Goal: Transaction & Acquisition: Purchase product/service

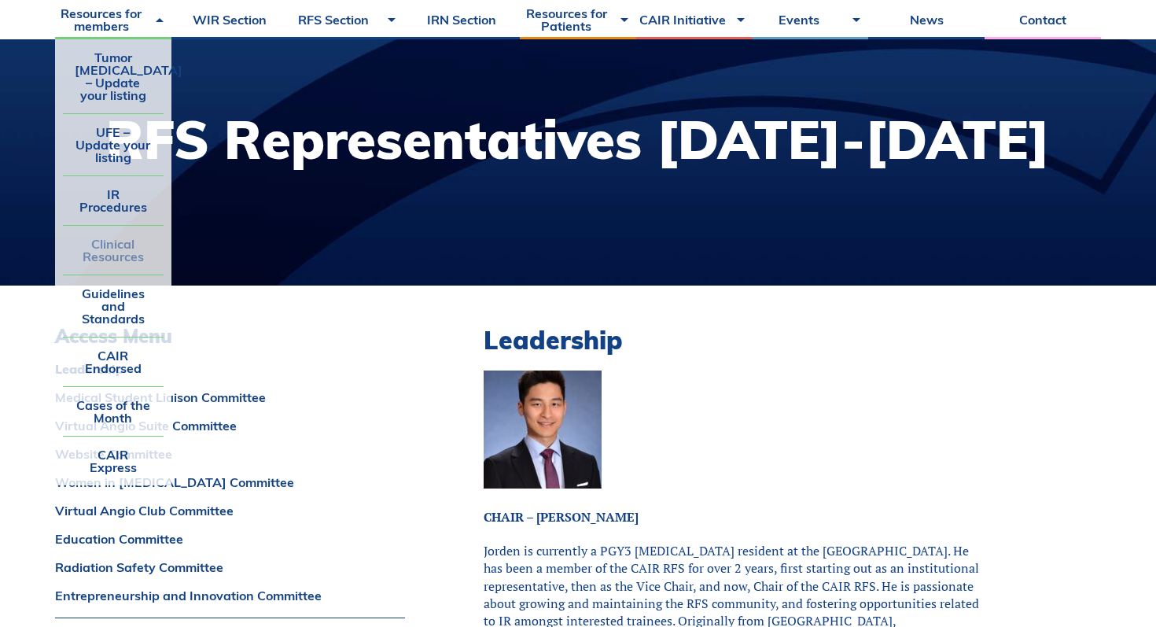
scroll to position [161, 0]
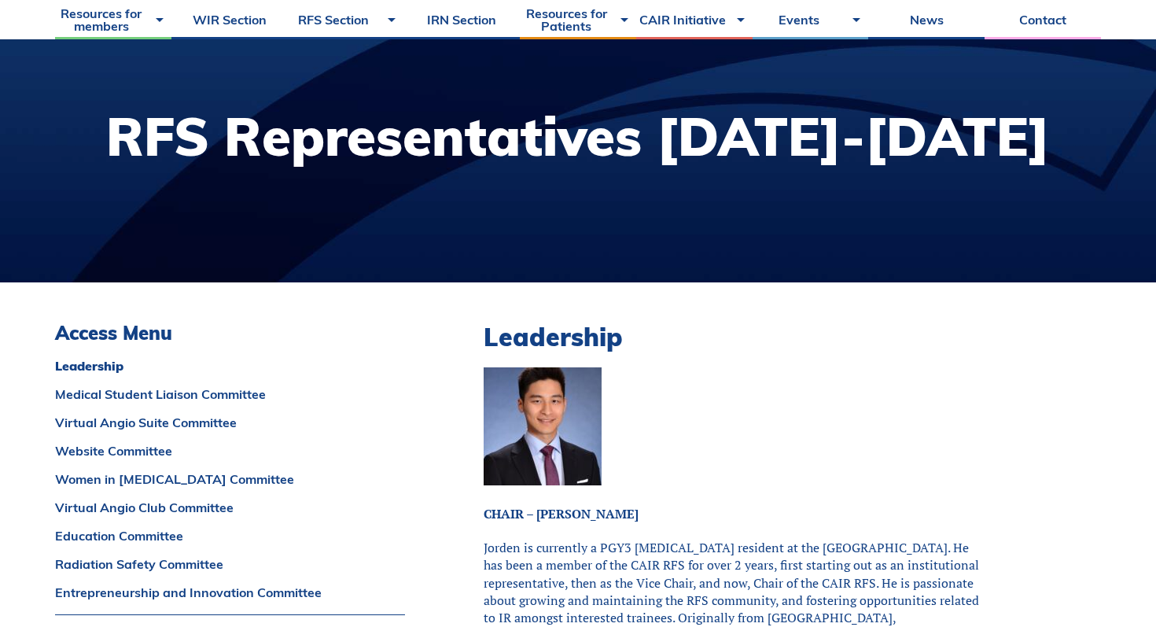
click at [362, 243] on div at bounding box center [578, 142] width 1156 height 279
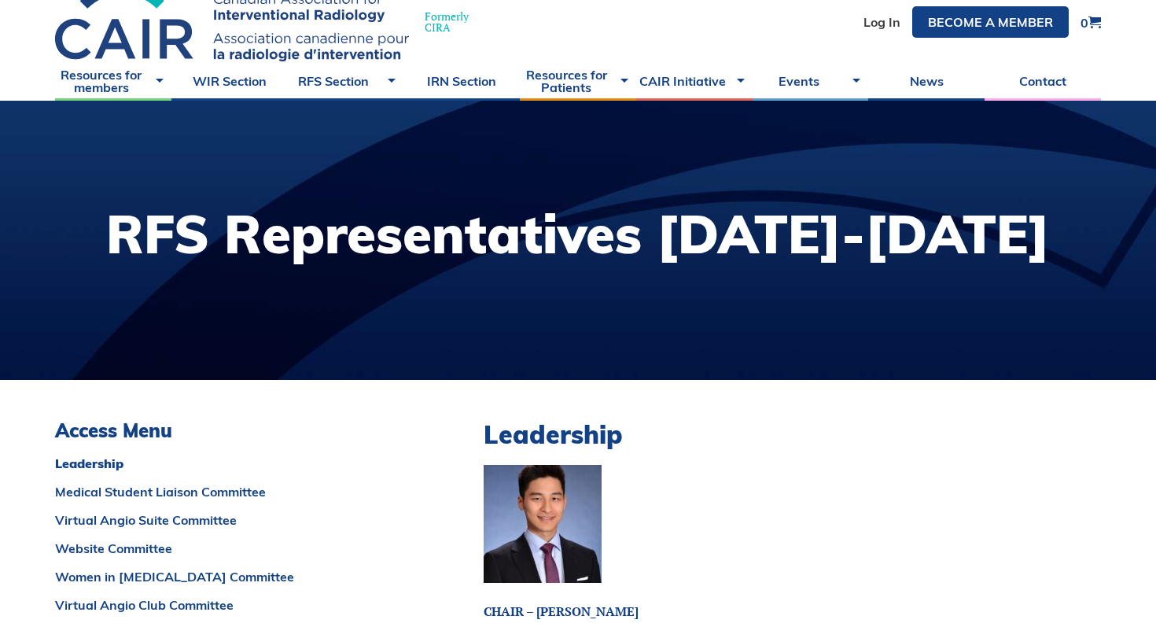
scroll to position [0, 0]
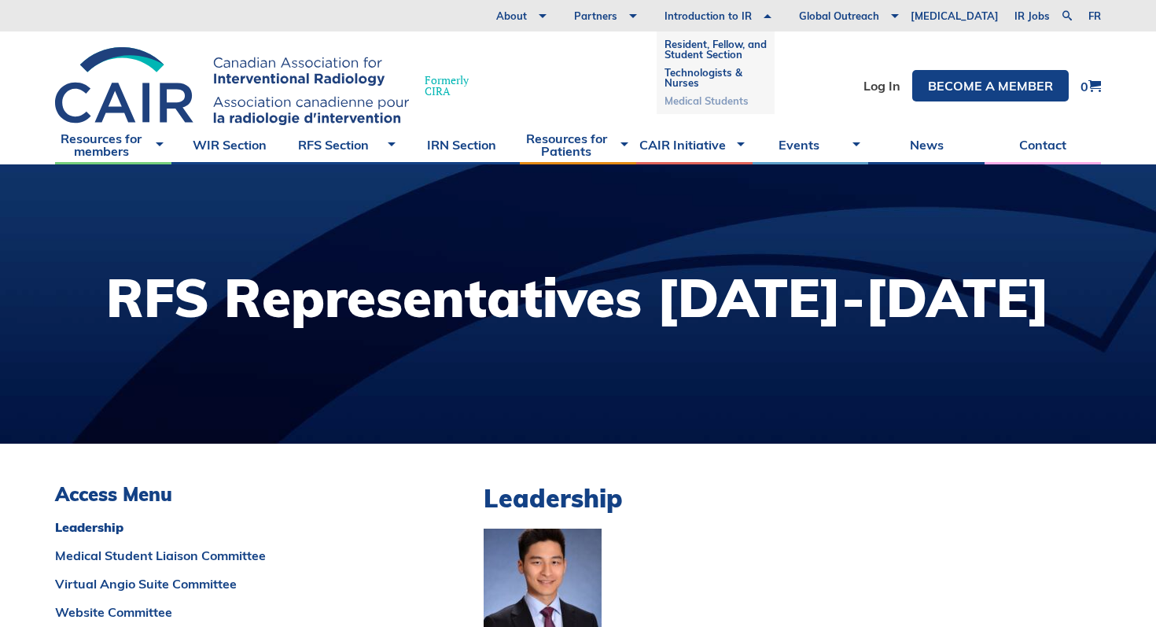
click at [744, 97] on link "Medical Students" at bounding box center [715, 101] width 102 height 18
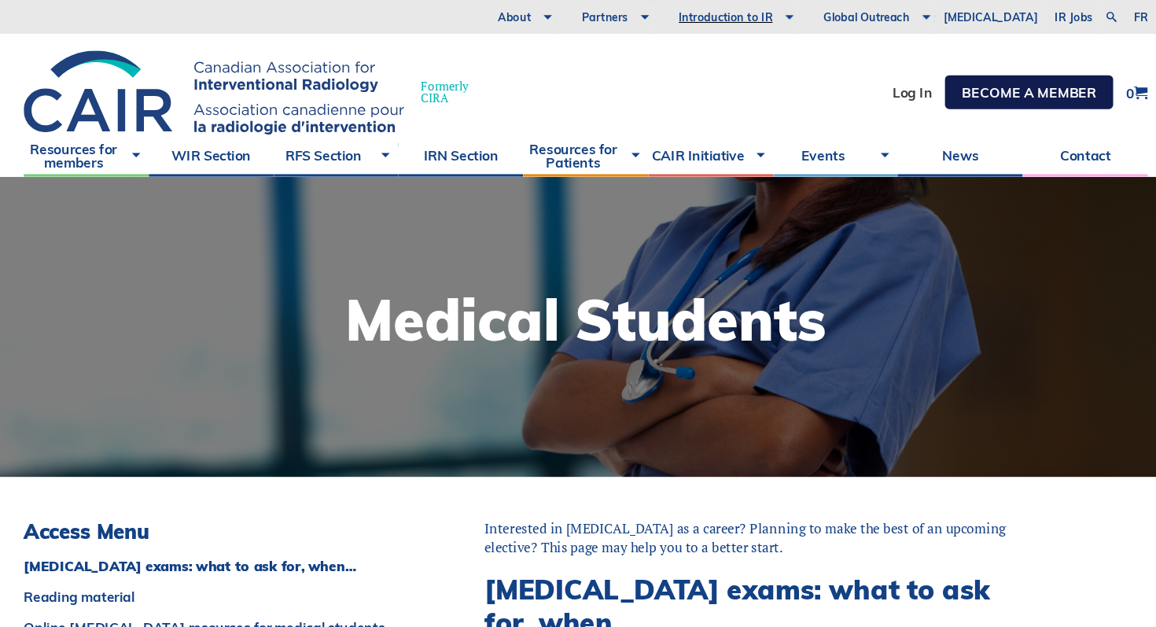
click at [964, 88] on link "Become a member" at bounding box center [990, 85] width 156 height 31
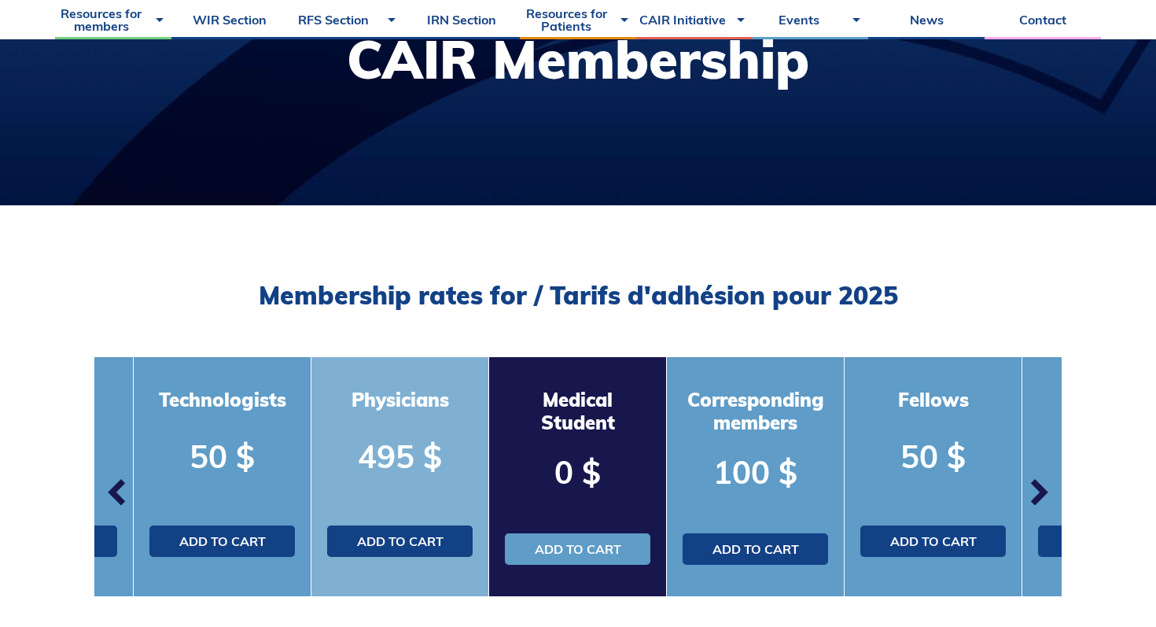
scroll to position [358, 0]
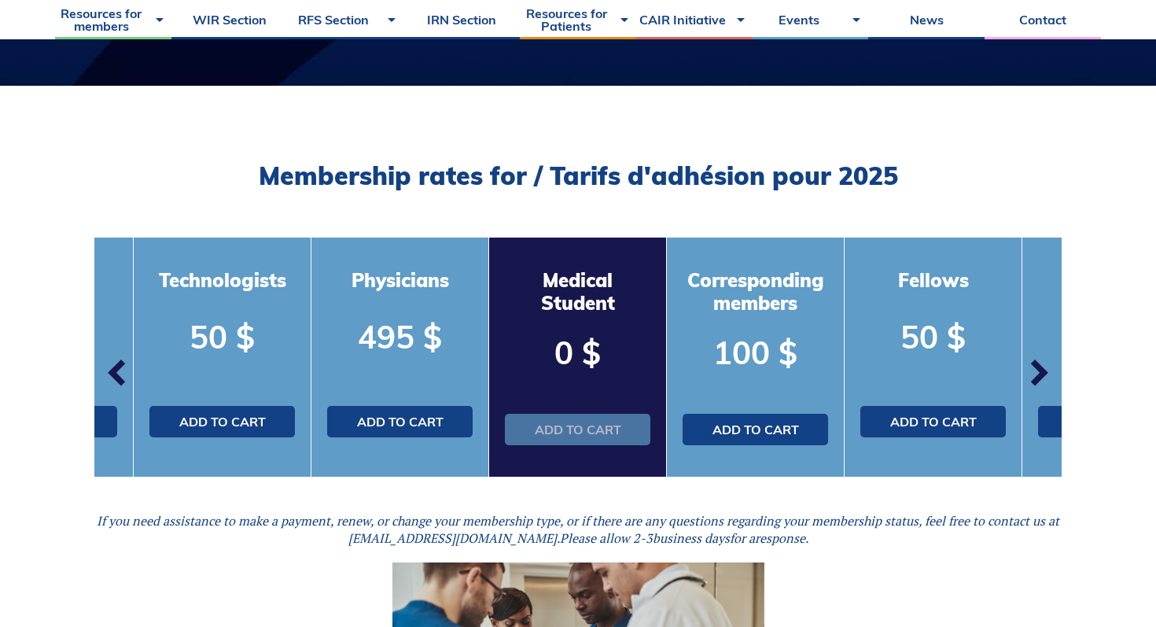
click at [539, 424] on link "Add to cart" at bounding box center [577, 428] width 145 height 31
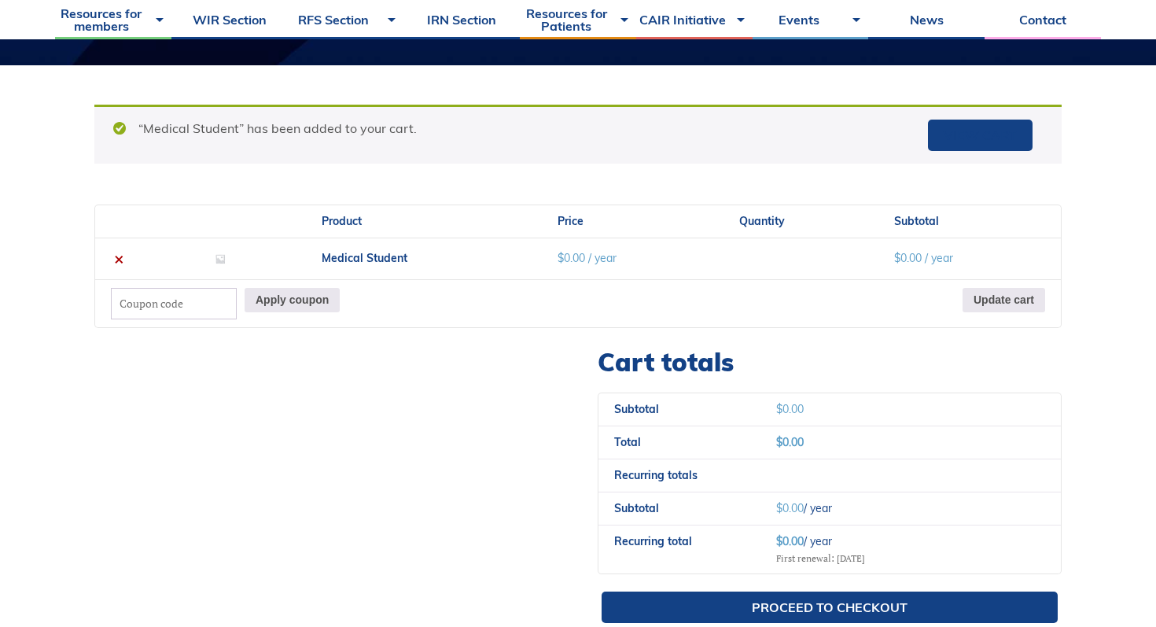
scroll to position [403, 0]
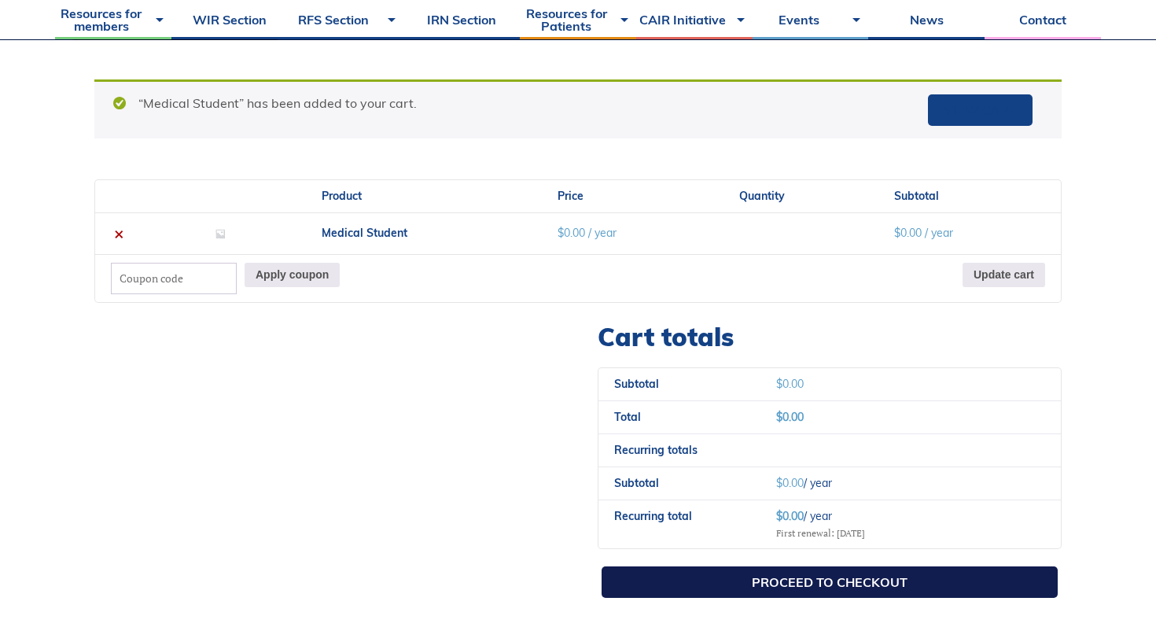
click at [700, 578] on link "Proceed to checkout" at bounding box center [829, 581] width 456 height 31
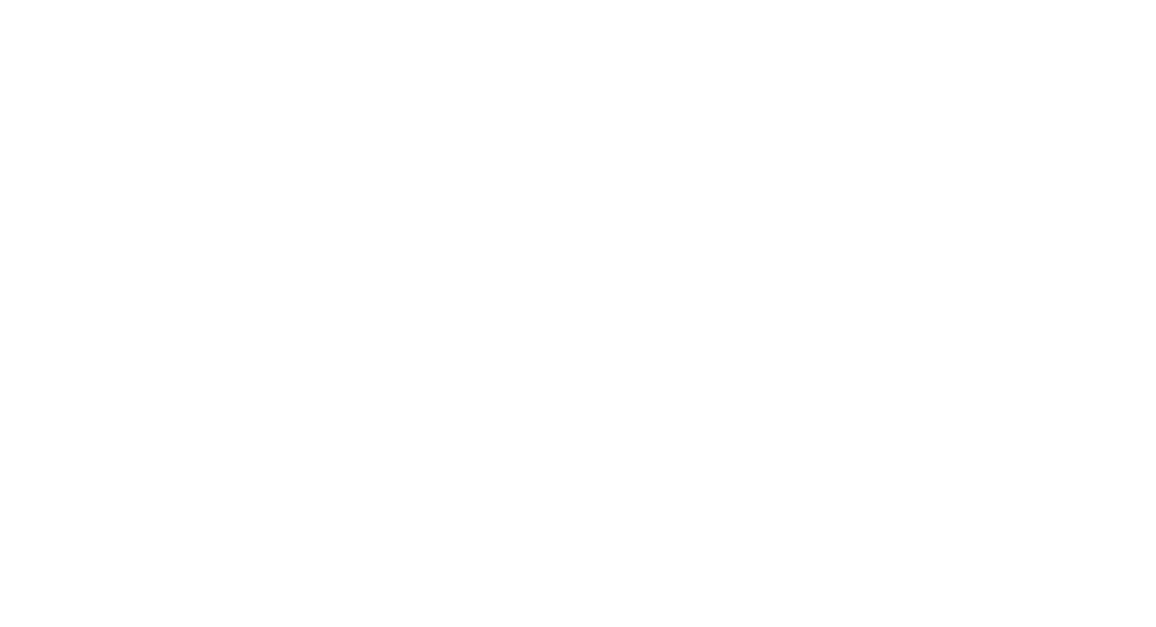
select select "QC"
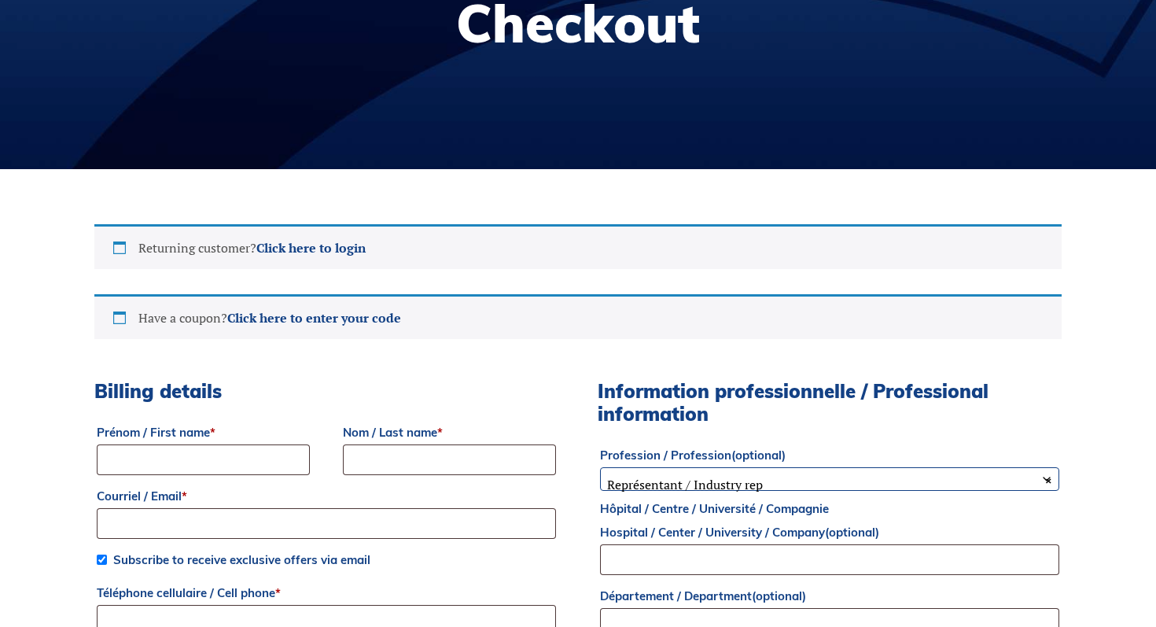
scroll to position [395, 0]
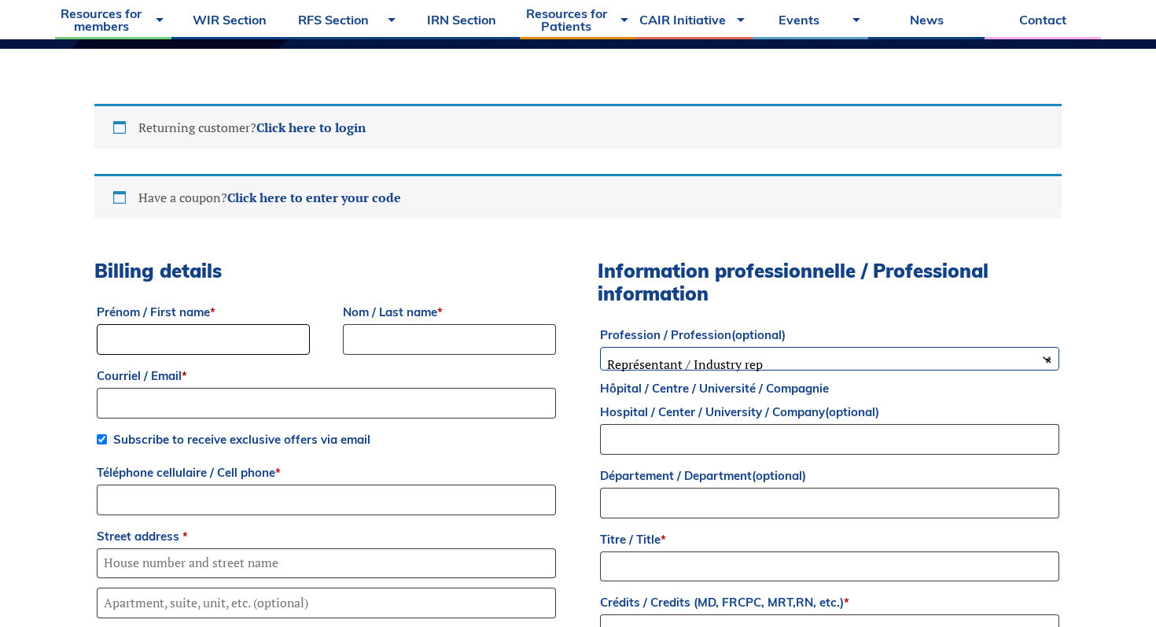
click at [230, 324] on input "Prénom / First name *" at bounding box center [203, 339] width 213 height 31
type input "Akashdeep"
type input "Manes"
type input "akash_manes23@hotmail.com"
type input "6047046347"
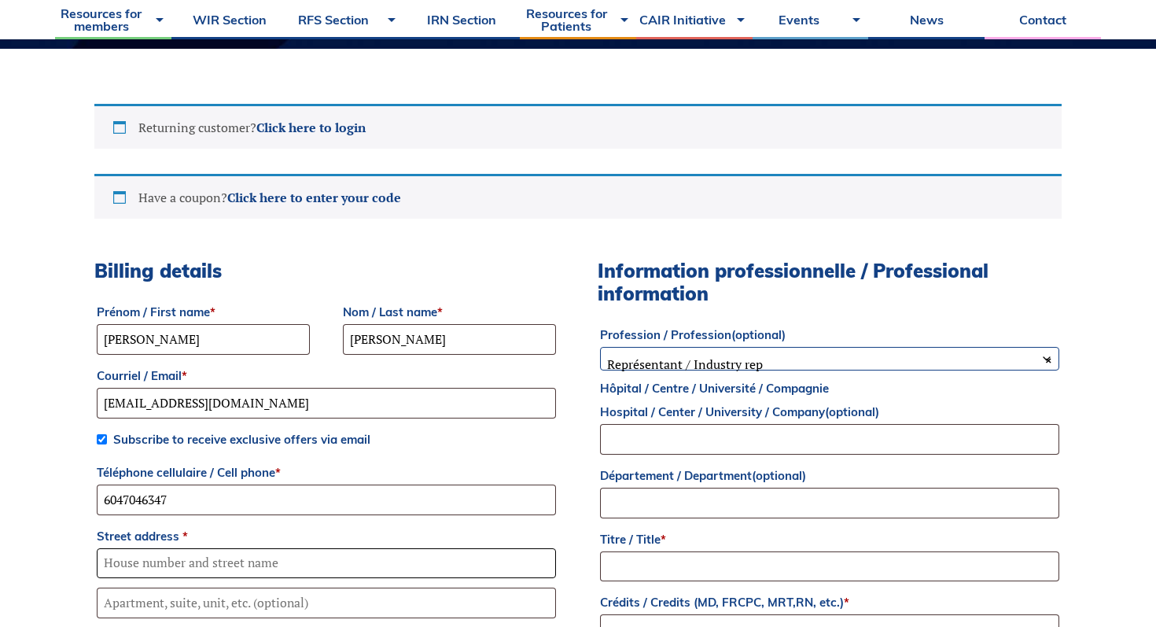
type input "12736 67A Ave"
type input "Surrey"
select select "BC"
type input "V3W 1L9"
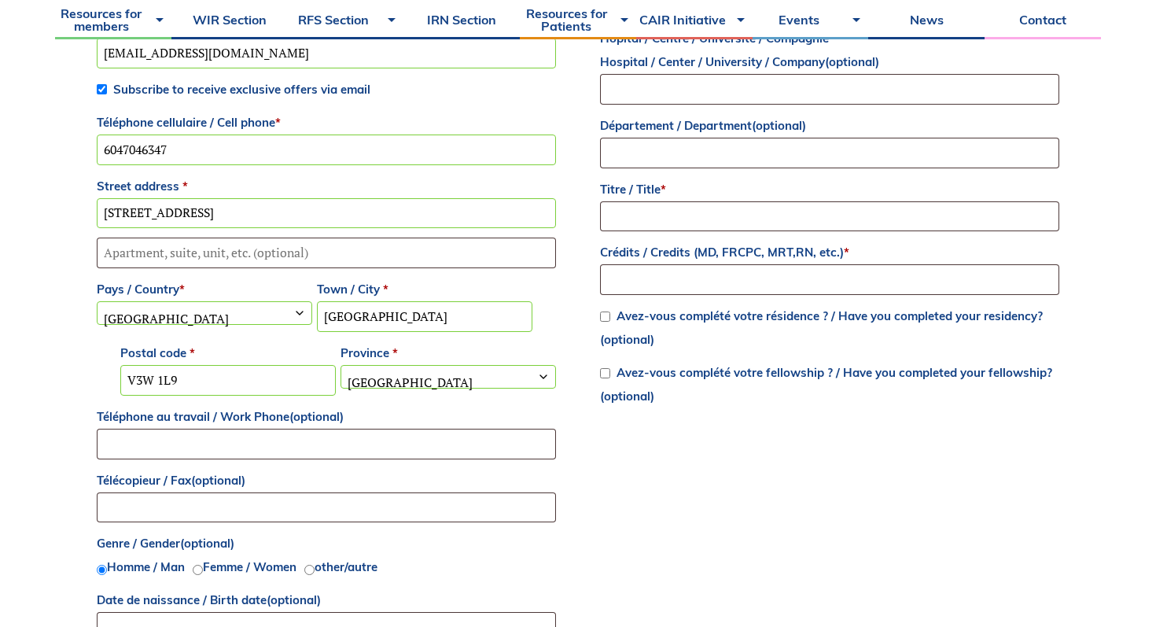
scroll to position [568, 0]
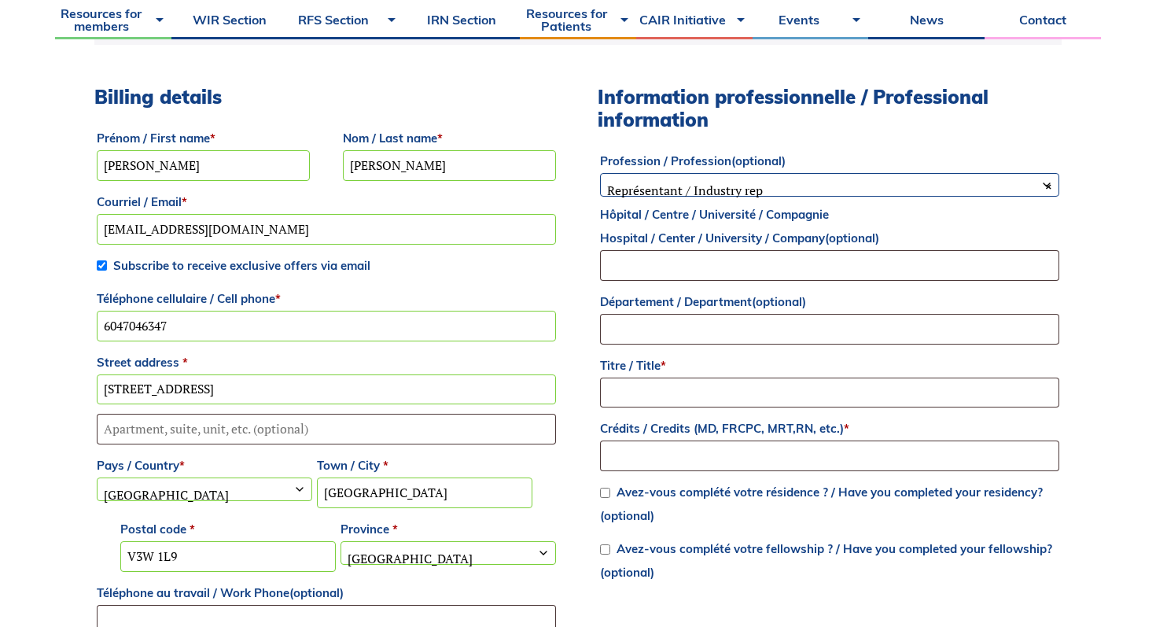
click at [197, 161] on input "Akashdeep" at bounding box center [203, 165] width 213 height 31
type input "Akash"
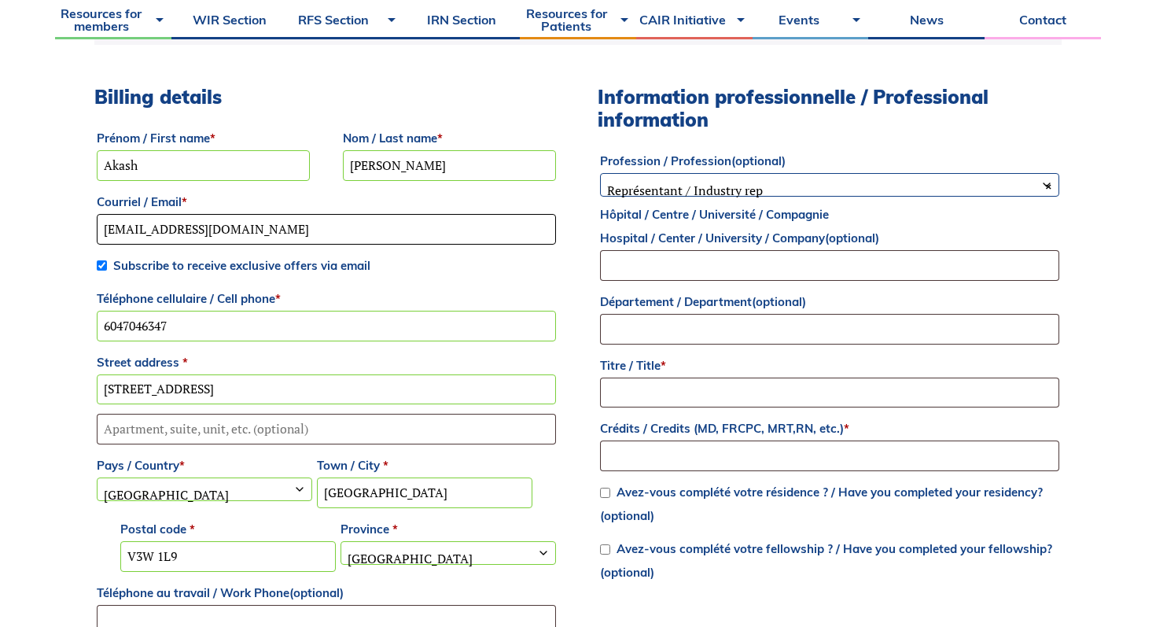
type input "akashm3@student.ubc.ca"
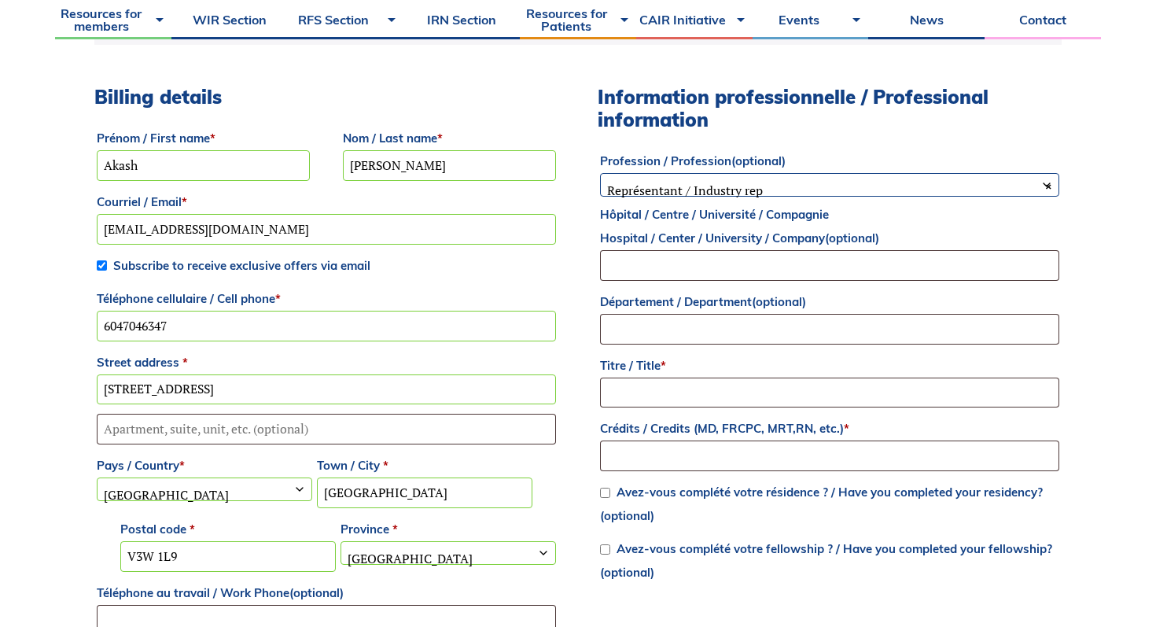
click at [175, 392] on input "12736 67A Ave" at bounding box center [326, 389] width 459 height 31
click at [125, 463] on label "Pays / Country *" at bounding box center [204, 466] width 215 height 24
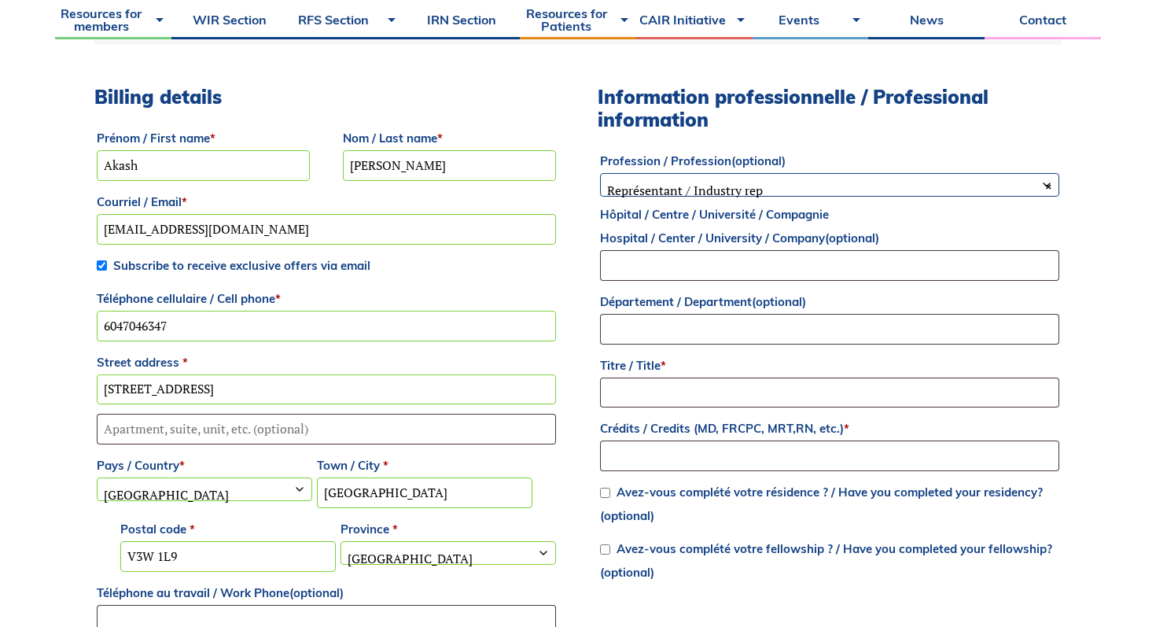
click at [97, 476] on select "Select a country / region… Afghanistan Åland Islands Albania Algeria American S…" at bounding box center [96, 476] width 1 height 1
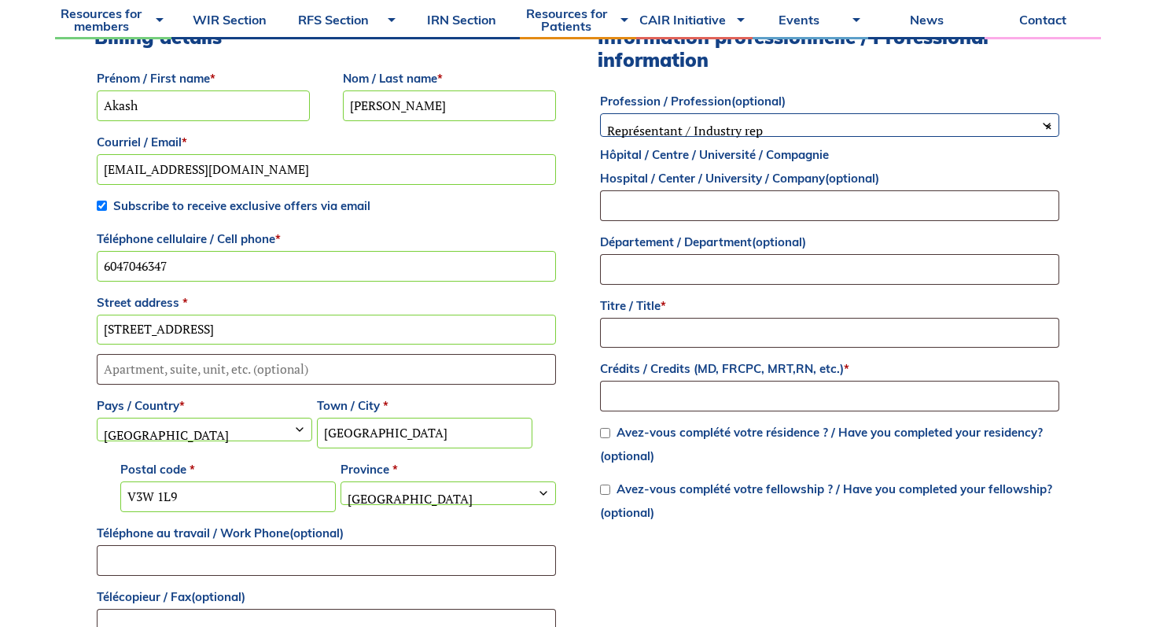
scroll to position [648, 0]
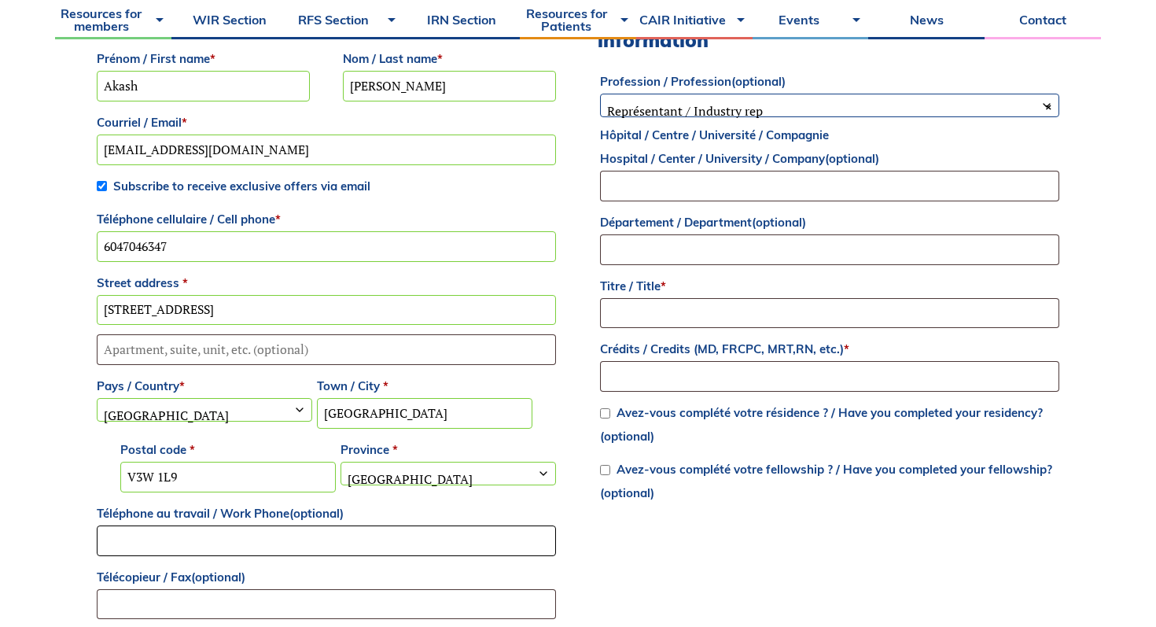
click at [251, 542] on input "Téléphone au travail / Work Phone (optional)" at bounding box center [326, 540] width 459 height 31
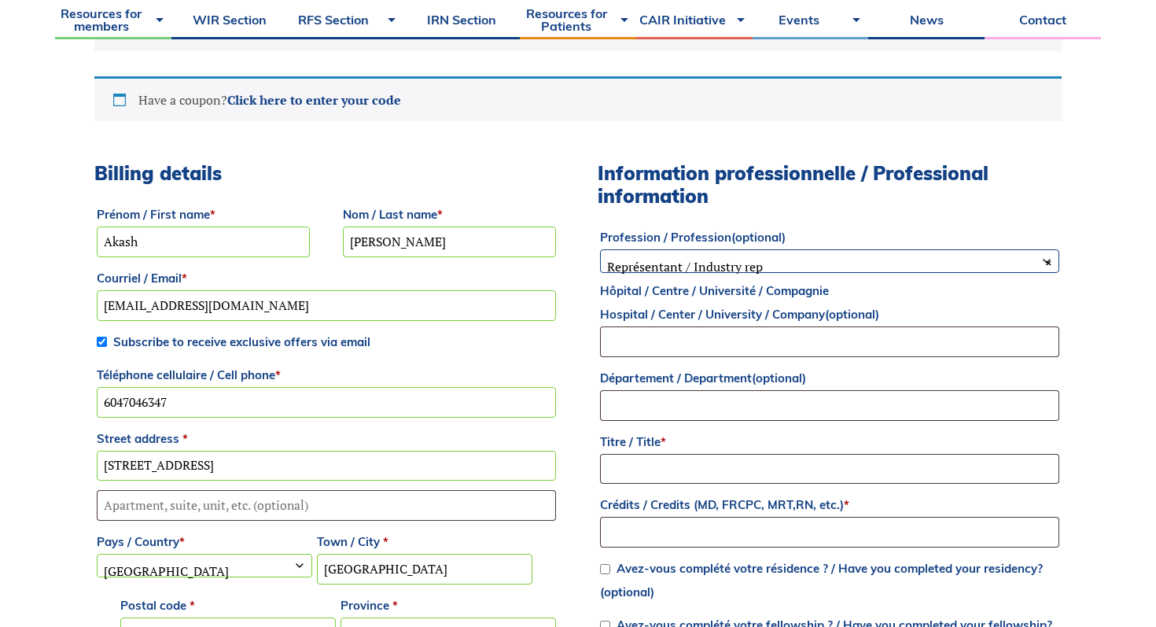
scroll to position [451, 0]
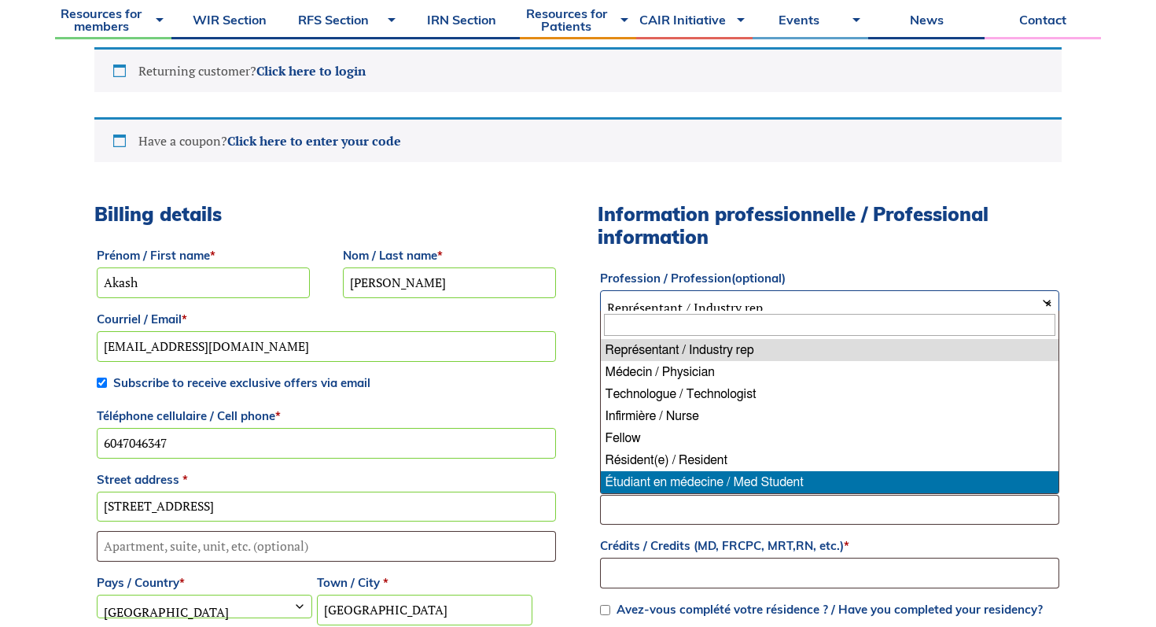
select select "med_student"
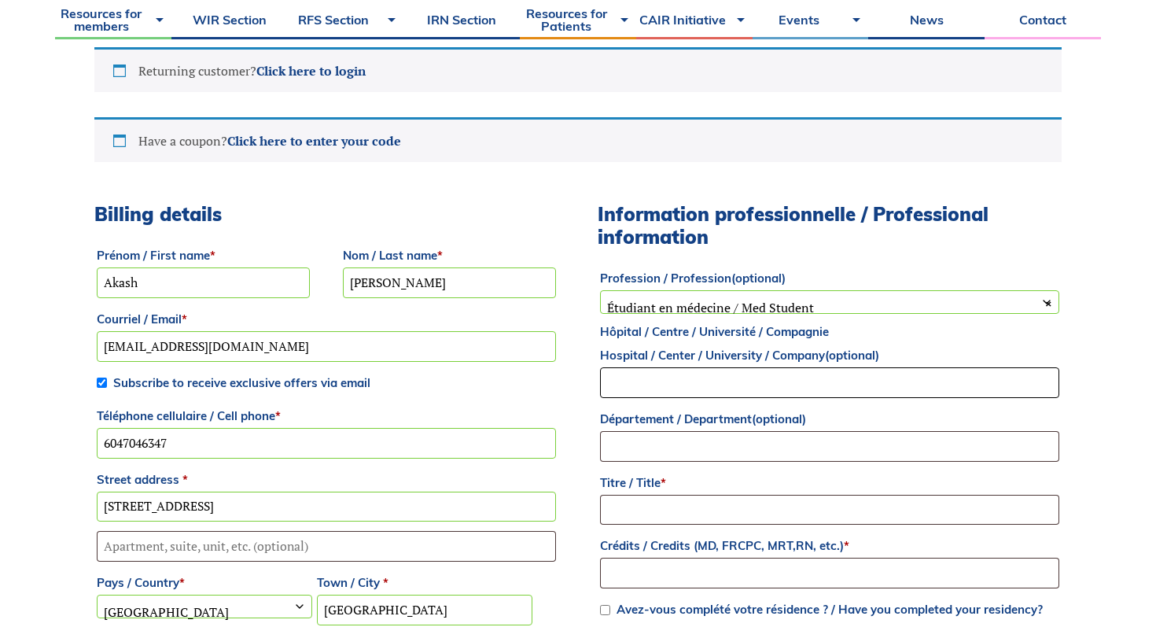
click at [702, 389] on input "Hôpital / Centre / Université / Compagnie Hospital / Center / University / Comp…" at bounding box center [829, 382] width 459 height 31
click at [703, 500] on input "Titre / Title *" at bounding box center [829, 509] width 459 height 31
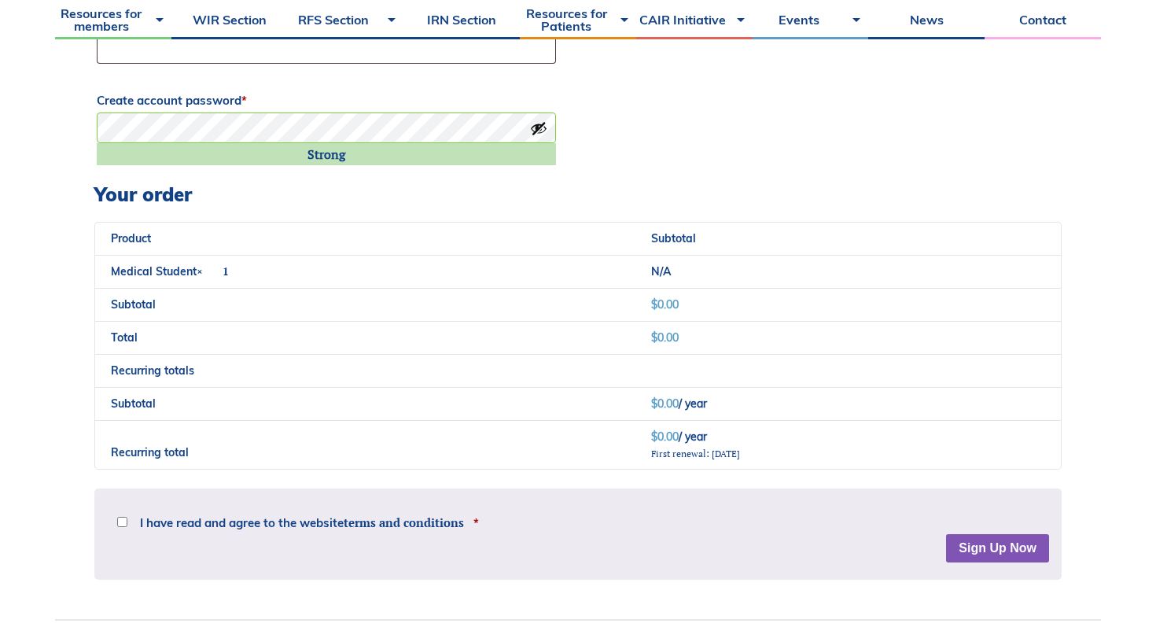
scroll to position [1476, 0]
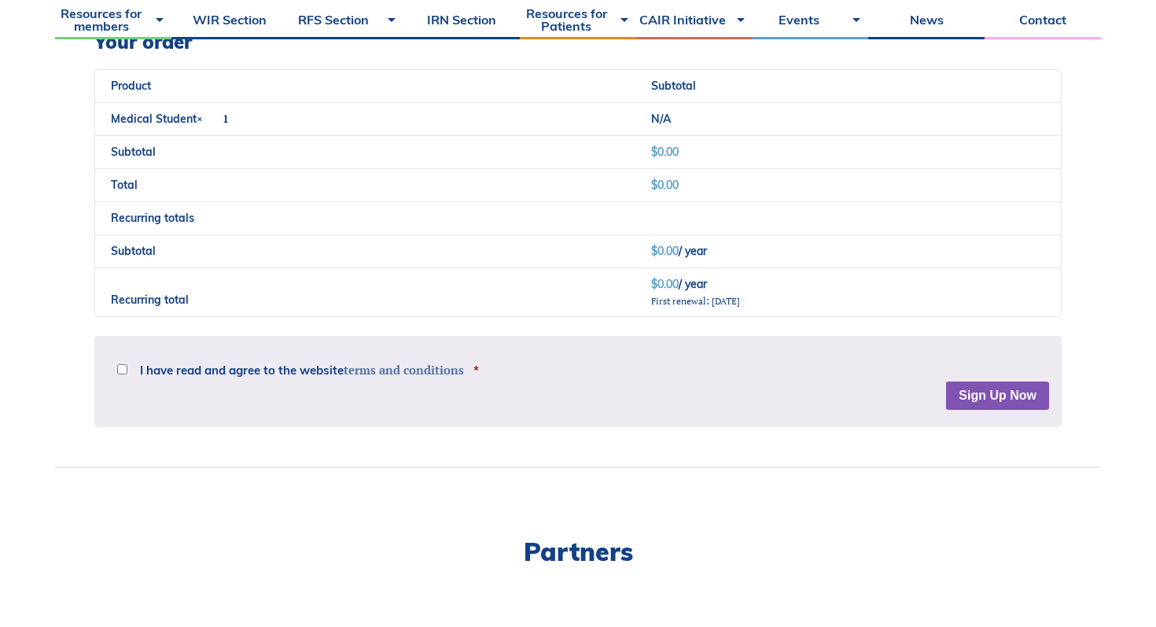
type input "Medical Student"
click at [443, 362] on link "terms and conditions" at bounding box center [404, 370] width 120 height 16
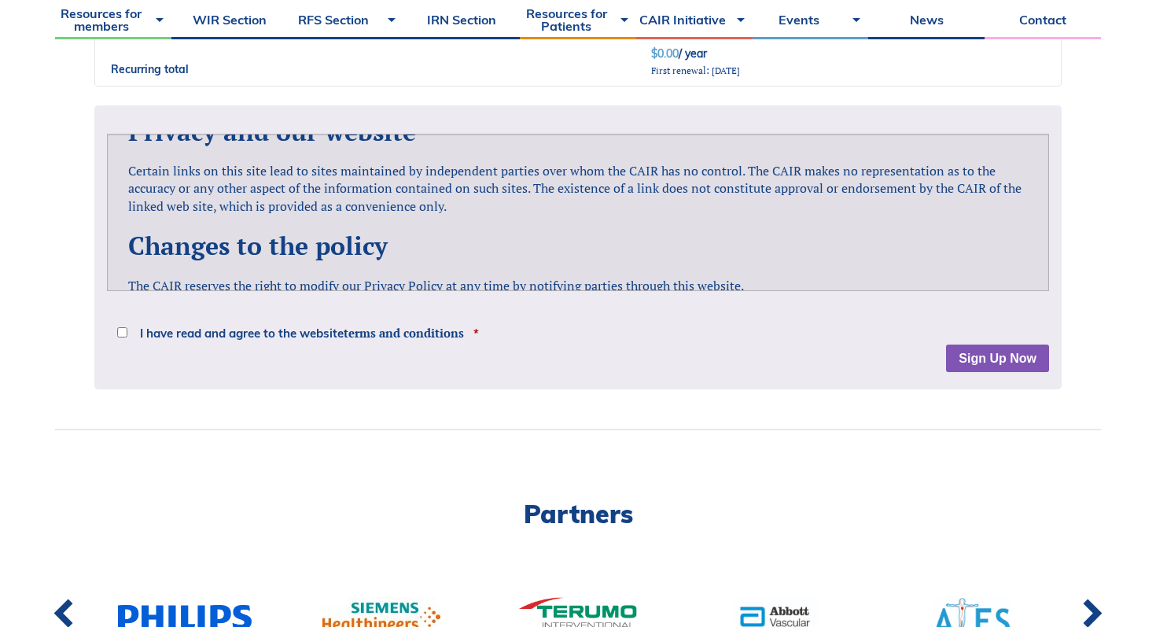
scroll to position [1514, 0]
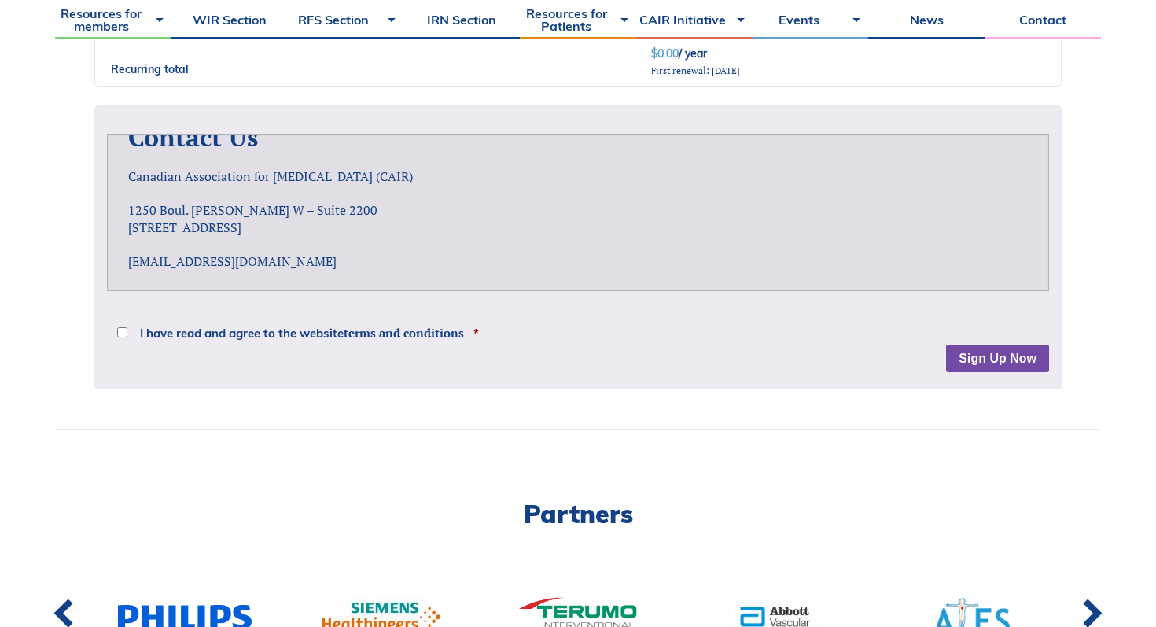
click at [991, 367] on button "Sign Up Now" at bounding box center [997, 358] width 103 height 28
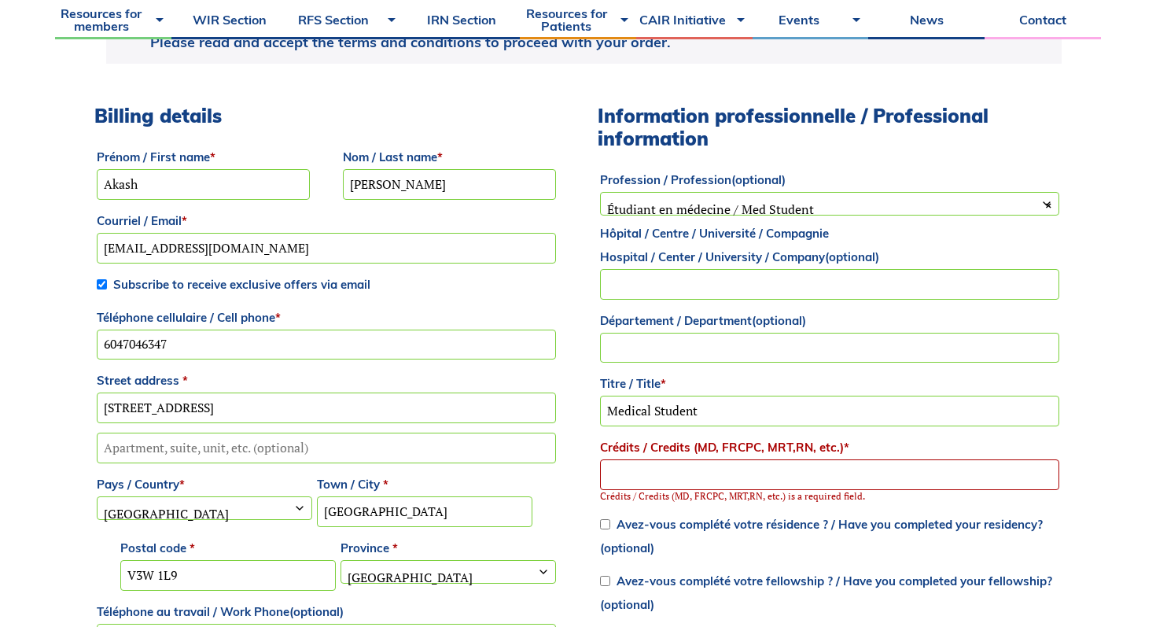
scroll to position [722, 0]
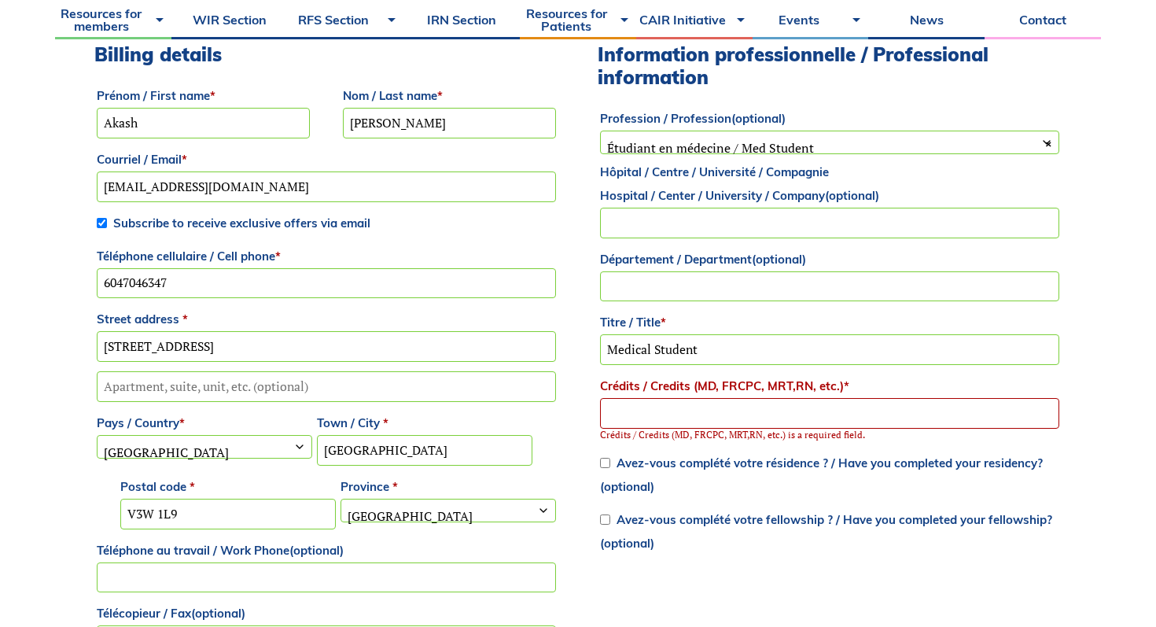
click at [774, 419] on input "Crédits / Credits (MD, FRCPC, MRT,RN, etc.) *" at bounding box center [829, 413] width 459 height 31
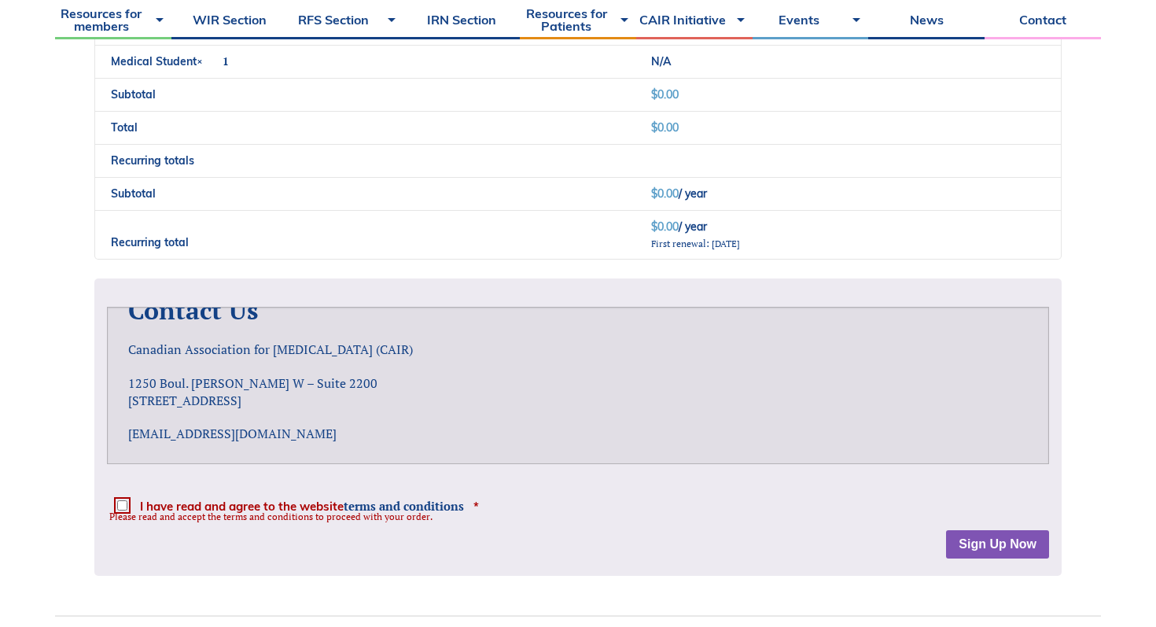
scroll to position [1647, 0]
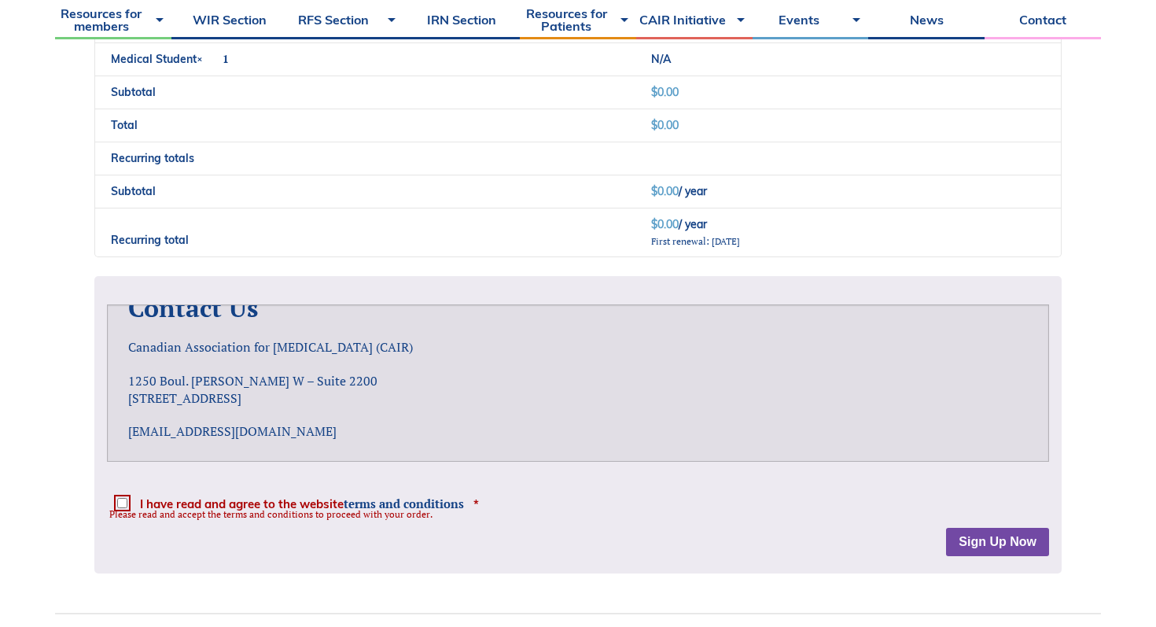
type input "MD Candidate"
click at [957, 546] on div "Disclaimer The material provided on this website is only intended for informati…" at bounding box center [577, 424] width 967 height 297
click at [294, 498] on span "I have read and agree to the website terms and conditions" at bounding box center [302, 504] width 324 height 12
click at [127, 498] on input "I have read and agree to the website terms and conditions *" at bounding box center [122, 503] width 10 height 10
checkbox input "true"
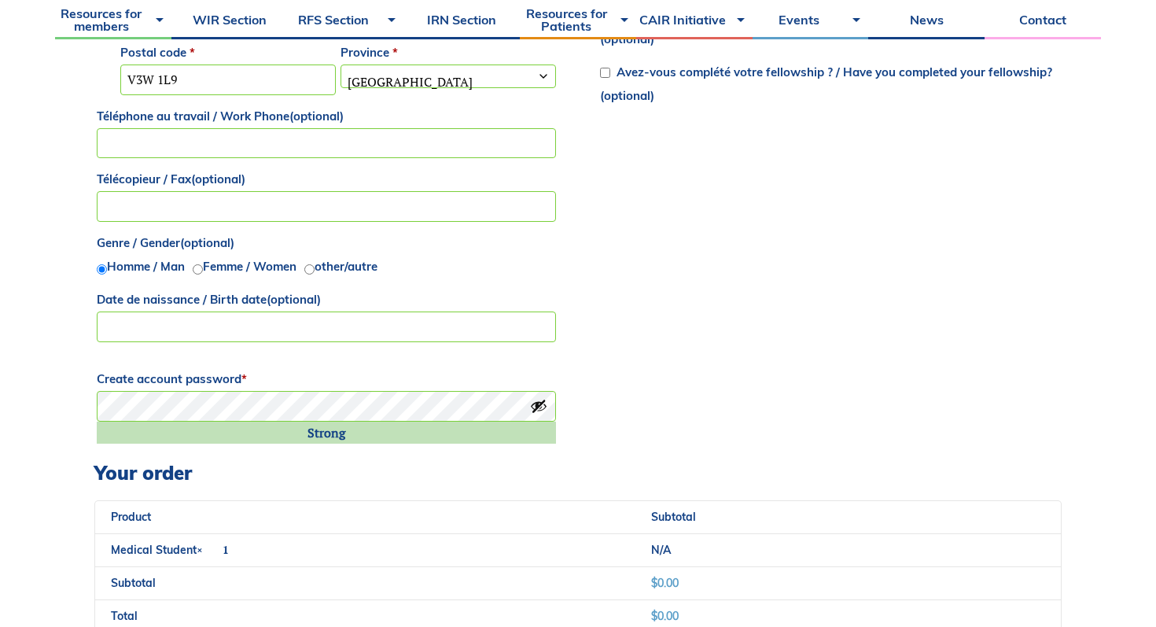
scroll to position [1662, 0]
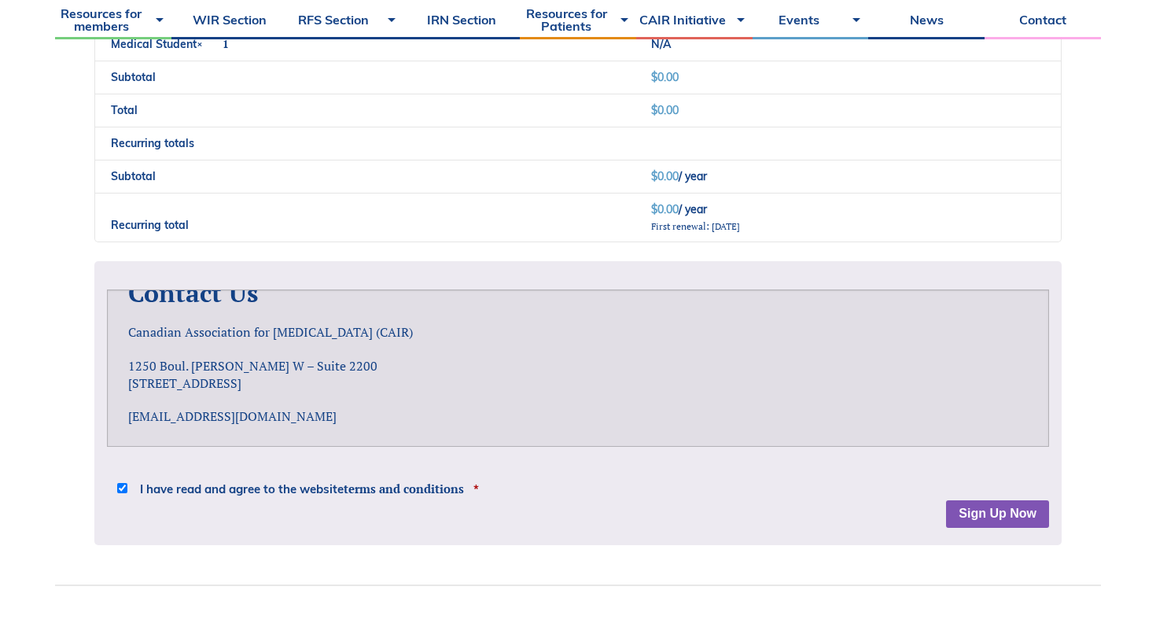
click at [973, 498] on div "Disclaimer The material provided on this website is only intended for informati…" at bounding box center [578, 387] width 942 height 226
click at [975, 509] on button "Sign Up Now" at bounding box center [997, 514] width 103 height 28
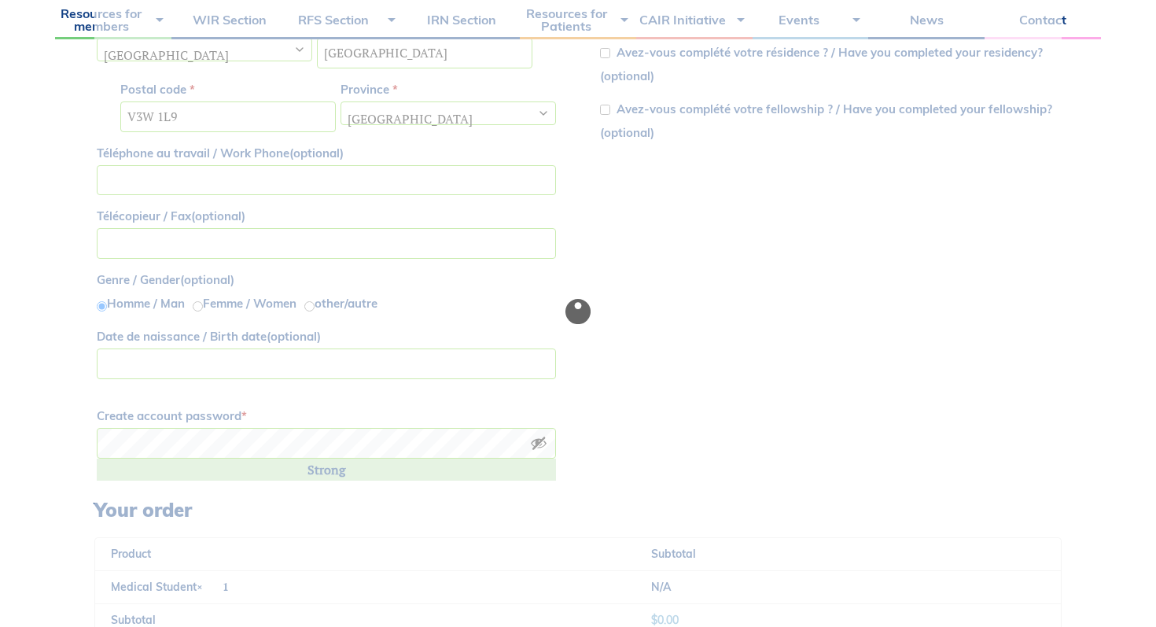
scroll to position [1118, 0]
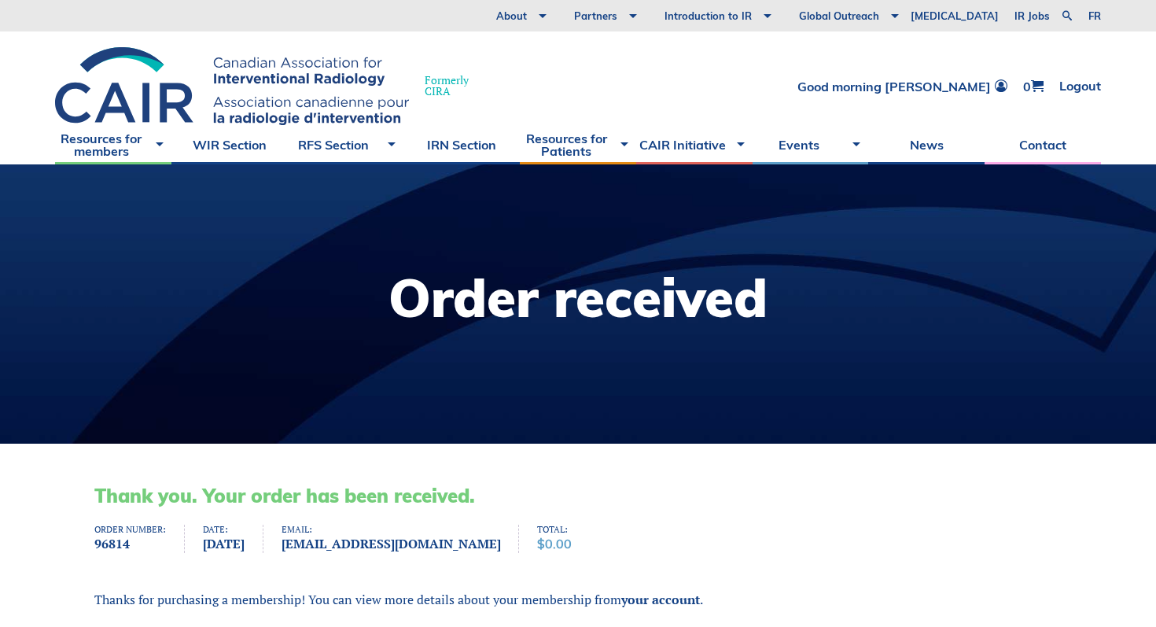
click at [577, 385] on div at bounding box center [578, 303] width 1156 height 279
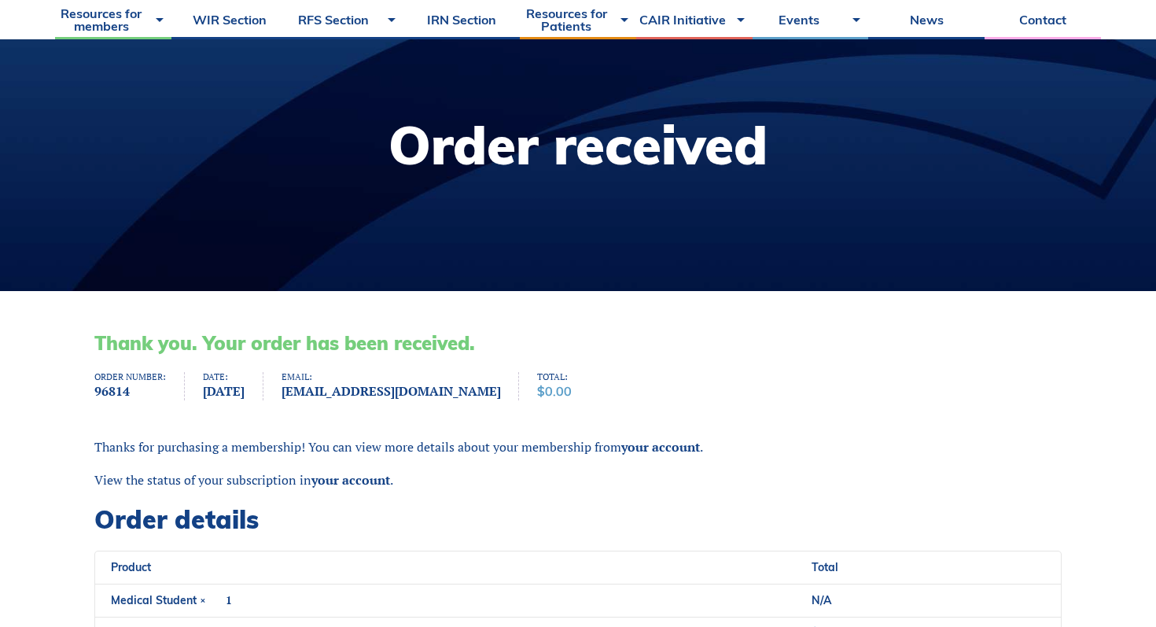
scroll to position [160, 0]
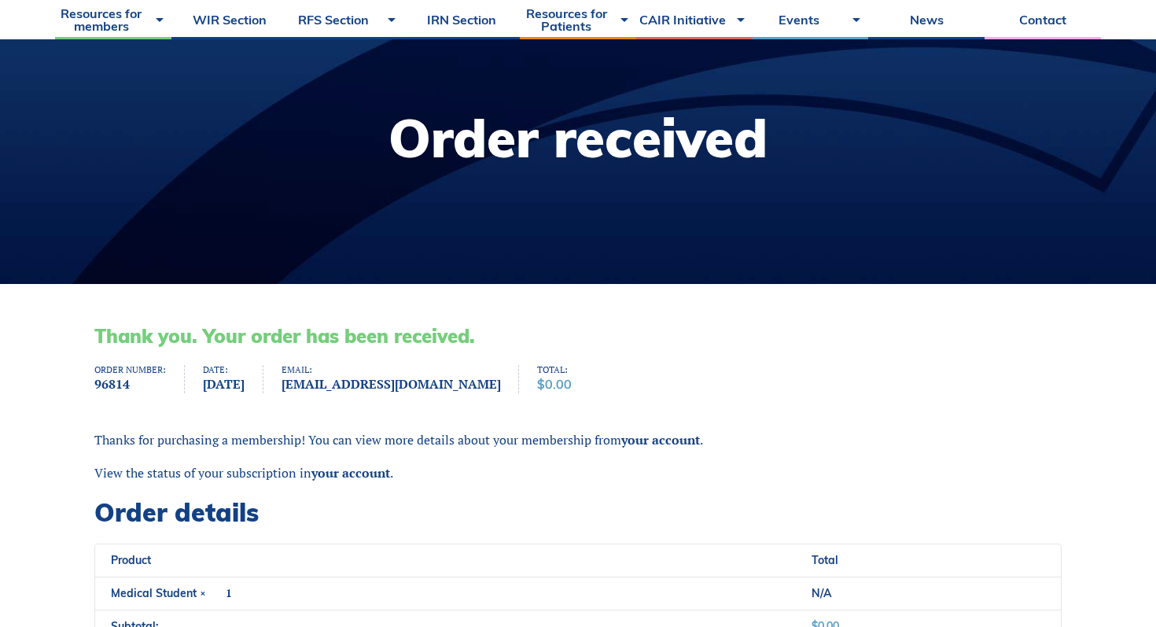
click at [568, 439] on p "Thanks for purchasing a membership! You can view more details about your member…" at bounding box center [577, 439] width 967 height 17
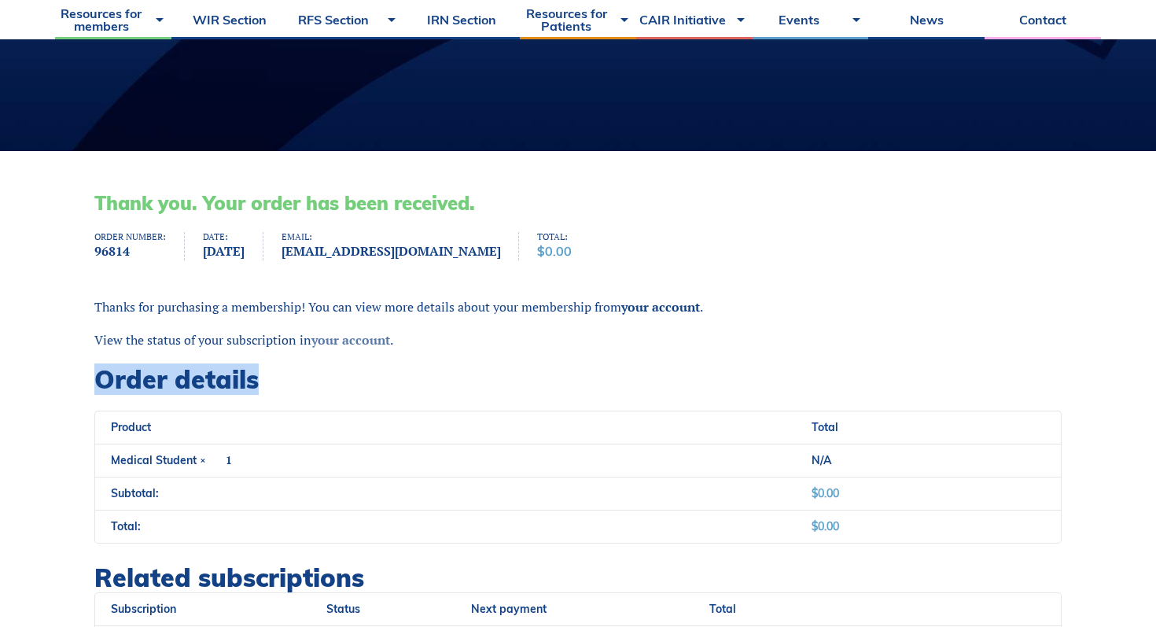
scroll to position [340, 0]
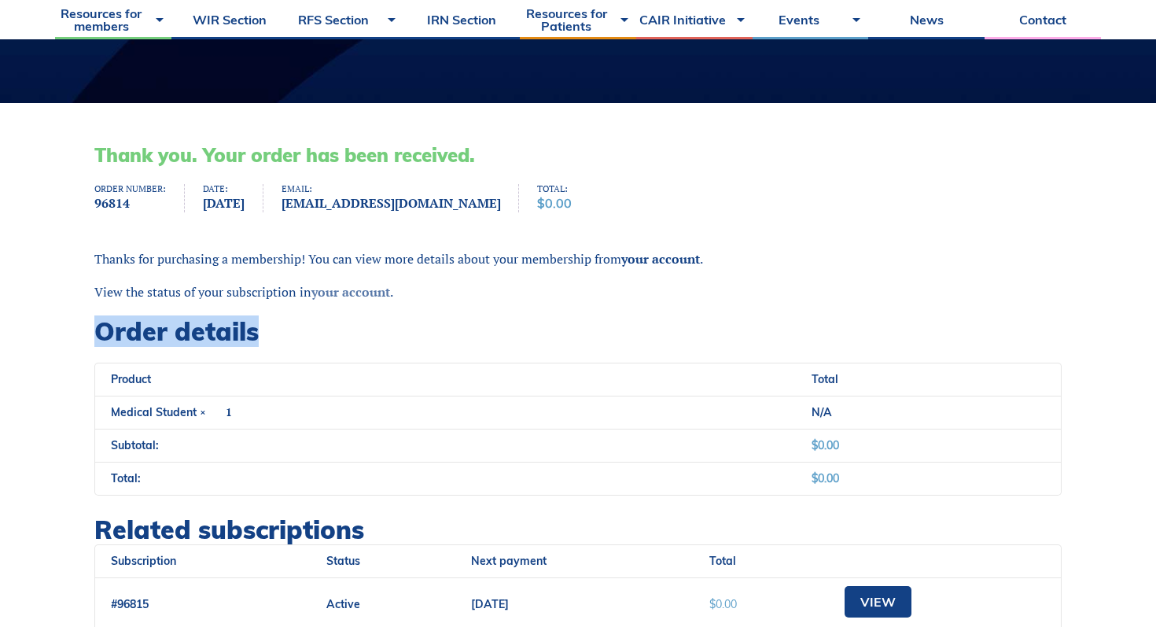
click at [372, 293] on link "your account" at bounding box center [350, 291] width 79 height 17
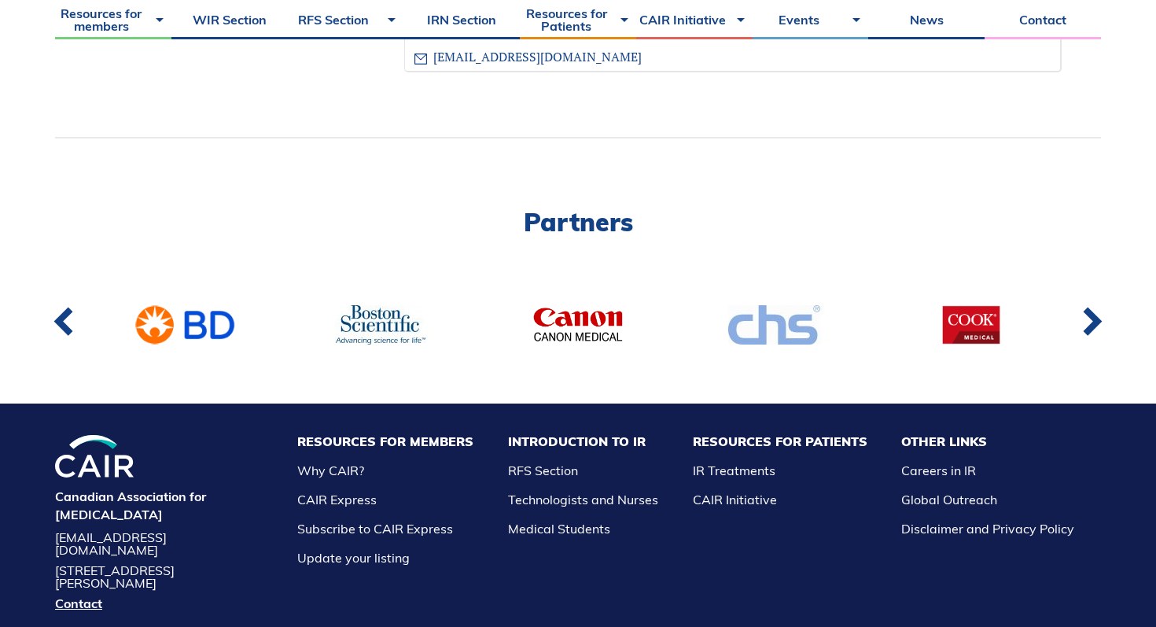
scroll to position [1396, 0]
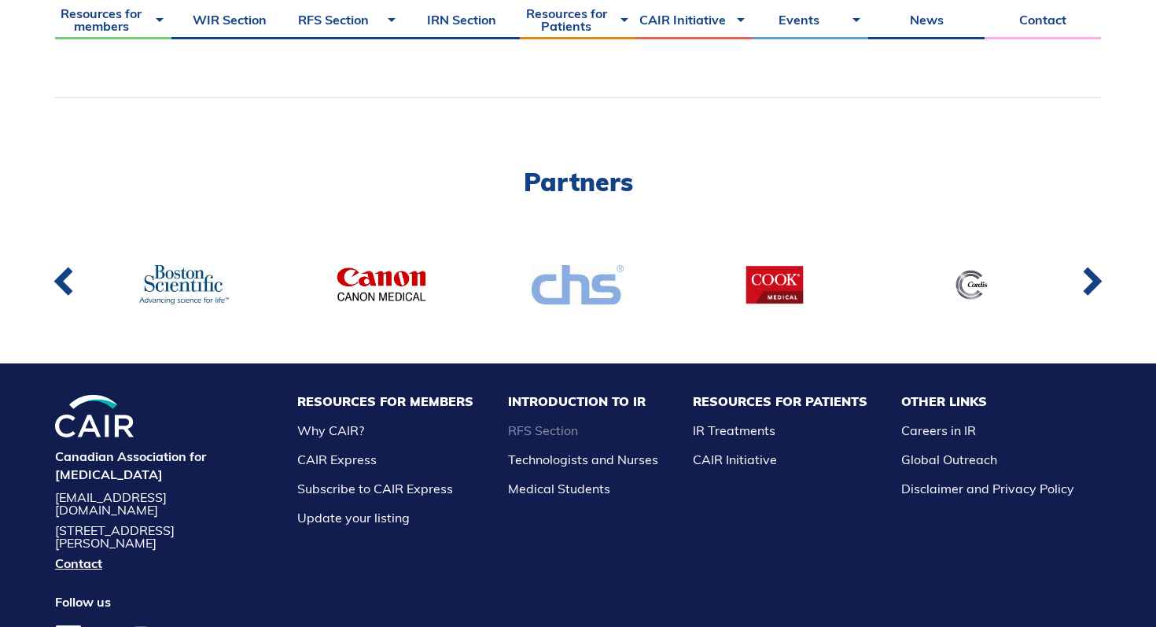
click at [578, 428] on link "RFS Section" at bounding box center [543, 430] width 70 height 16
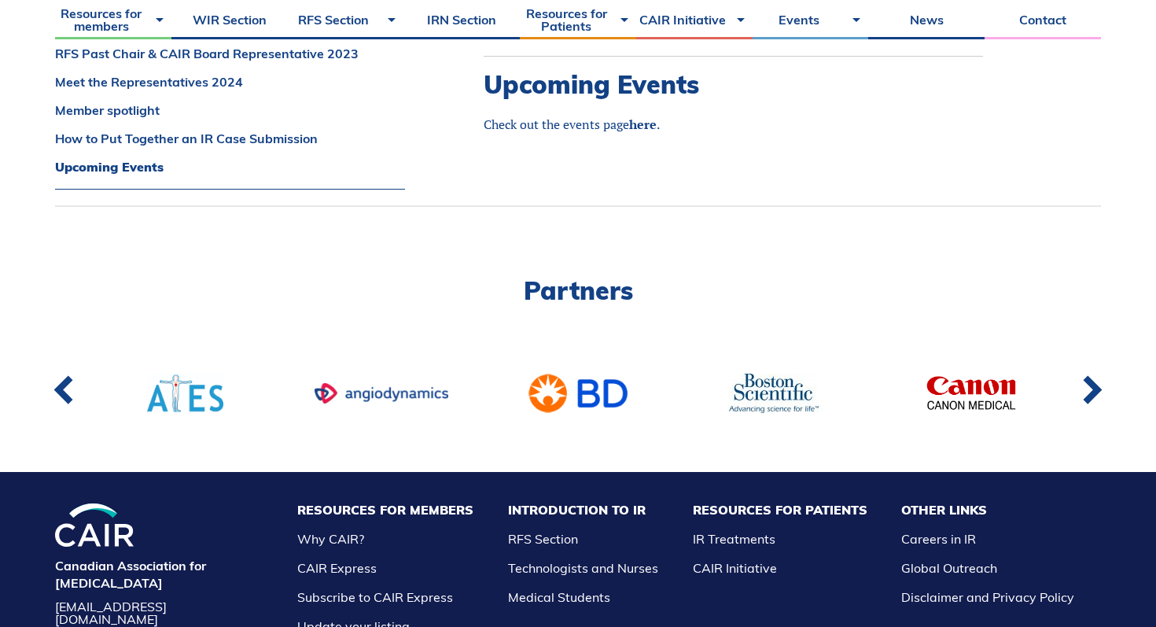
scroll to position [2479, 0]
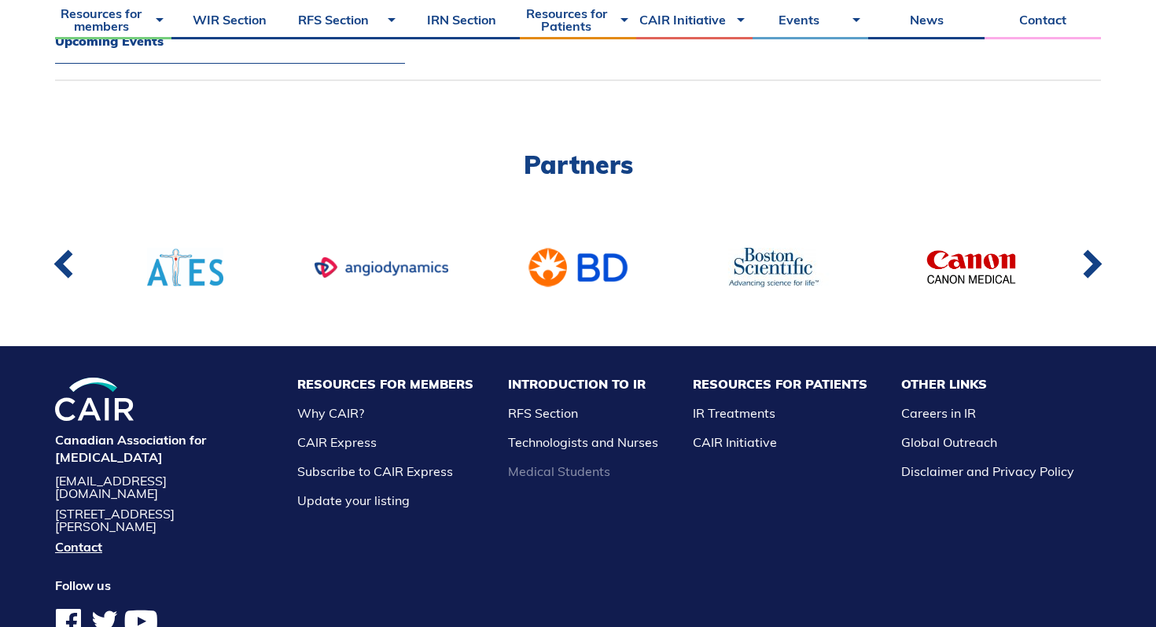
click at [586, 463] on link "Medical Students" at bounding box center [559, 471] width 102 height 16
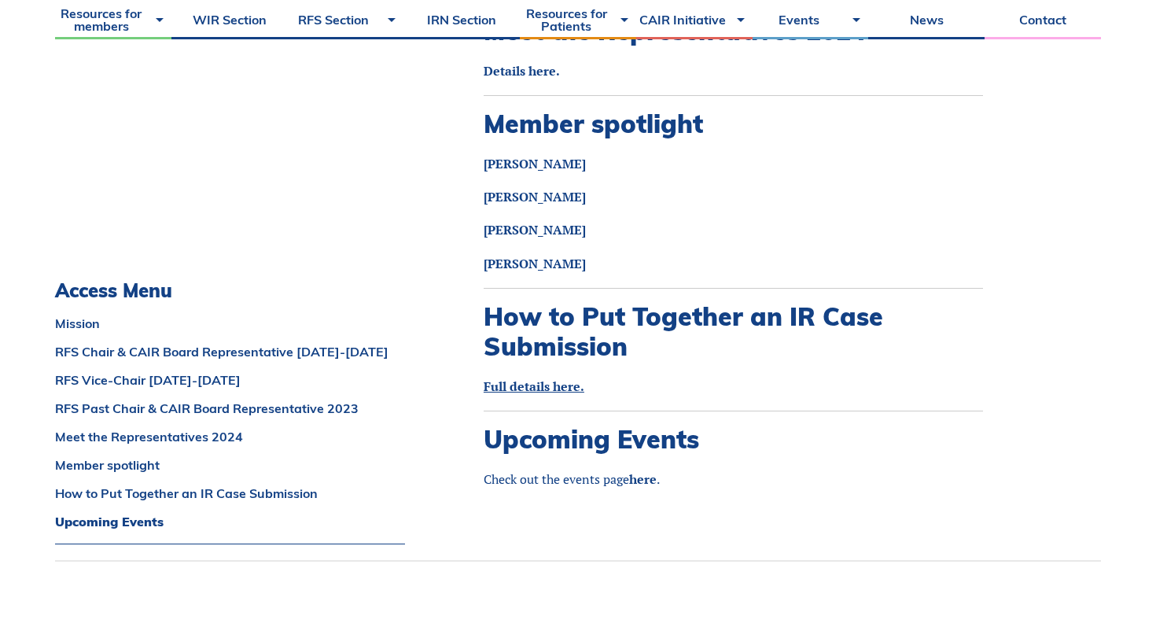
scroll to position [1893, 0]
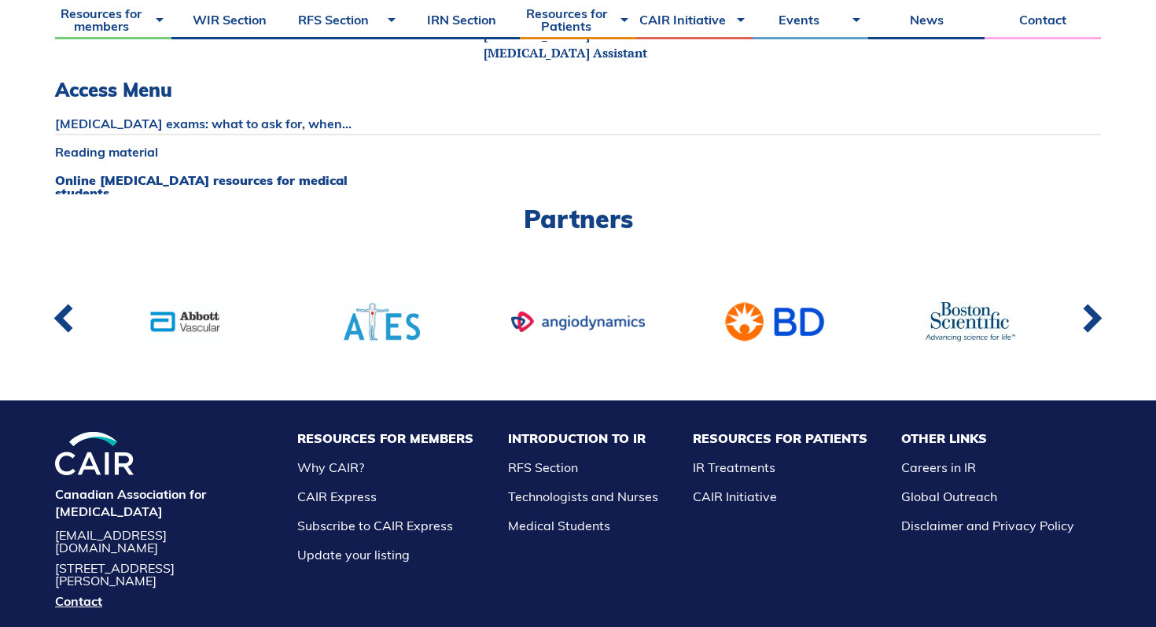
scroll to position [1927, 0]
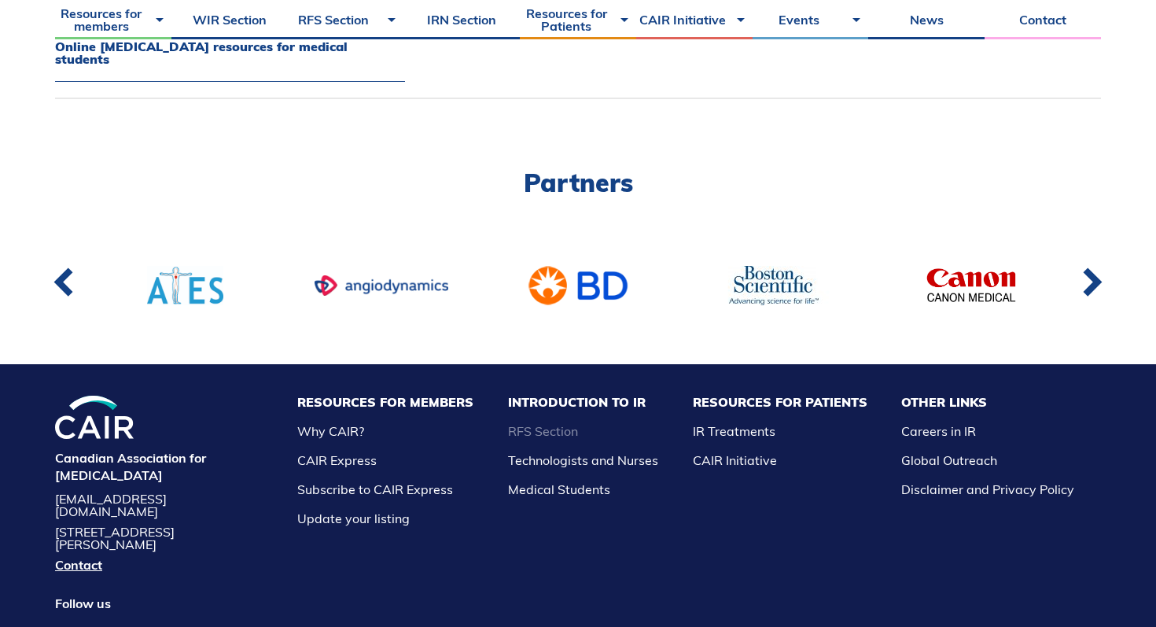
click at [578, 423] on link "RFS Section" at bounding box center [543, 431] width 70 height 16
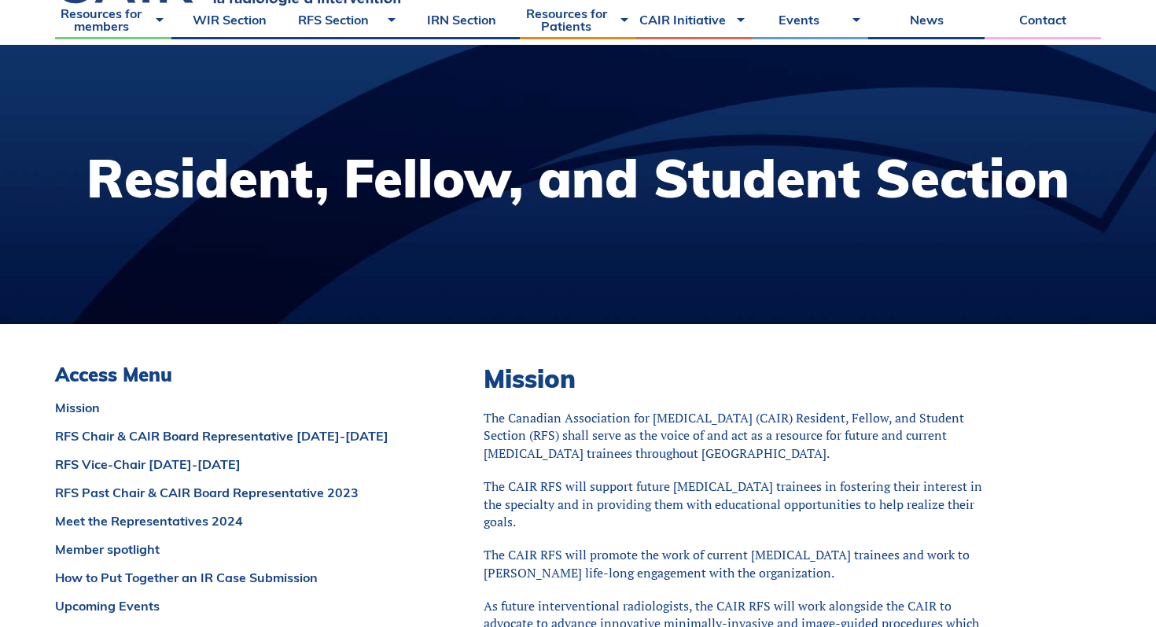
scroll to position [156, 0]
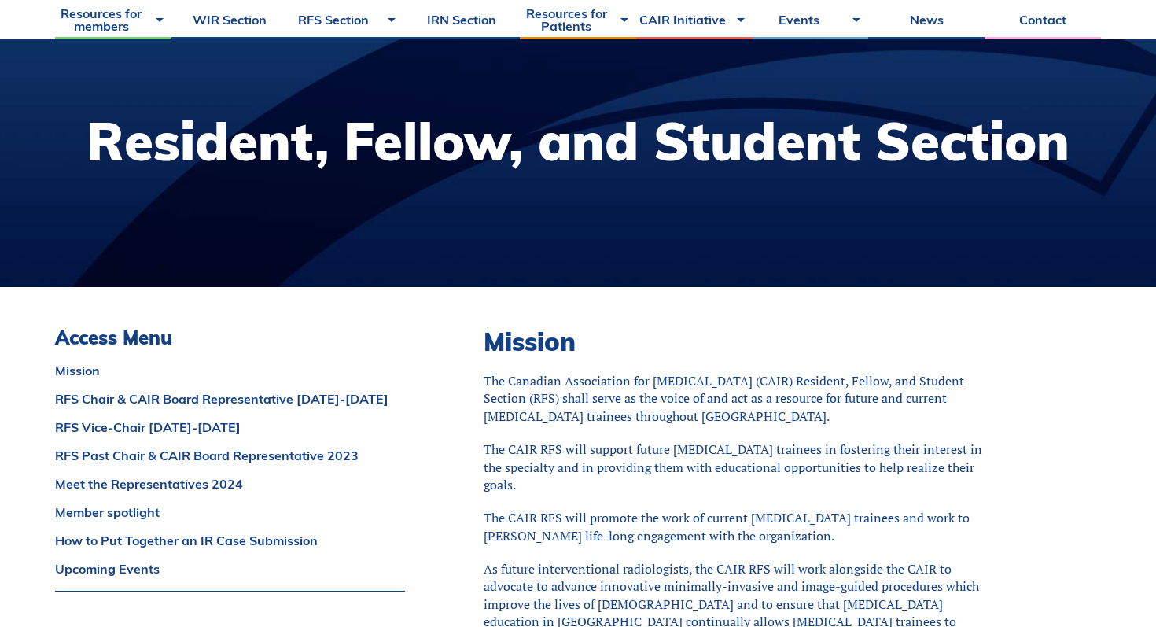
click at [565, 404] on p "The Canadian Association for Interventional Radiology (CAIR) Resident, Fellow, …" at bounding box center [732, 398] width 499 height 53
click at [565, 404] on p "The Canadian Association for [MEDICAL_DATA] (CAIR) Resident, Fellow, and Studen…" at bounding box center [732, 398] width 499 height 53
click at [565, 404] on p "The Canadian Association for Interventional Radiology (CAIR) Resident, Fellow, …" at bounding box center [732, 398] width 499 height 53
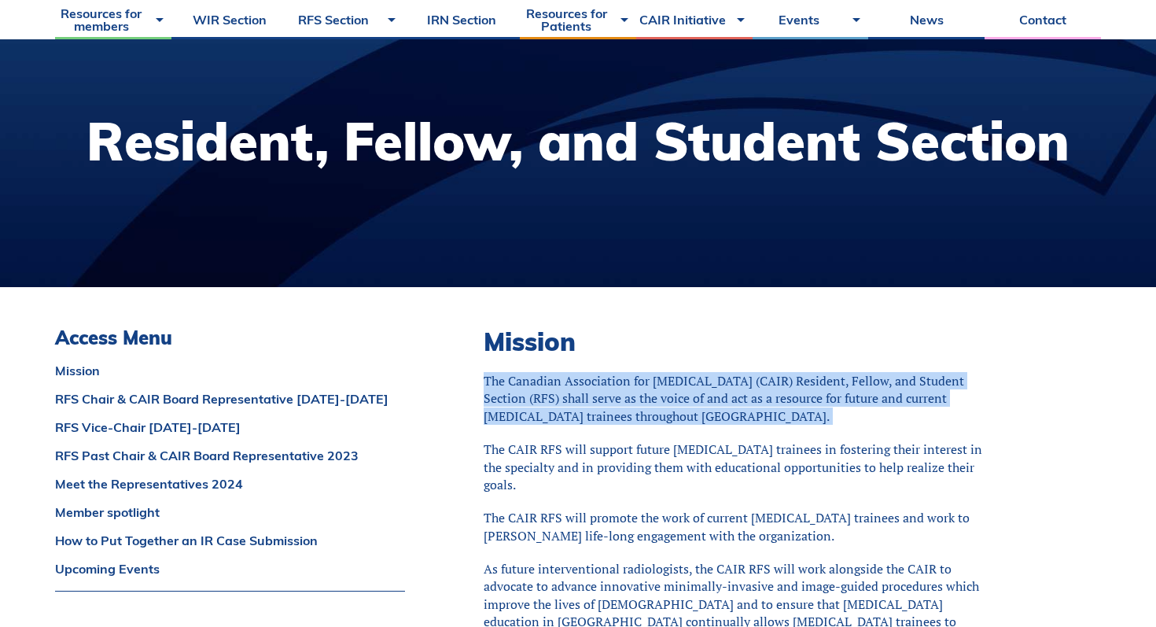
click at [568, 465] on p "The CAIR RFS will support future interventional radiology trainees in fostering…" at bounding box center [732, 466] width 499 height 53
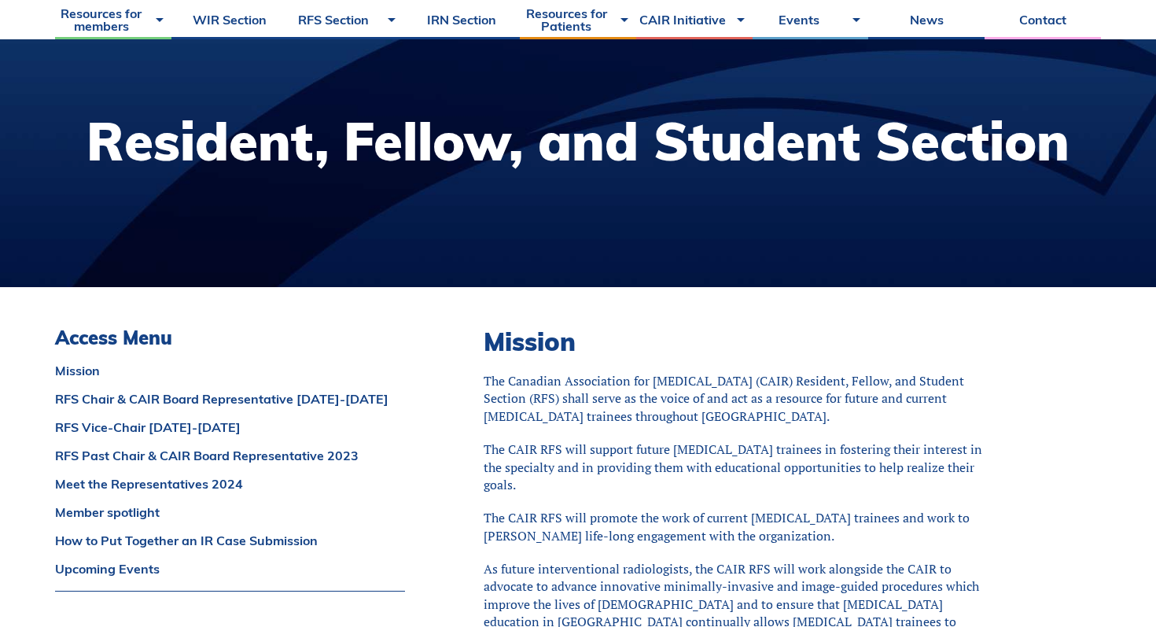
click at [568, 465] on p "The CAIR RFS will support future interventional radiology trainees in fostering…" at bounding box center [732, 466] width 499 height 53
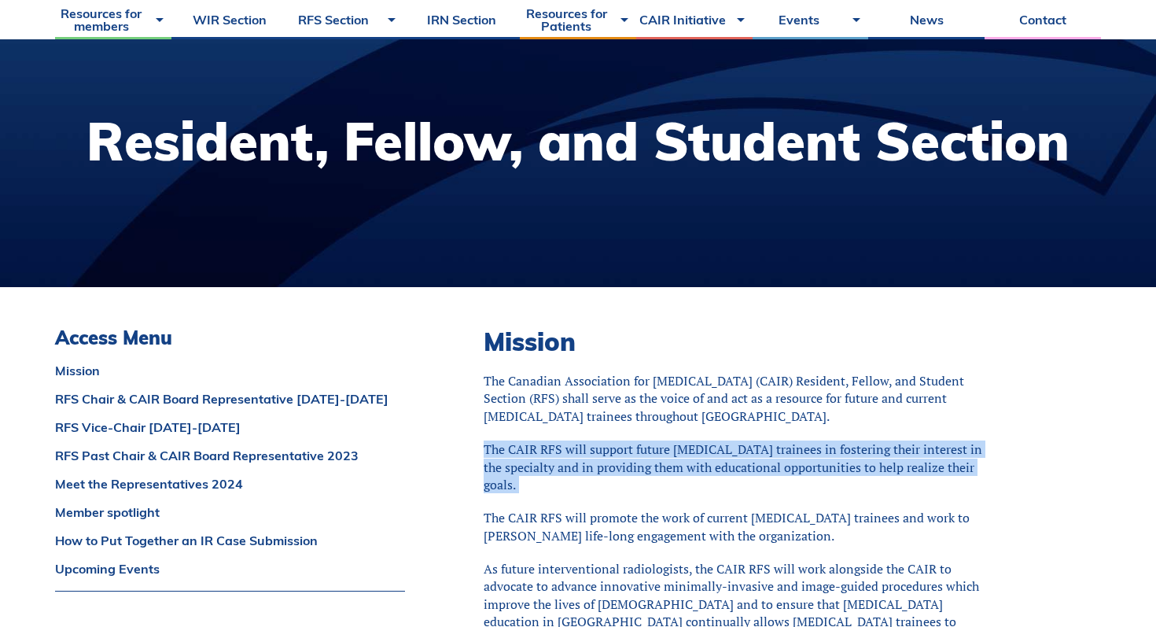
scroll to position [186, 0]
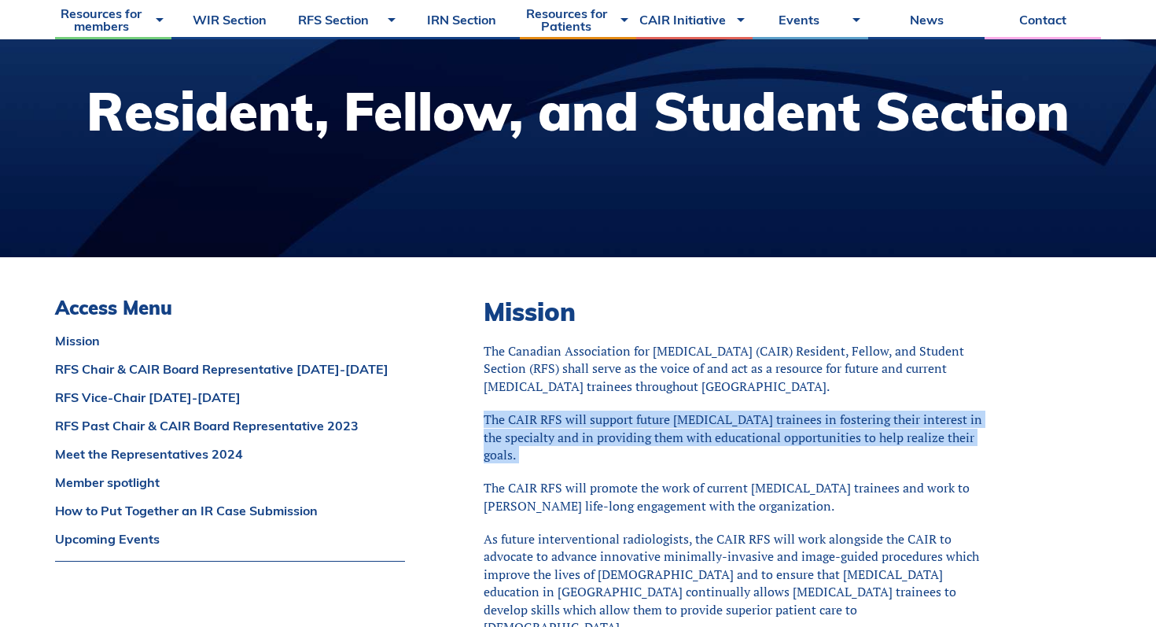
click at [575, 491] on p "The CAIR RFS will promote the work of current [MEDICAL_DATA] trainees and work …" at bounding box center [732, 496] width 499 height 35
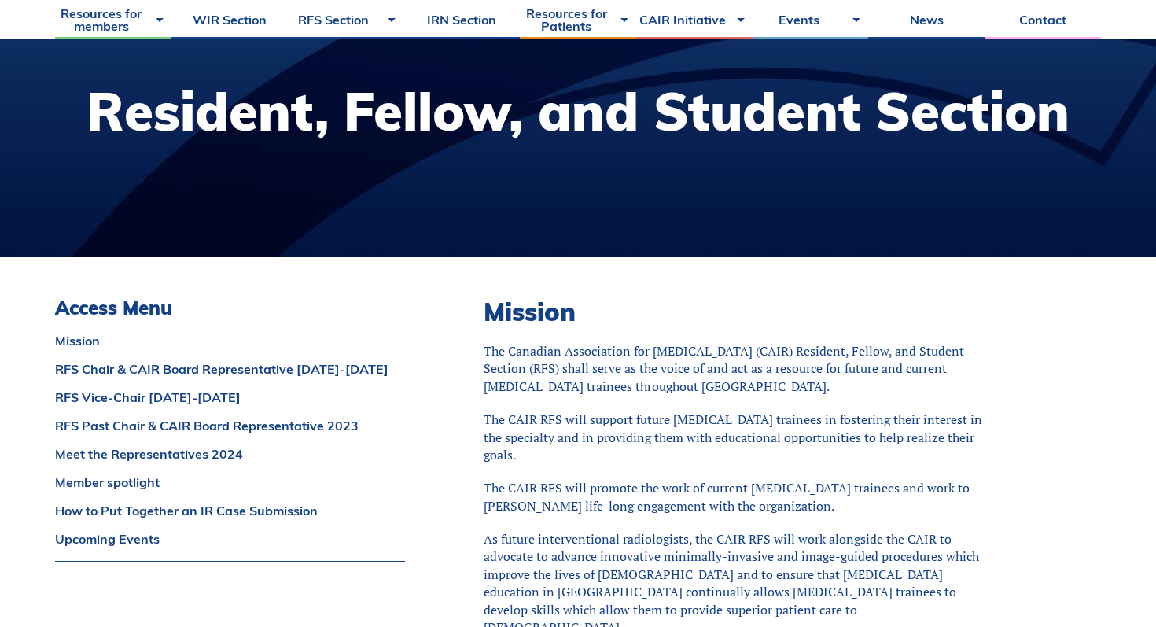
click at [575, 491] on p "The CAIR RFS will promote the work of current interventional radiology trainees…" at bounding box center [732, 496] width 499 height 35
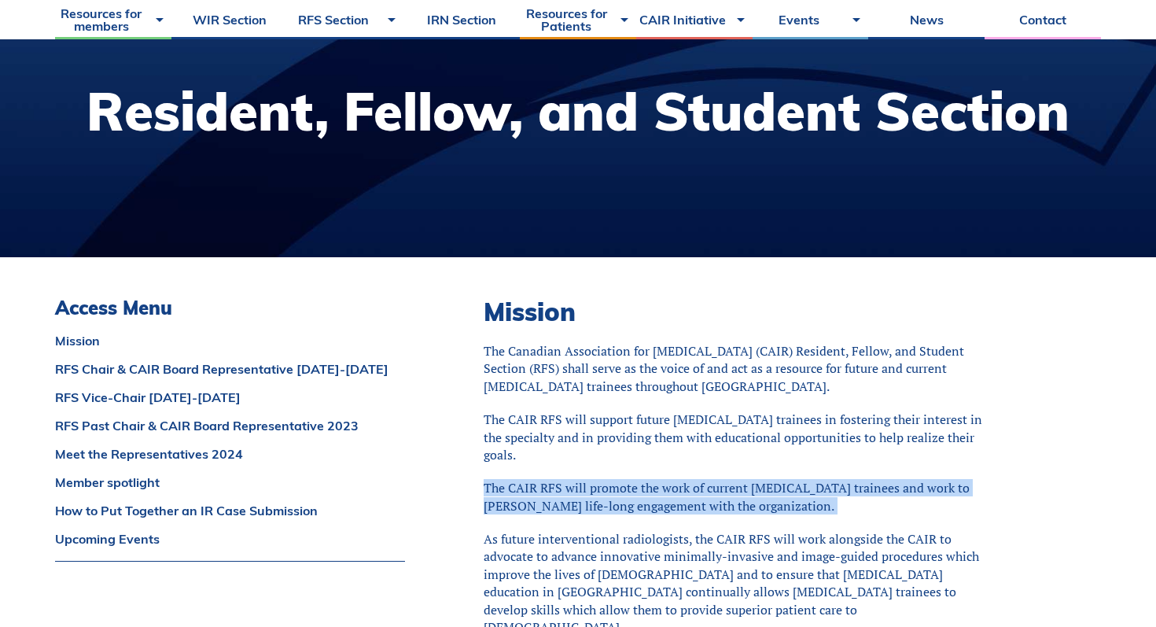
click at [575, 491] on p "The CAIR RFS will promote the work of current interventional radiology trainees…" at bounding box center [732, 496] width 499 height 35
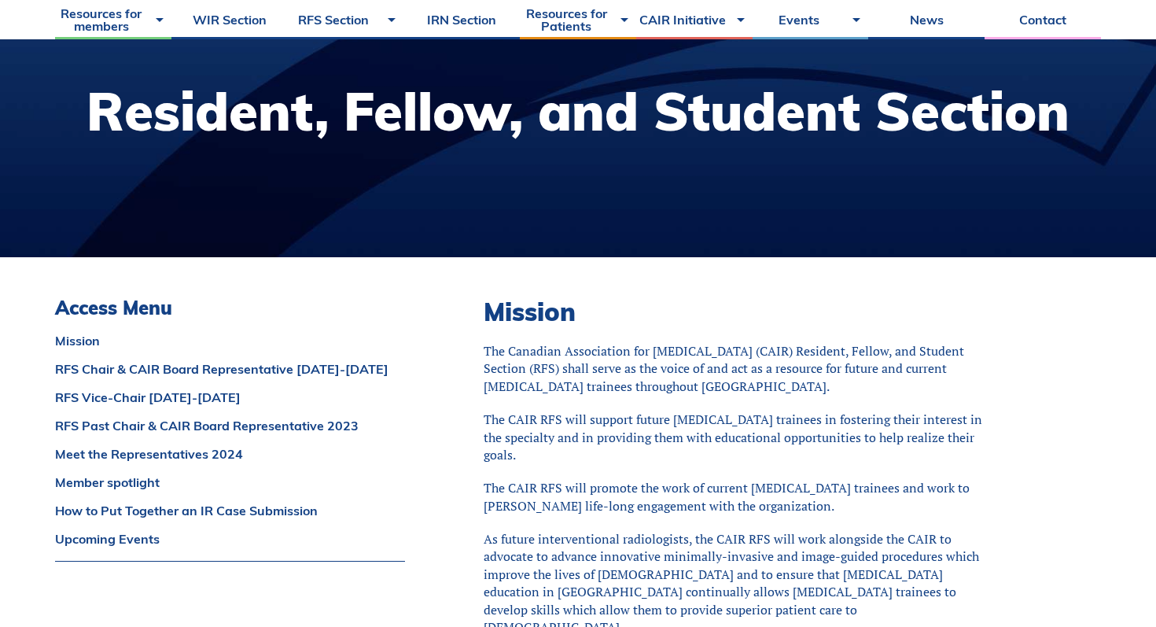
click at [583, 550] on p "As future interventional radiologists, the CAIR RFS will work alongside the CAI…" at bounding box center [732, 582] width 499 height 105
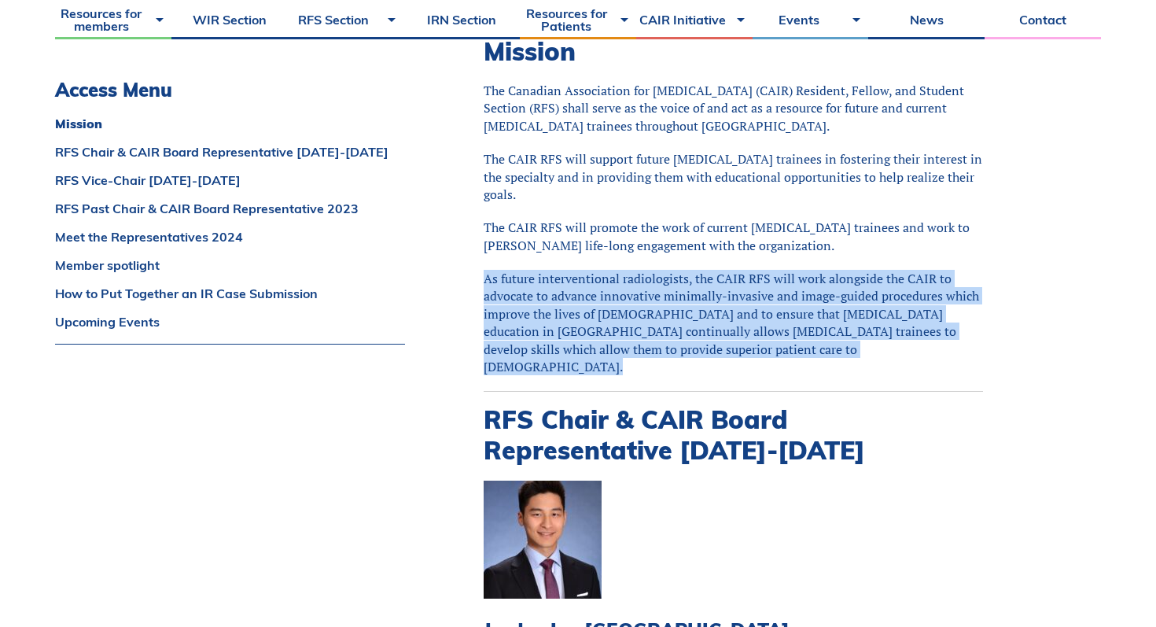
scroll to position [640, 0]
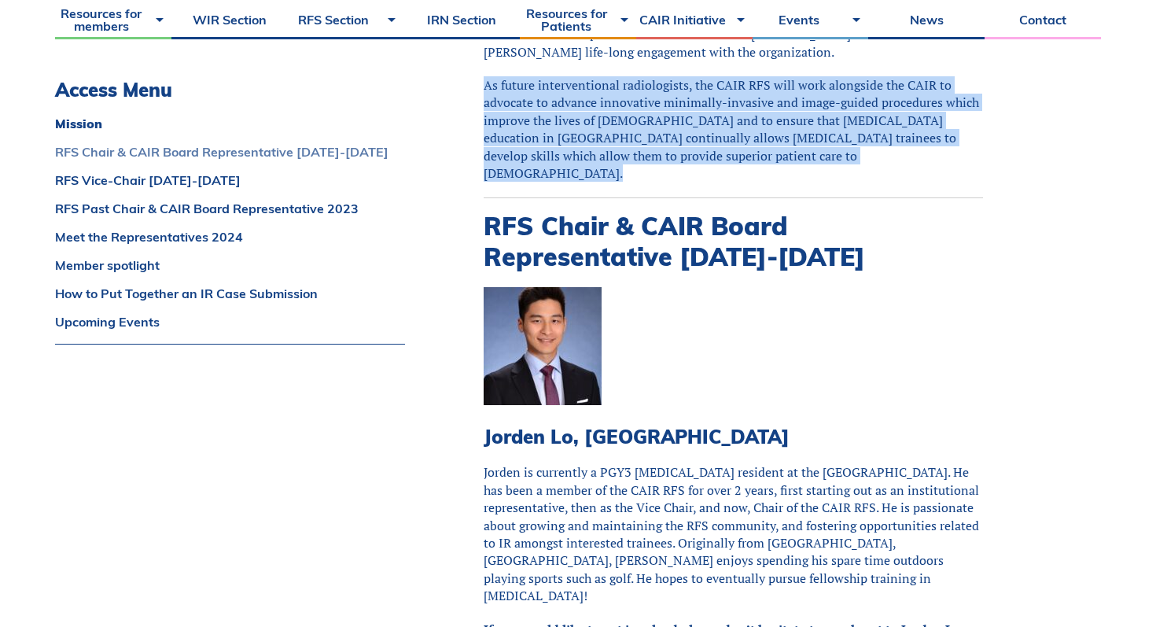
click at [127, 156] on link "RFS Chair & CAIR Board Representative 2024-2025" at bounding box center [230, 151] width 350 height 13
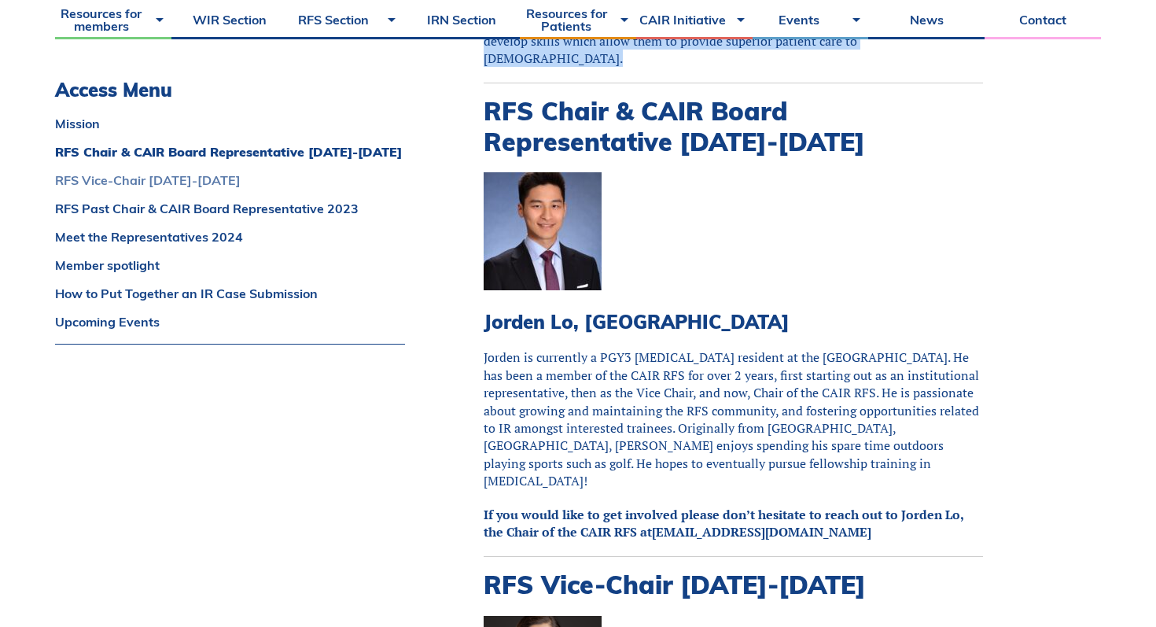
click at [131, 178] on link "RFS Vice-Chair 2024-2025" at bounding box center [230, 180] width 350 height 13
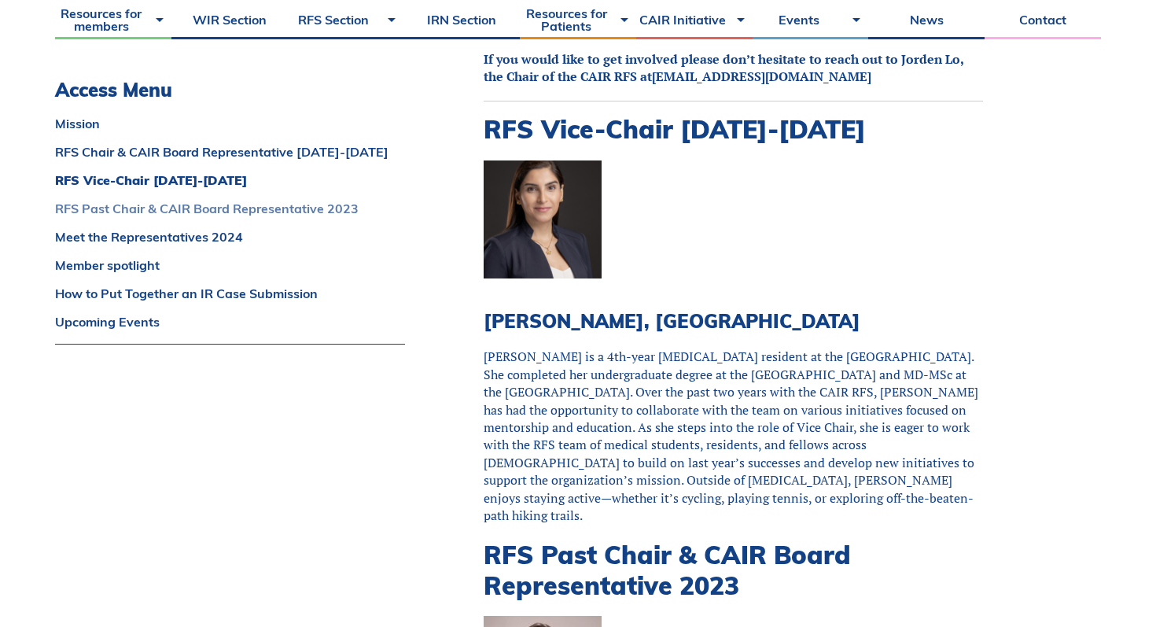
click at [133, 204] on link "RFS Past Chair & CAIR Board Representative 2023" at bounding box center [230, 208] width 350 height 13
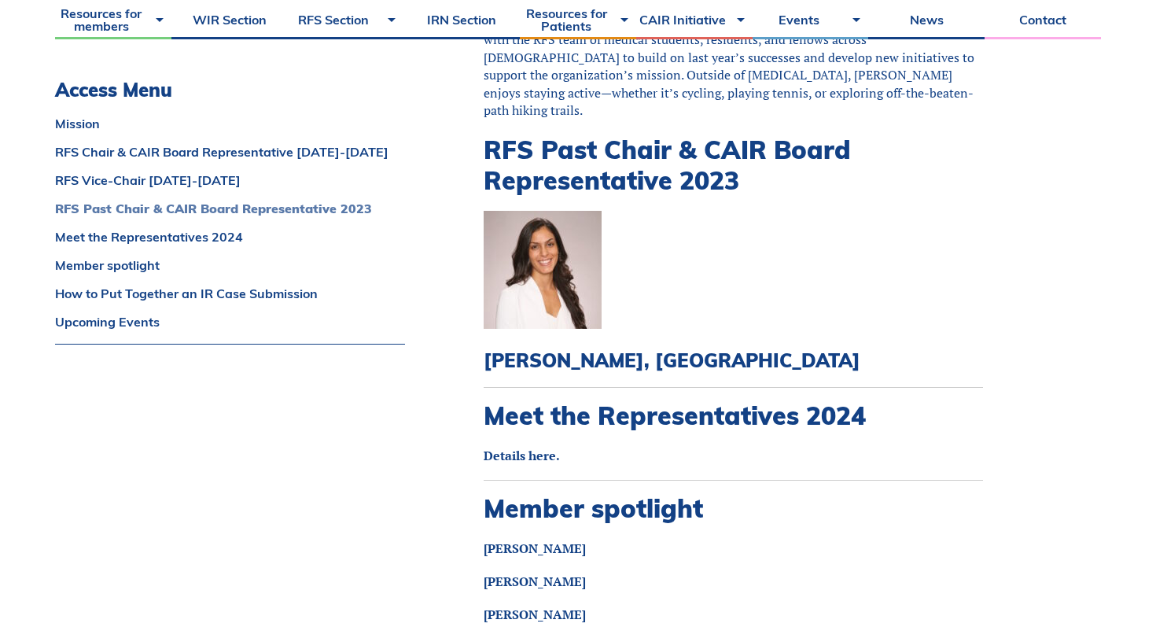
scroll to position [1618, 0]
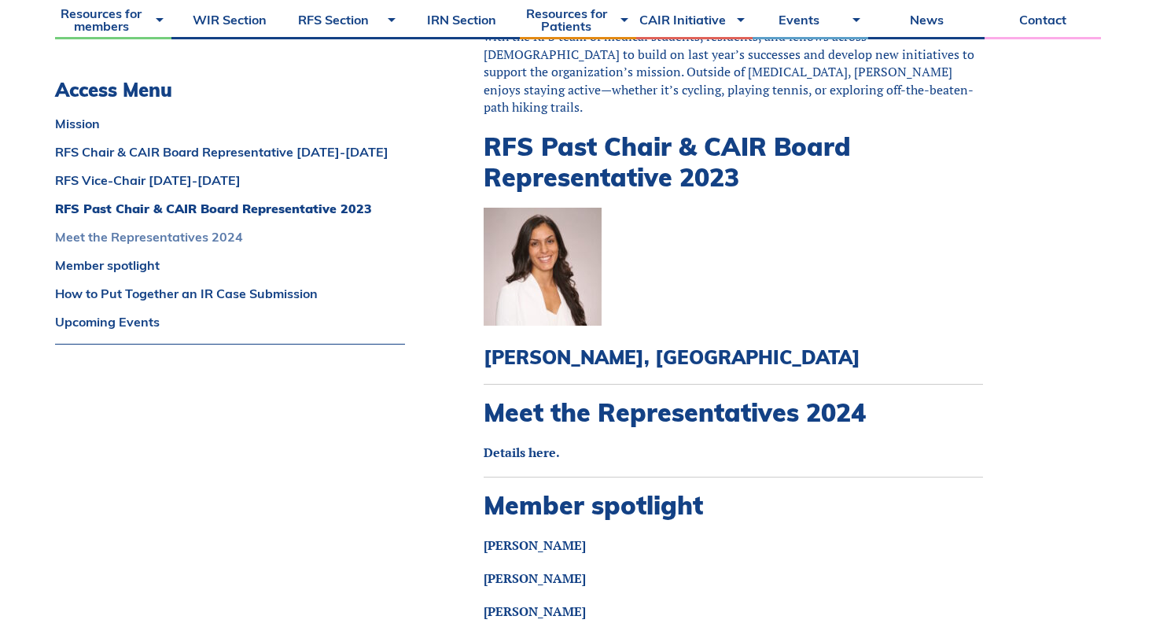
click at [134, 230] on link "Meet the Representatives 2024" at bounding box center [230, 236] width 350 height 13
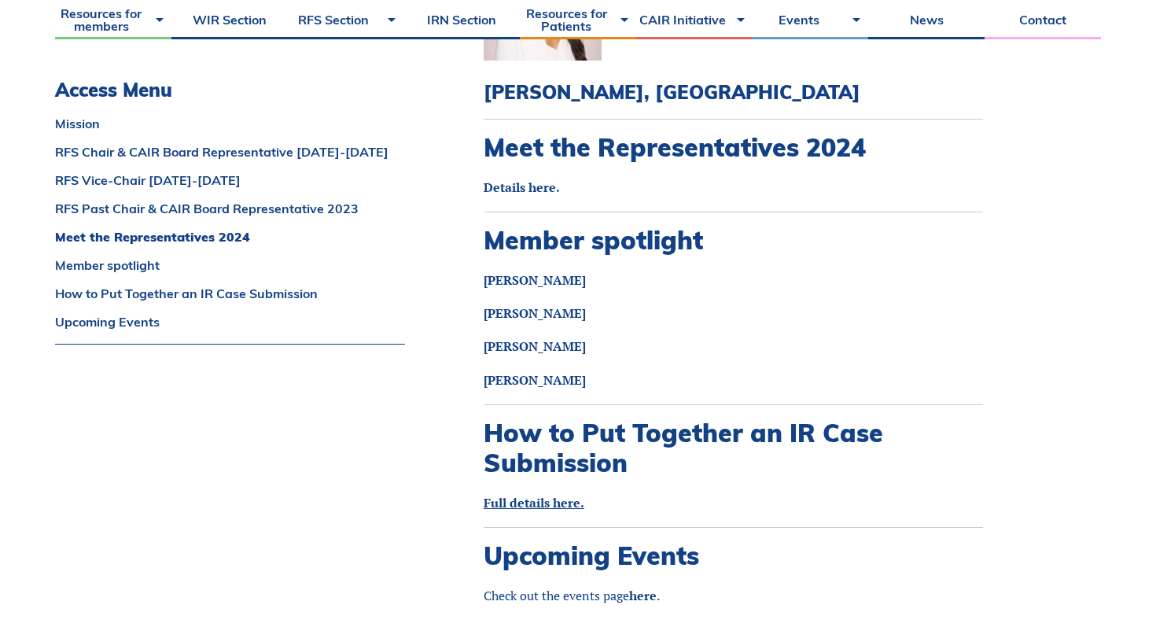
scroll to position [1883, 0]
click at [126, 259] on link "Member spotlight" at bounding box center [230, 265] width 350 height 13
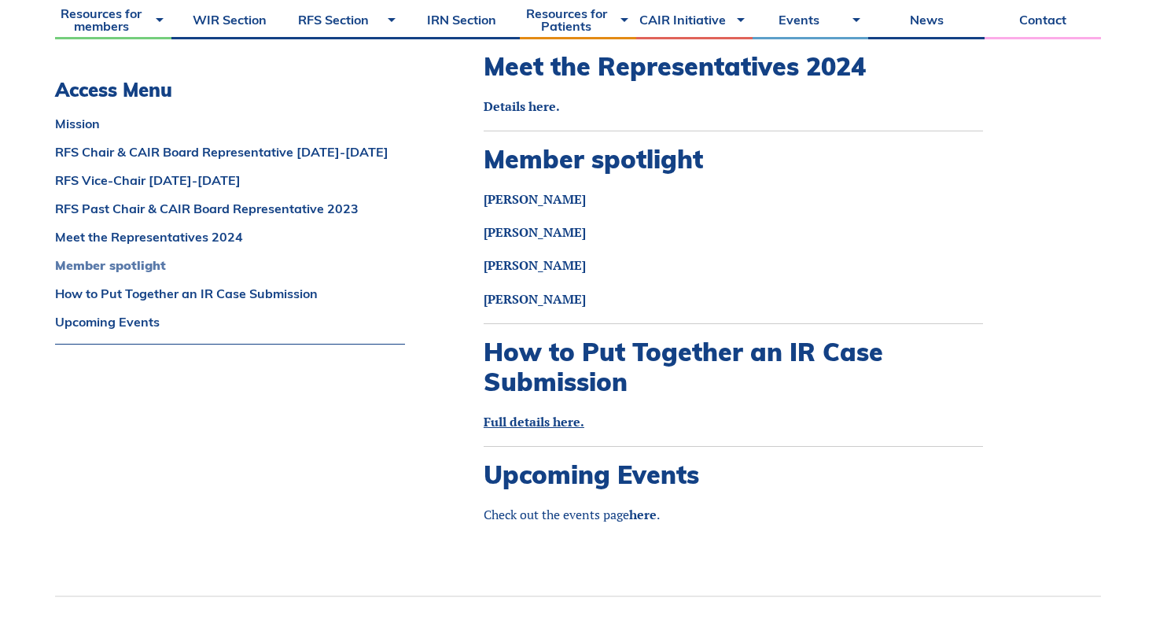
scroll to position [1976, 0]
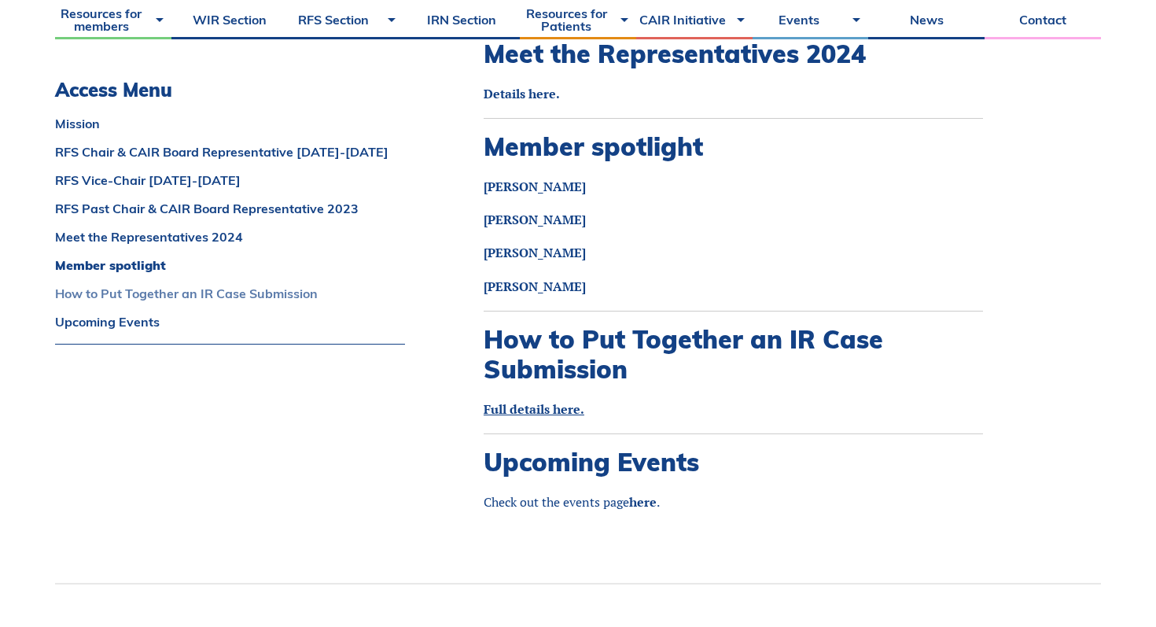
click at [129, 290] on link "How to Put Together an IR Case Submission" at bounding box center [230, 293] width 350 height 13
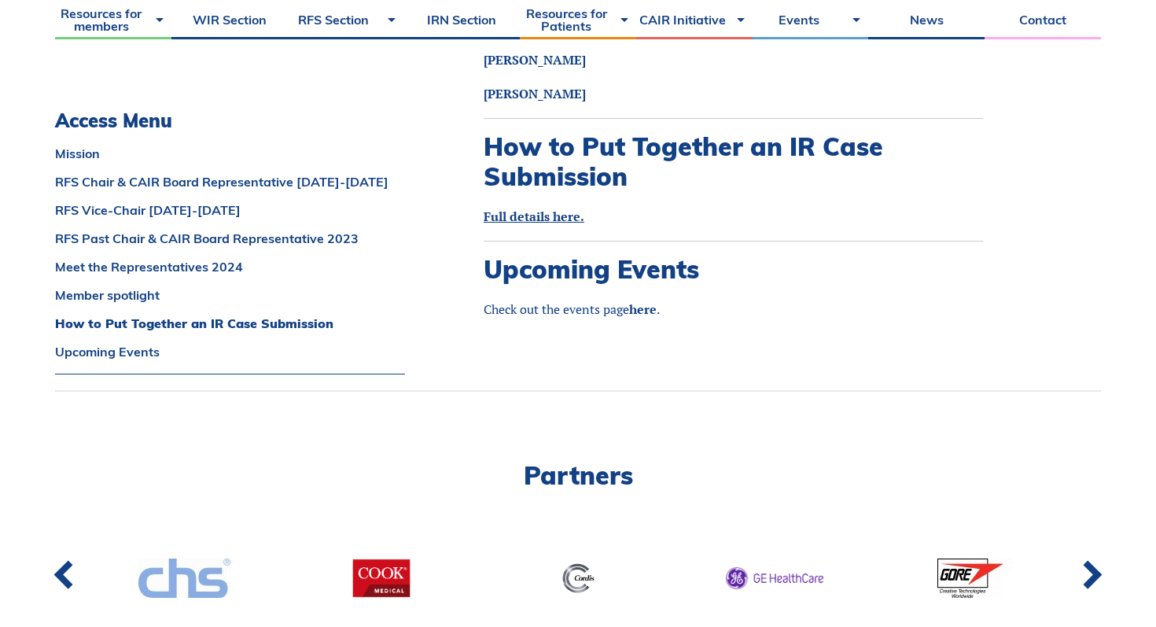
scroll to position [2169, 0]
click at [127, 312] on div "Mission RFS Chair & CAIR Board Representative 2024-2025 RFS Vice-Chair 2024-202…" at bounding box center [230, 260] width 350 height 227
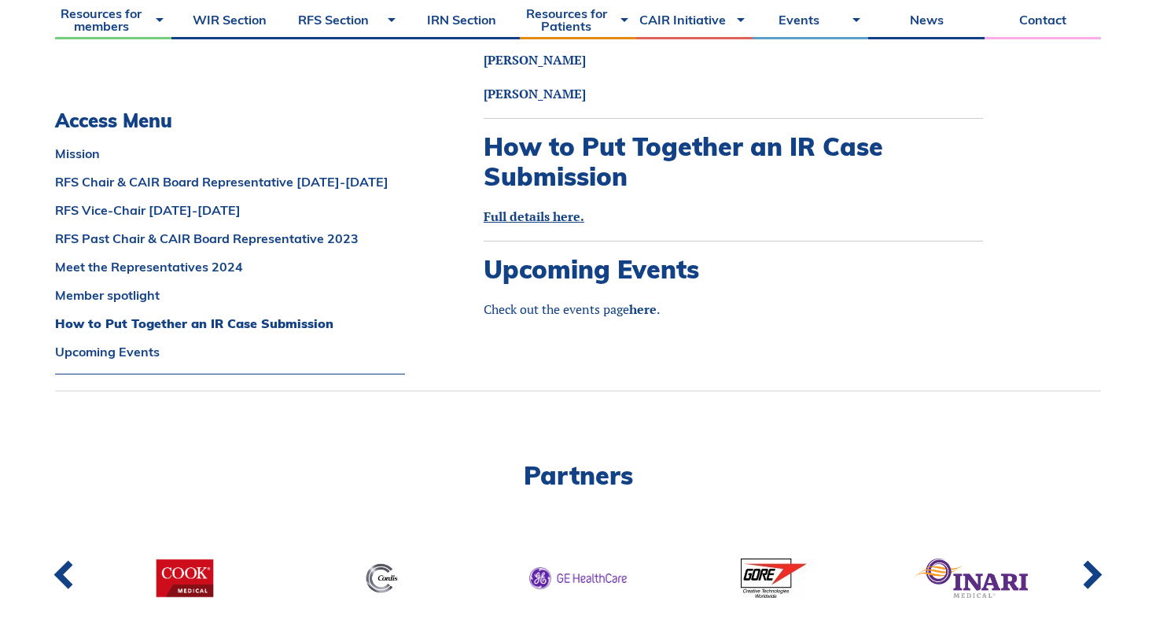
click at [127, 308] on div "Mission RFS Chair & CAIR Board Representative 2024-2025 RFS Vice-Chair 2024-202…" at bounding box center [230, 260] width 350 height 227
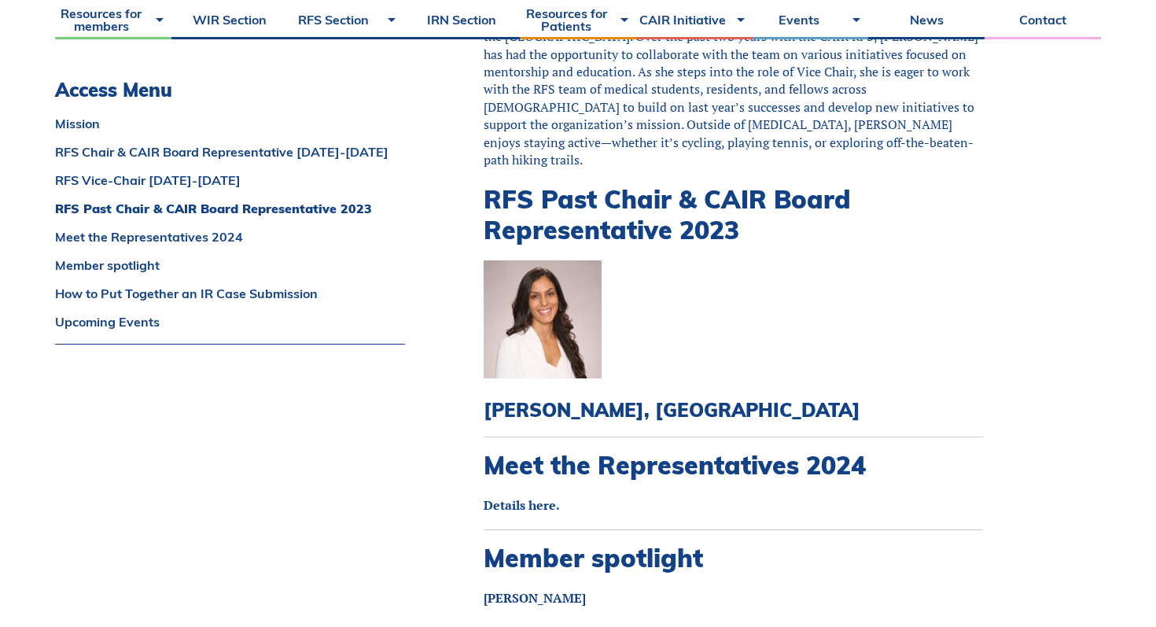
scroll to position [1471, 0]
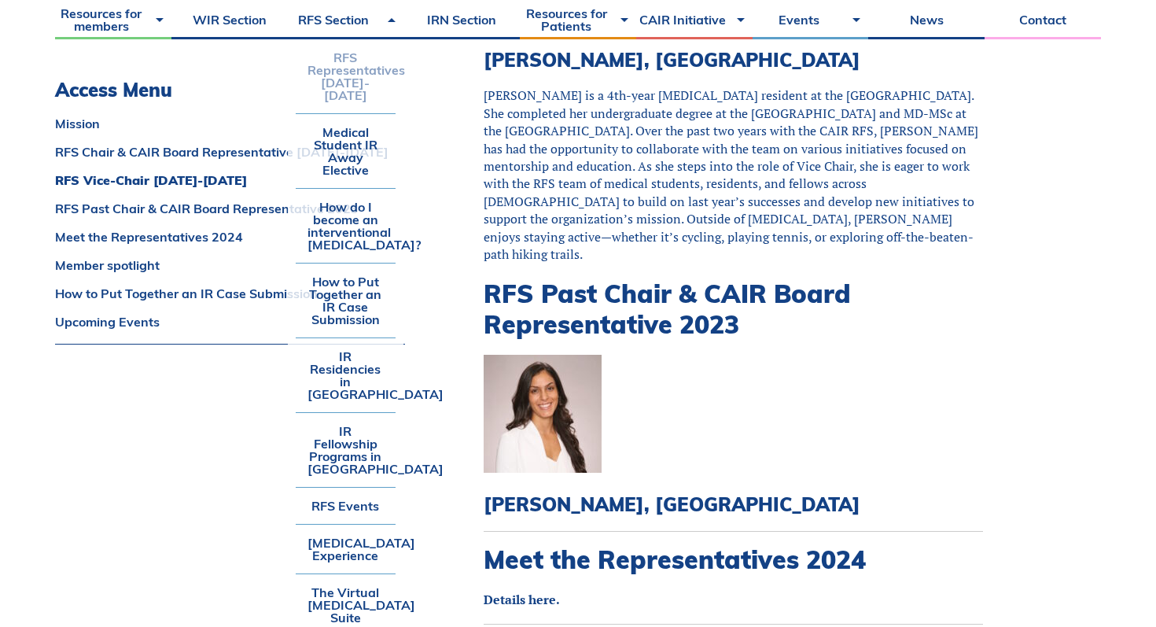
click at [350, 73] on link "RFS Representatives [DATE]-[DATE]" at bounding box center [346, 76] width 101 height 74
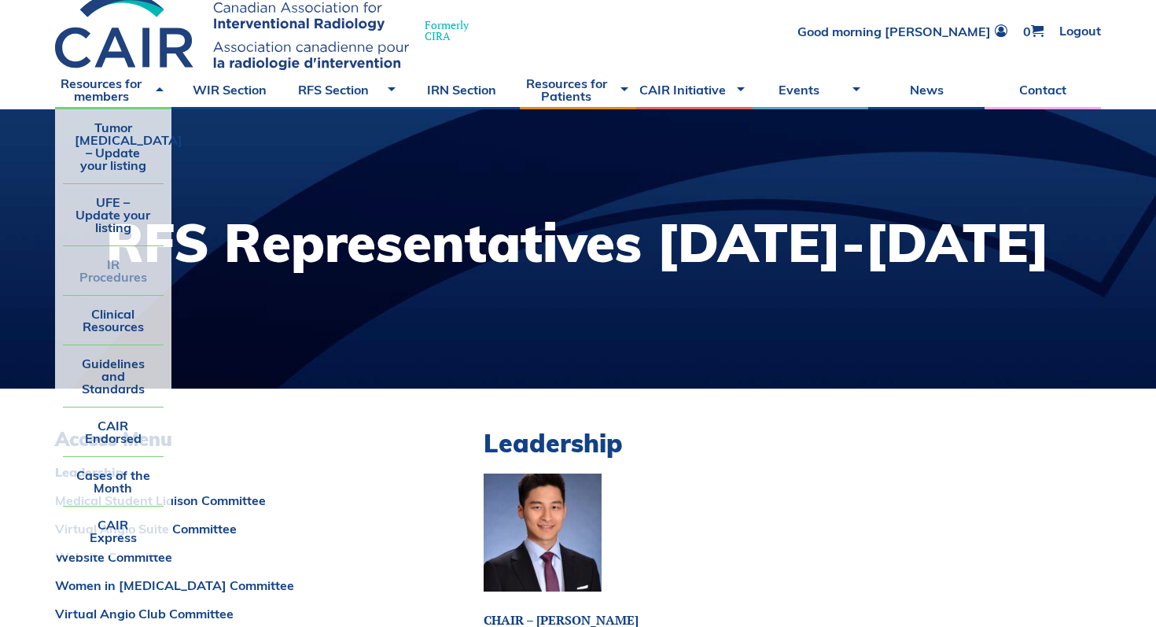
scroll to position [58, 0]
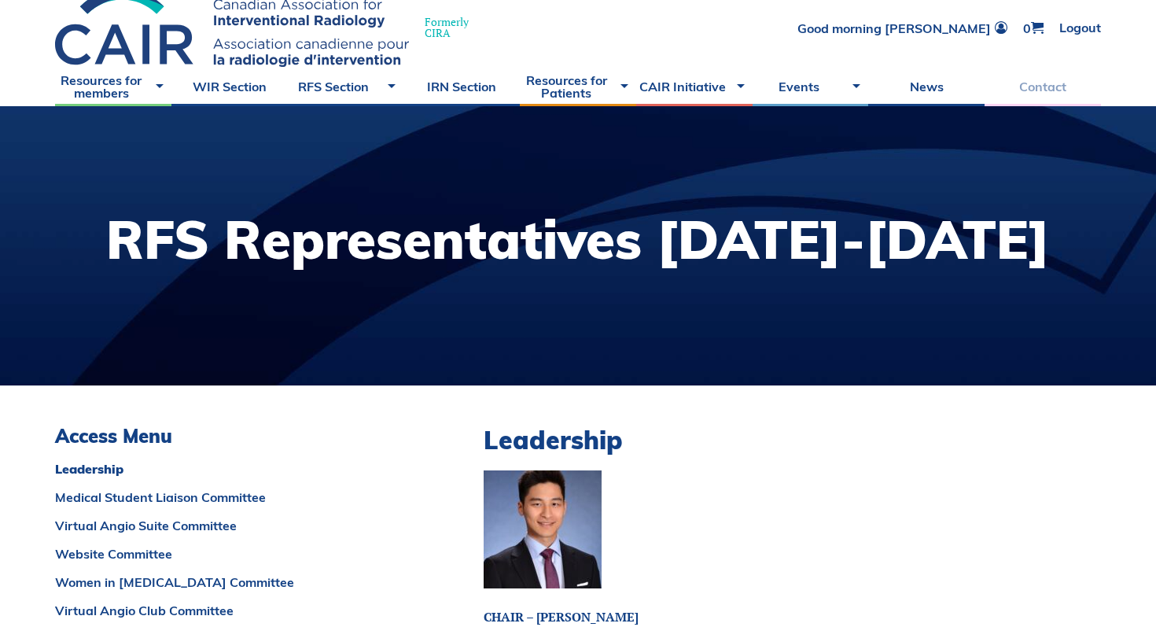
click at [1057, 81] on link "Contact" at bounding box center [1042, 86] width 116 height 39
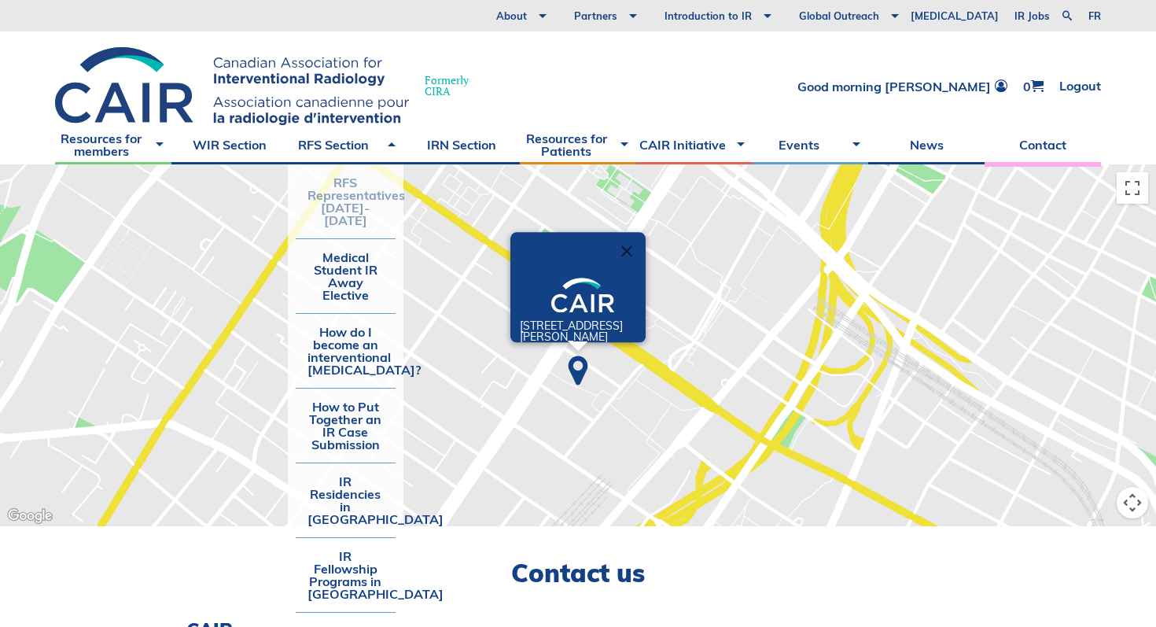
click at [349, 208] on link "RFS Representatives [DATE]-[DATE]" at bounding box center [346, 201] width 101 height 74
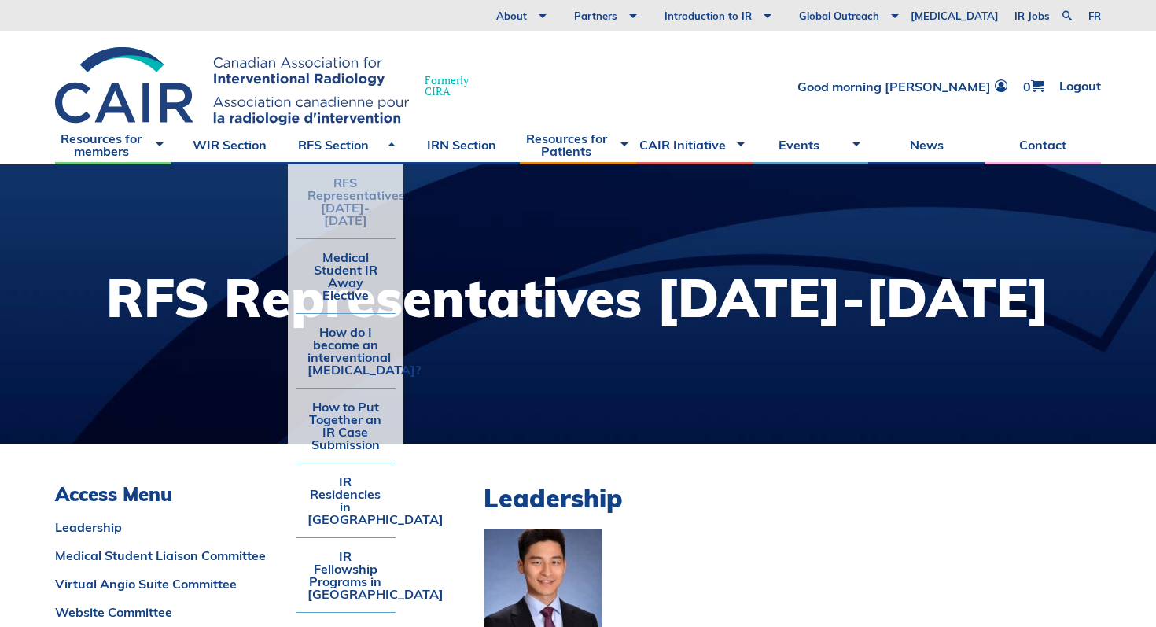
click at [327, 191] on li "RFS Representatives [DATE]-[DATE]" at bounding box center [346, 201] width 101 height 74
click at [349, 190] on li "RFS Representatives [DATE]-[DATE]" at bounding box center [346, 201] width 101 height 74
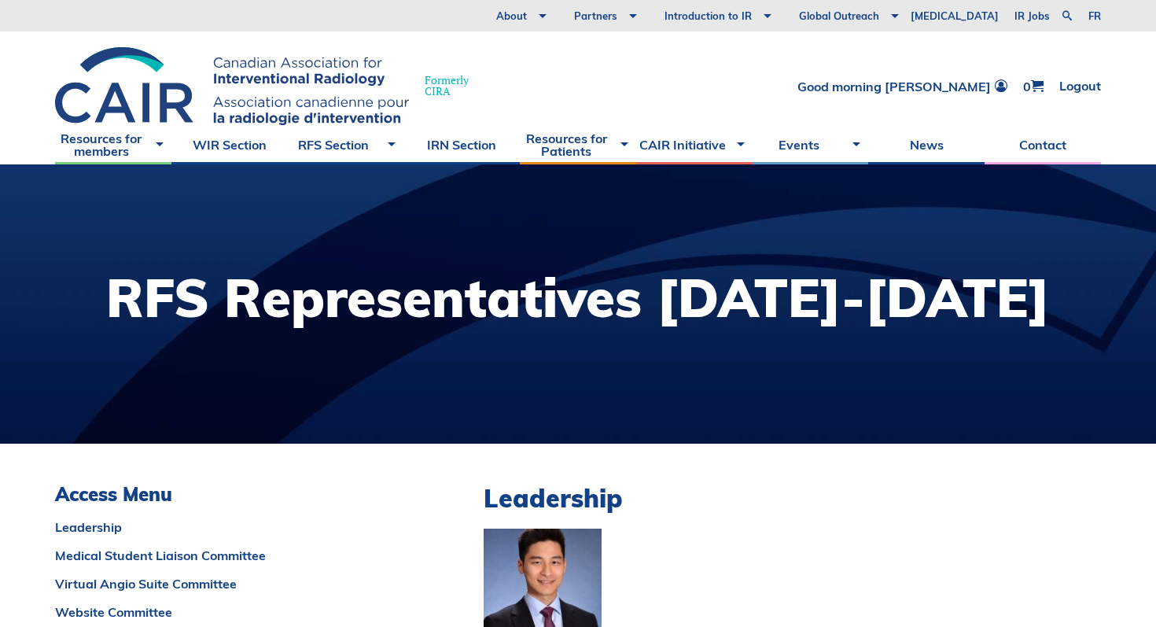
click at [527, 387] on div at bounding box center [578, 303] width 1156 height 279
click at [738, 52] on link "Resident, Fellow, and Student Section" at bounding box center [715, 49] width 102 height 28
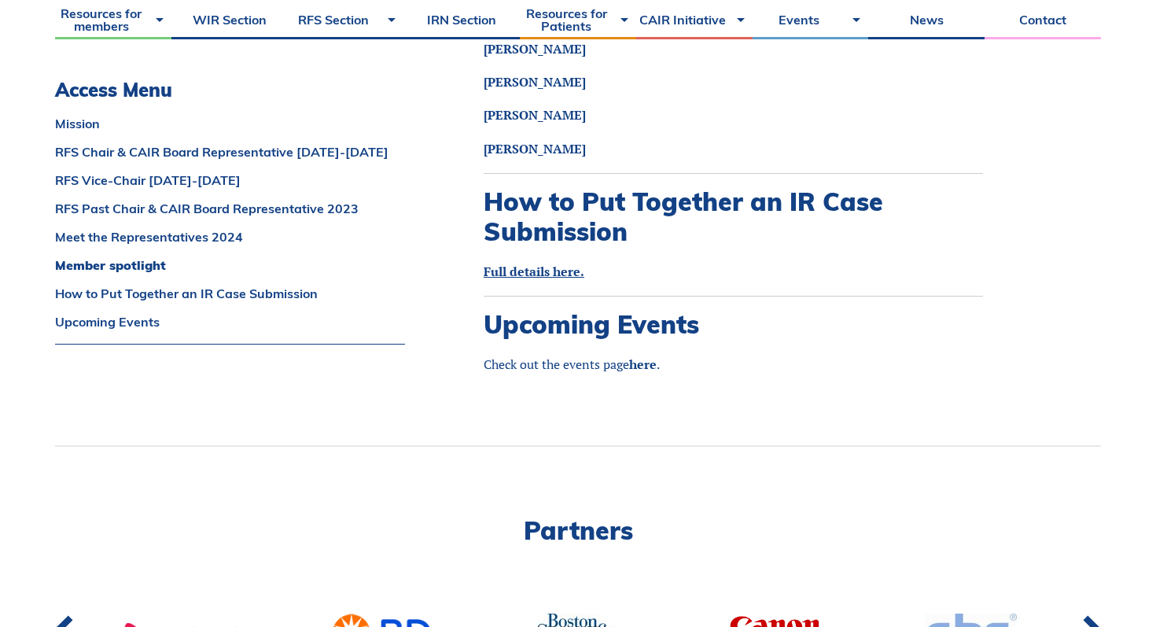
scroll to position [1948, 0]
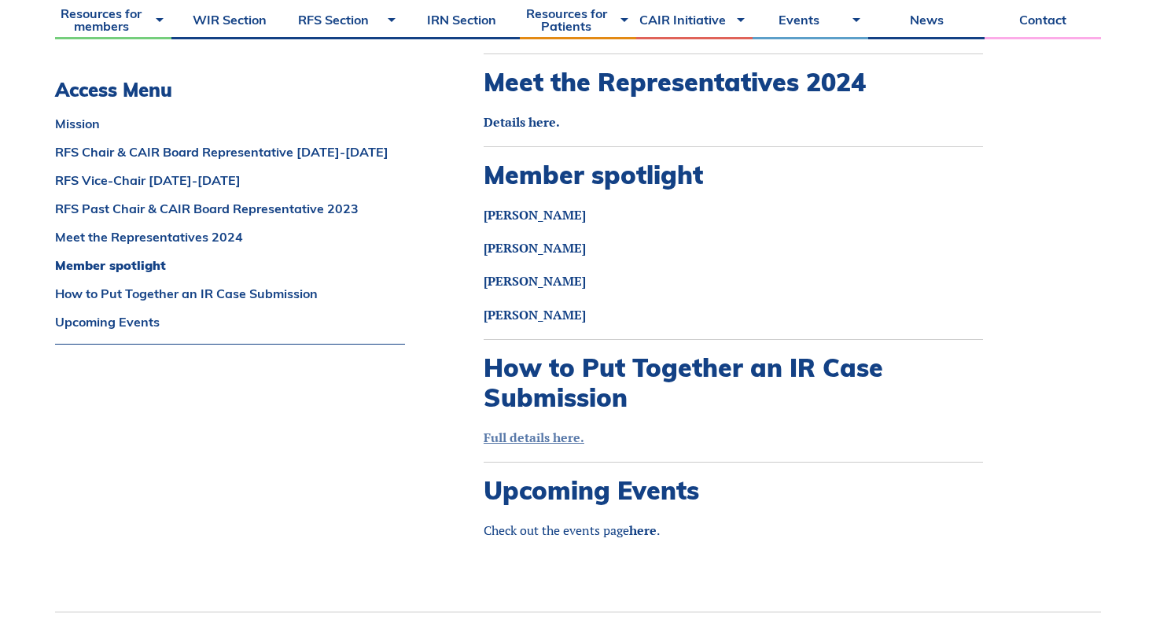
click at [510, 428] on link "Full details here." at bounding box center [533, 436] width 101 height 17
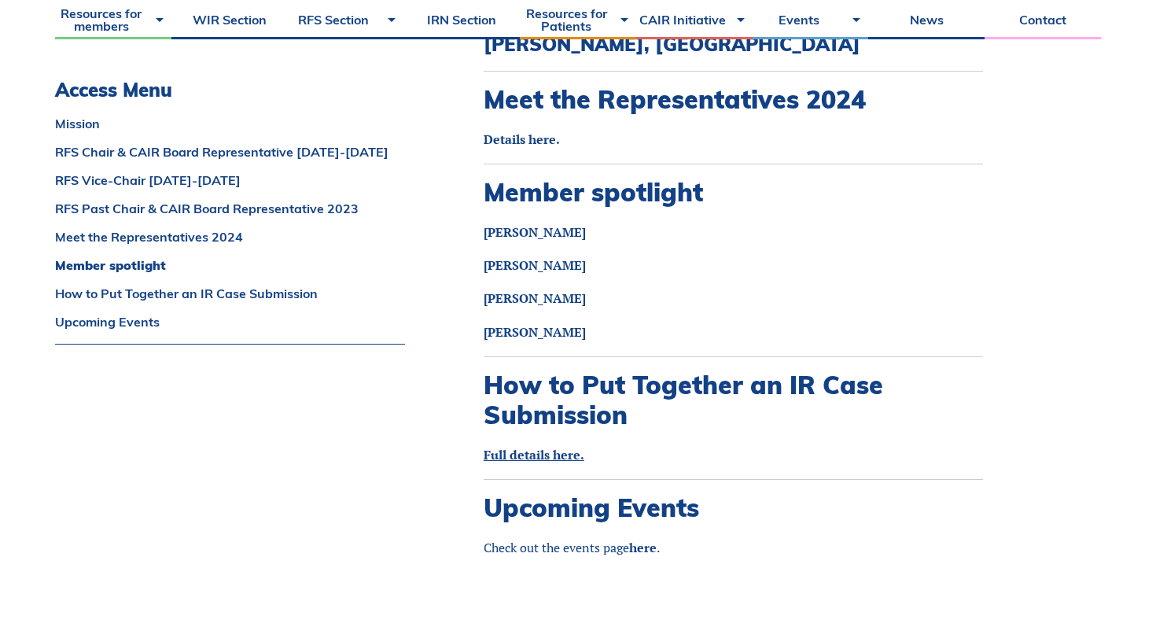
scroll to position [1903, 0]
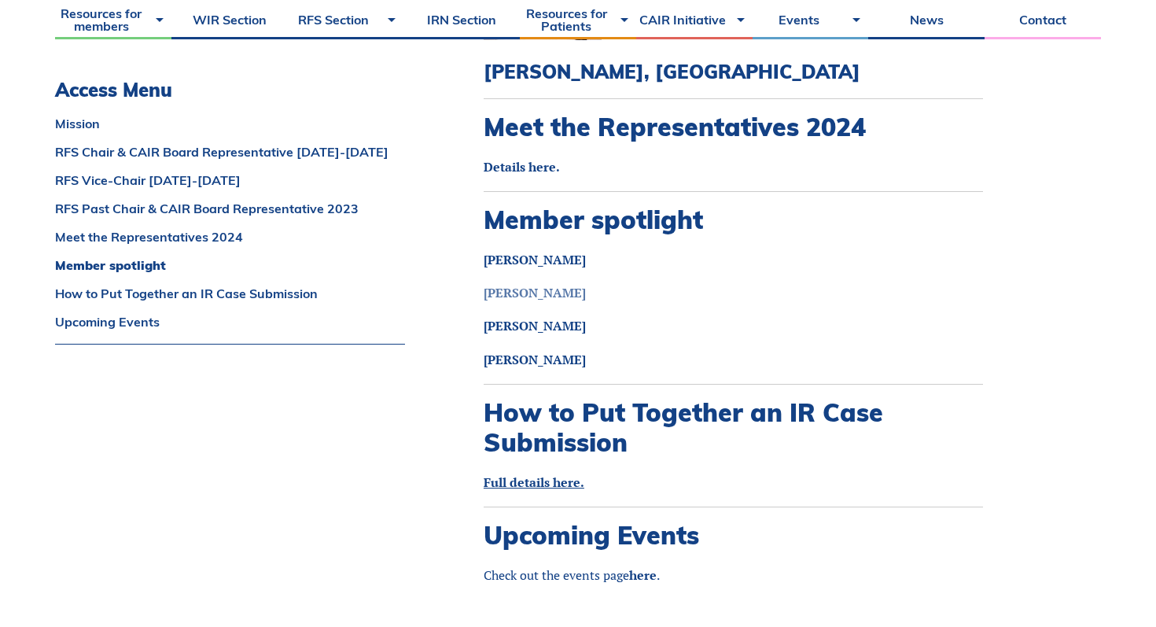
click at [531, 284] on link "Jaspreet Bajwa" at bounding box center [534, 292] width 102 height 17
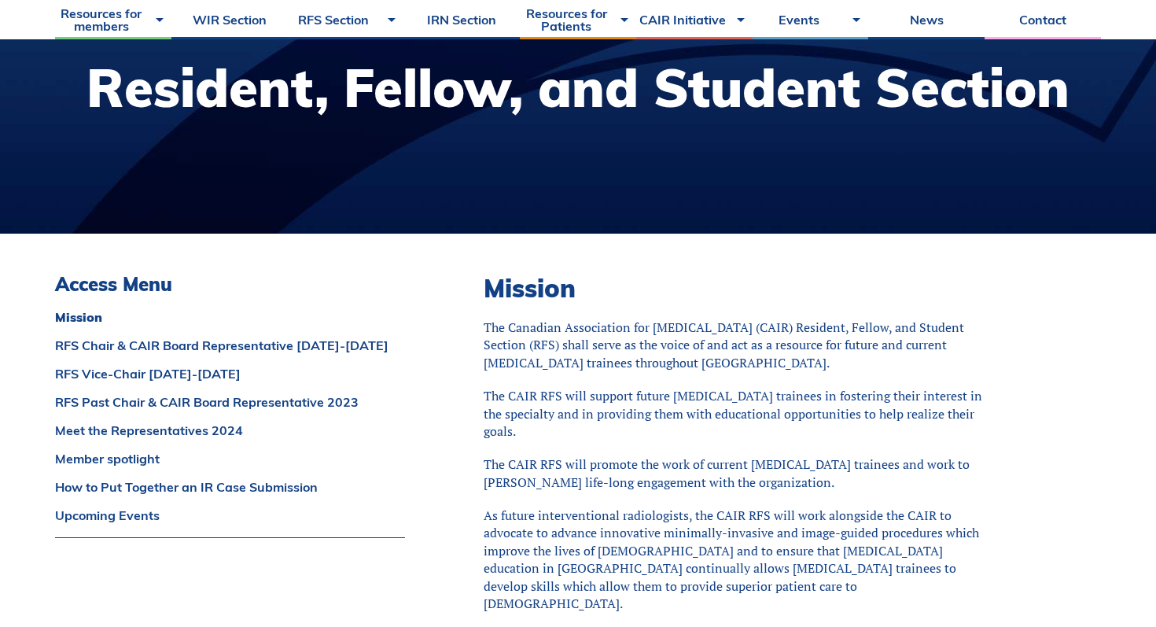
scroll to position [181, 0]
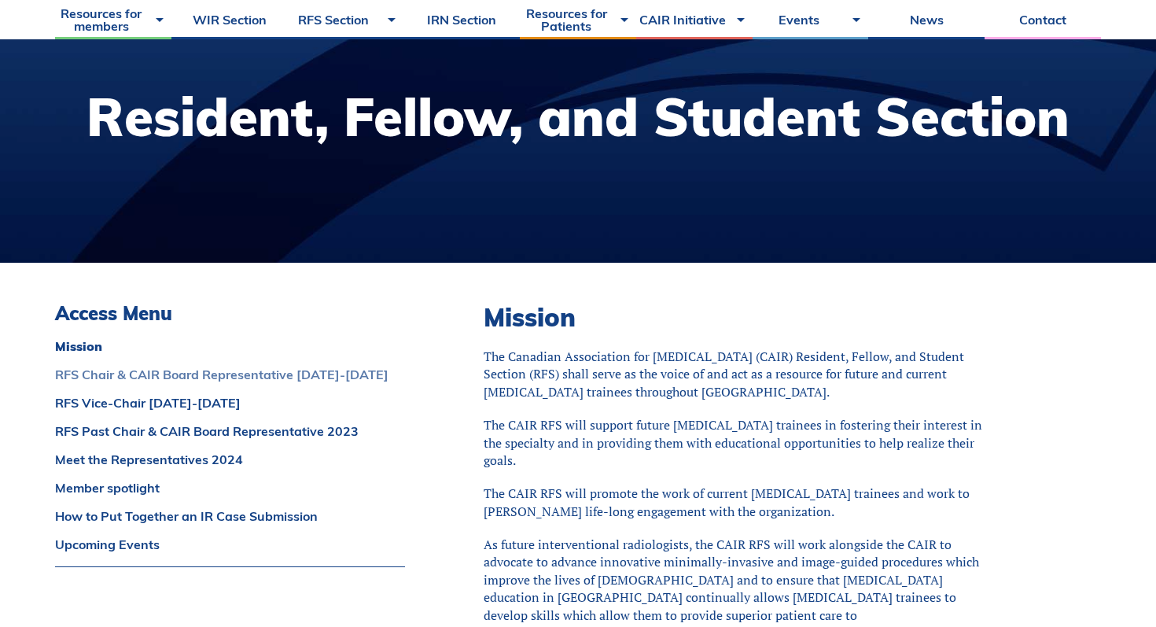
click at [200, 376] on link "RFS Chair & CAIR Board Representative 2024-2025" at bounding box center [230, 374] width 350 height 13
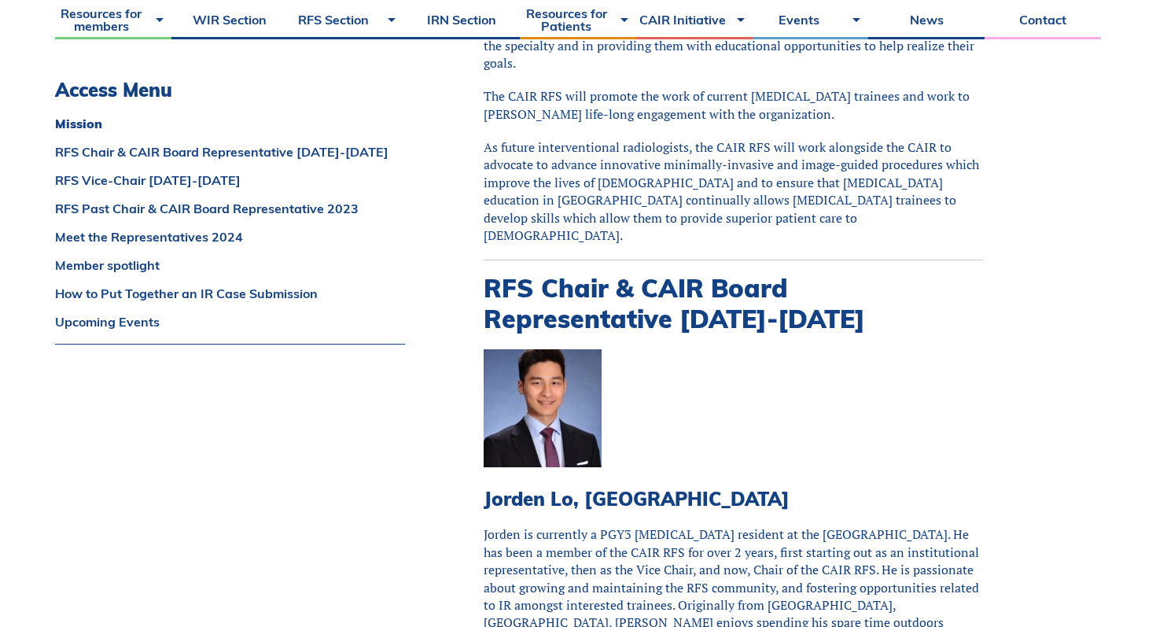
scroll to position [0, 0]
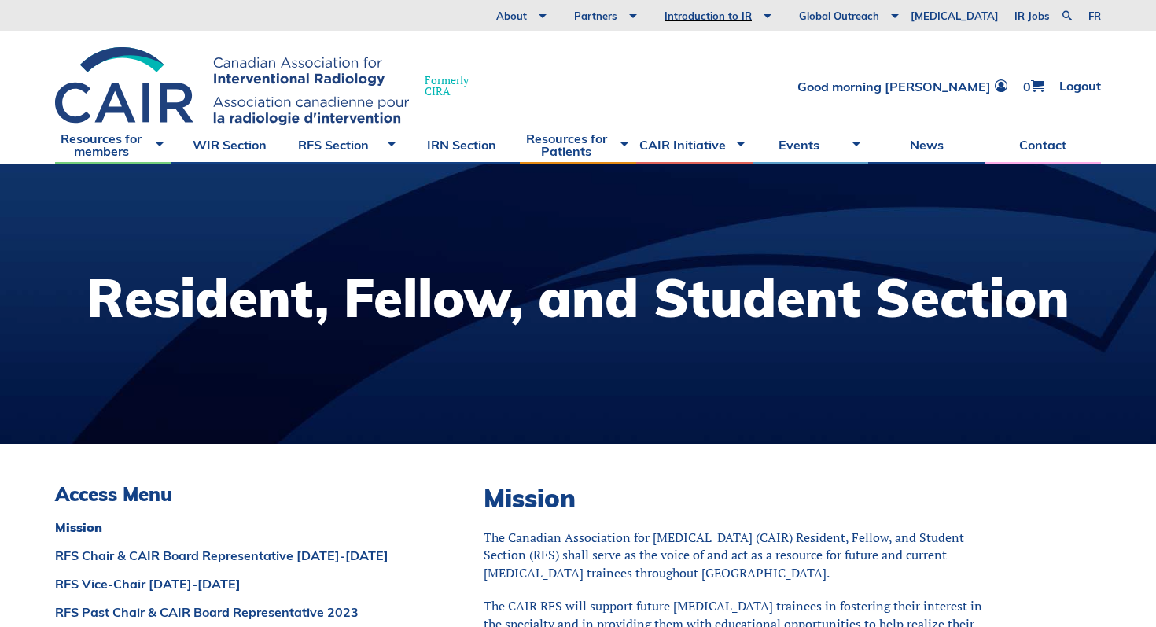
click at [500, 311] on h1 "Resident, Fellow, and Student Section" at bounding box center [577, 297] width 983 height 53
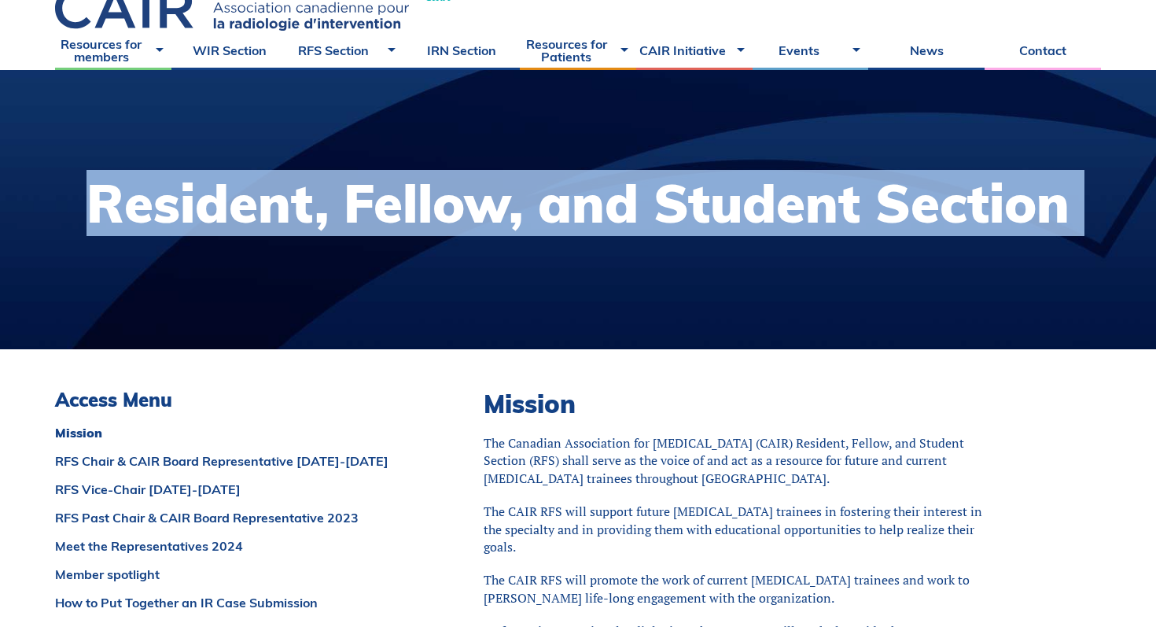
scroll to position [263, 0]
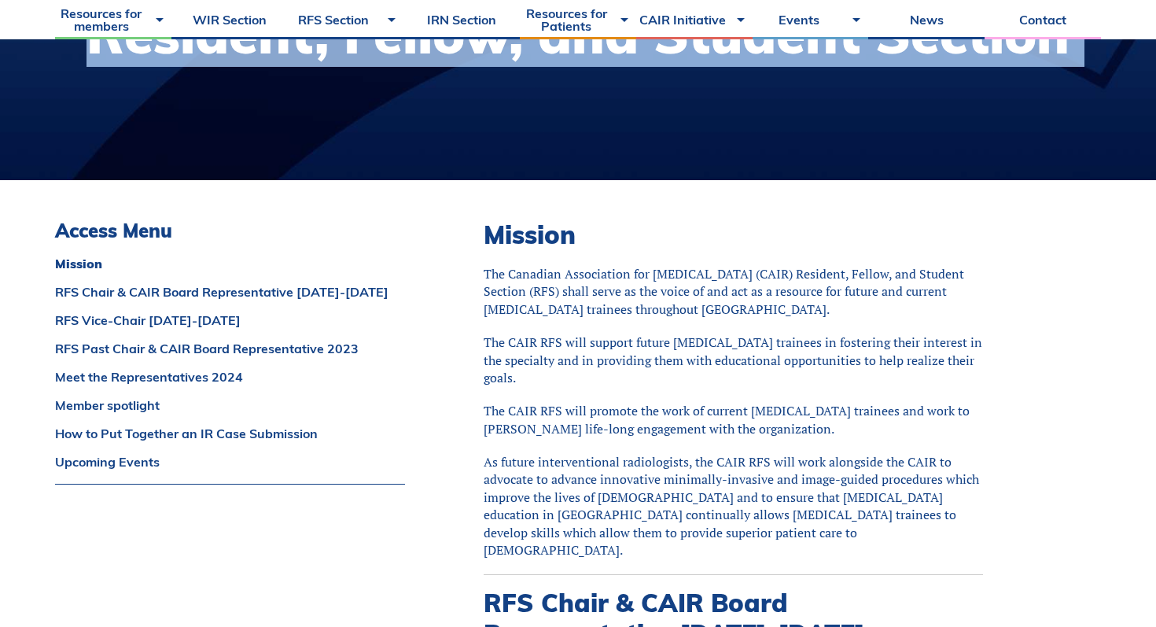
click at [500, 311] on p "The Canadian Association for Interventional Radiology (CAIR) Resident, Fellow, …" at bounding box center [732, 291] width 499 height 53
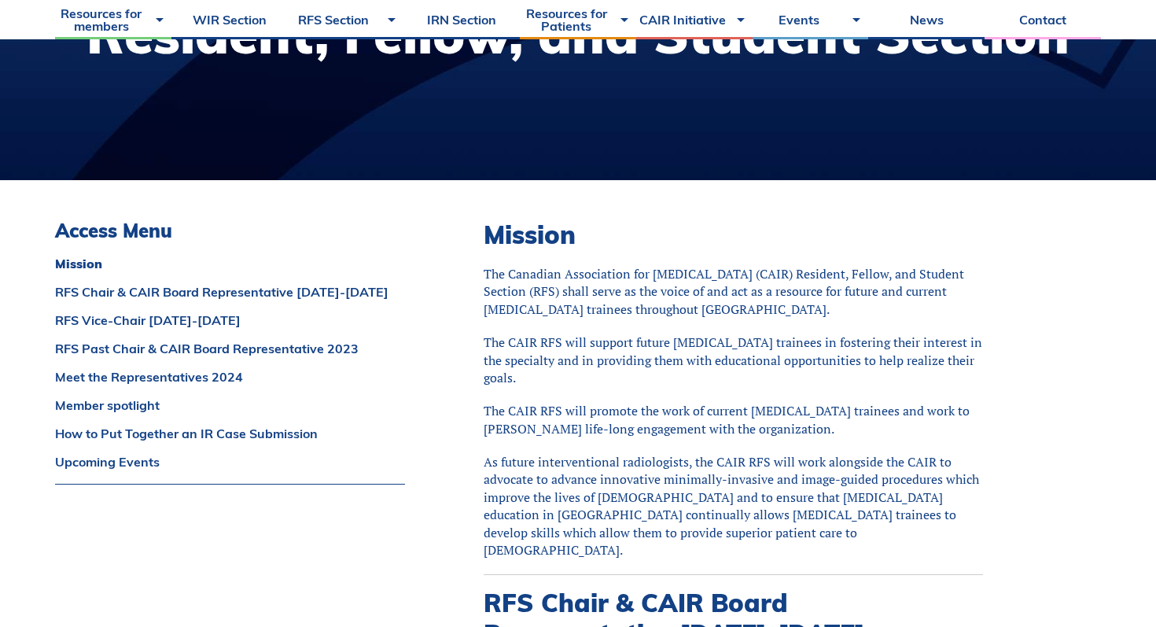
click at [500, 311] on p "The Canadian Association for Interventional Radiology (CAIR) Resident, Fellow, …" at bounding box center [732, 291] width 499 height 53
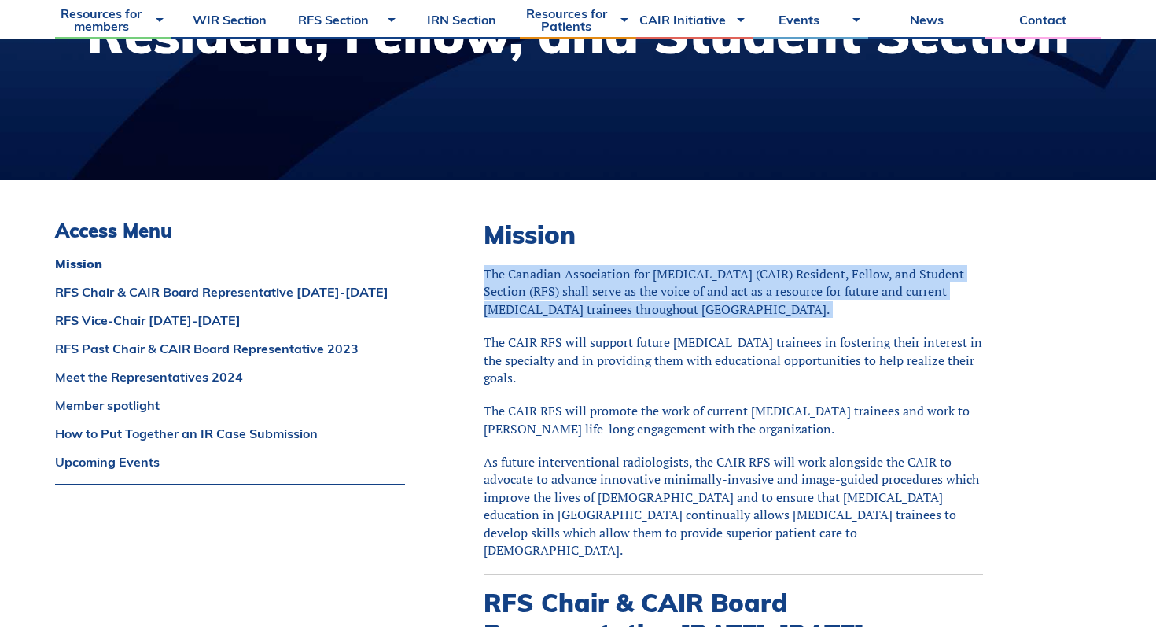
click at [505, 365] on p "The CAIR RFS will support future interventional radiology trainees in fostering…" at bounding box center [732, 359] width 499 height 53
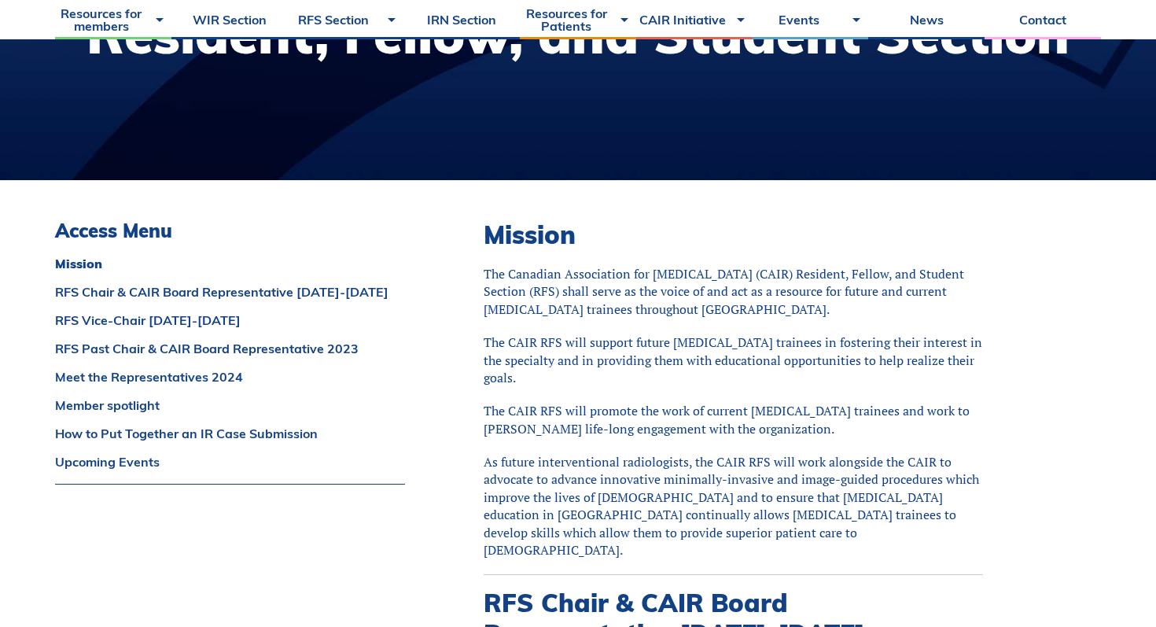
click at [505, 365] on p "The CAIR RFS will support future interventional radiology trainees in fostering…" at bounding box center [732, 359] width 499 height 53
click at [513, 428] on p "The CAIR RFS will promote the work of current interventional radiology trainees…" at bounding box center [732, 419] width 499 height 35
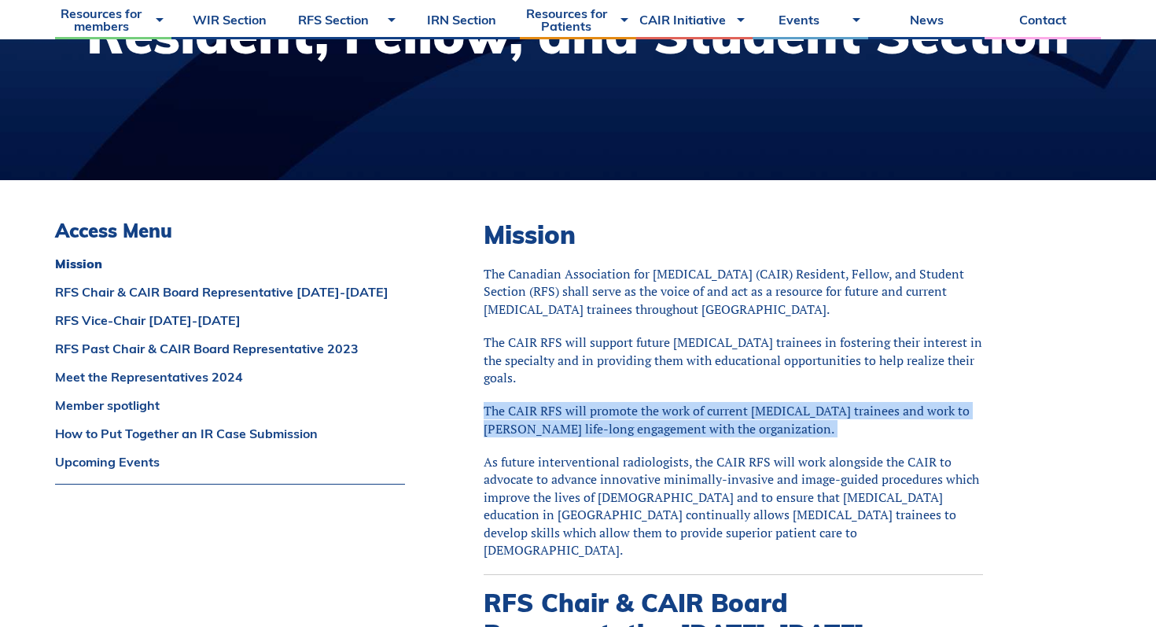
click at [521, 484] on p "As future interventional radiologists, the CAIR RFS will work alongside the CAI…" at bounding box center [732, 505] width 499 height 105
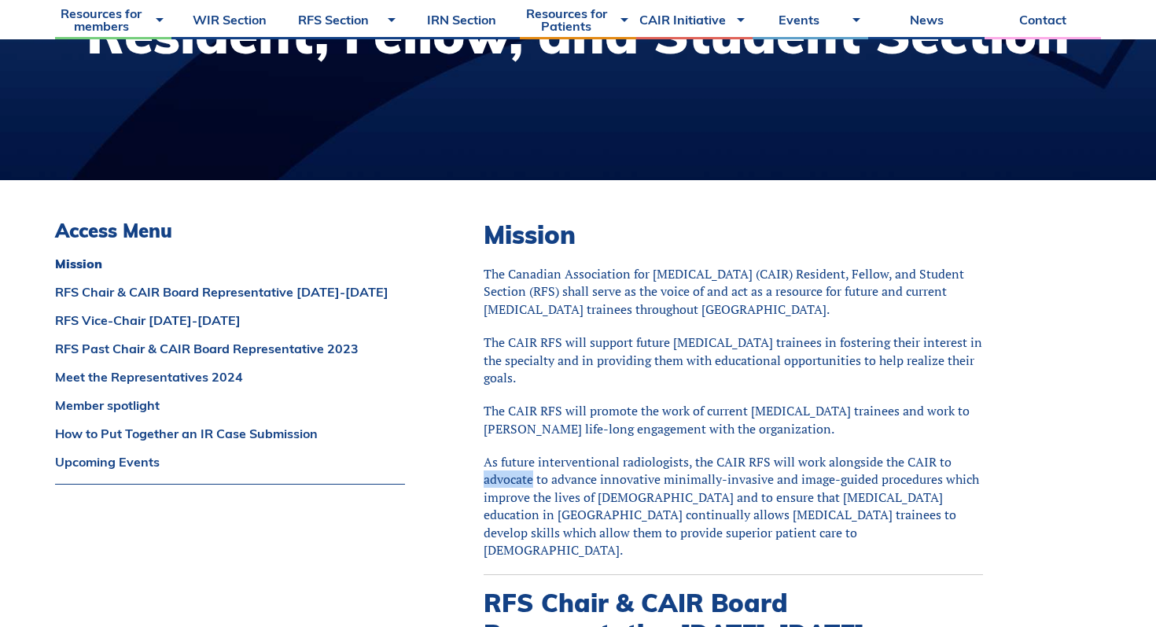
click at [521, 484] on p "As future interventional radiologists, the CAIR RFS will work alongside the CAI…" at bounding box center [732, 505] width 499 height 105
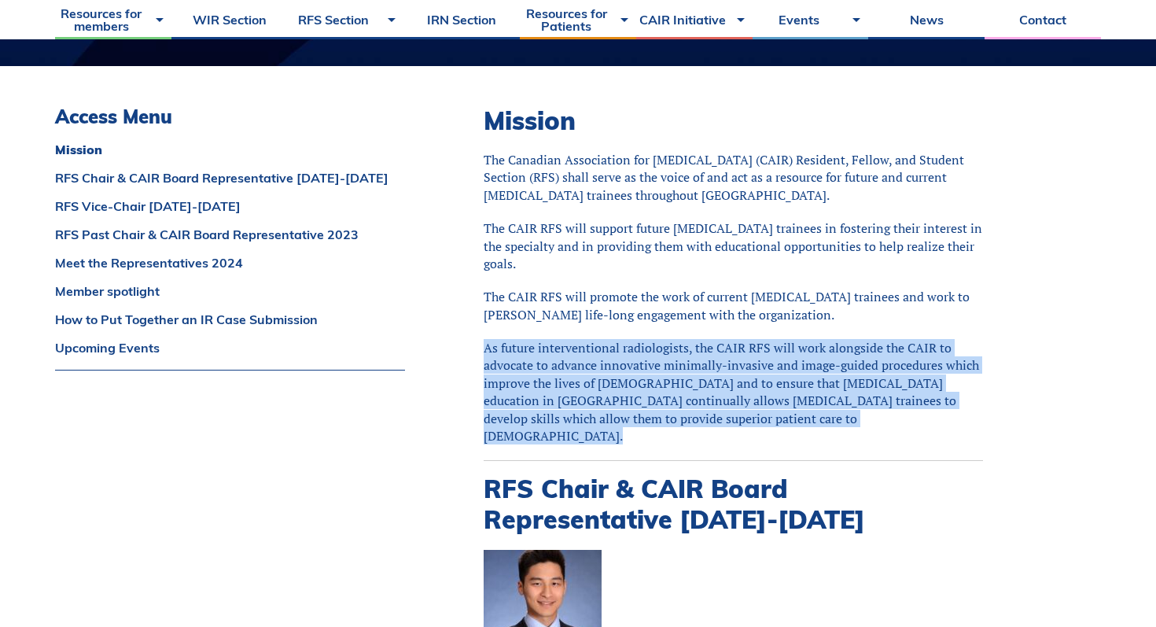
scroll to position [380, 0]
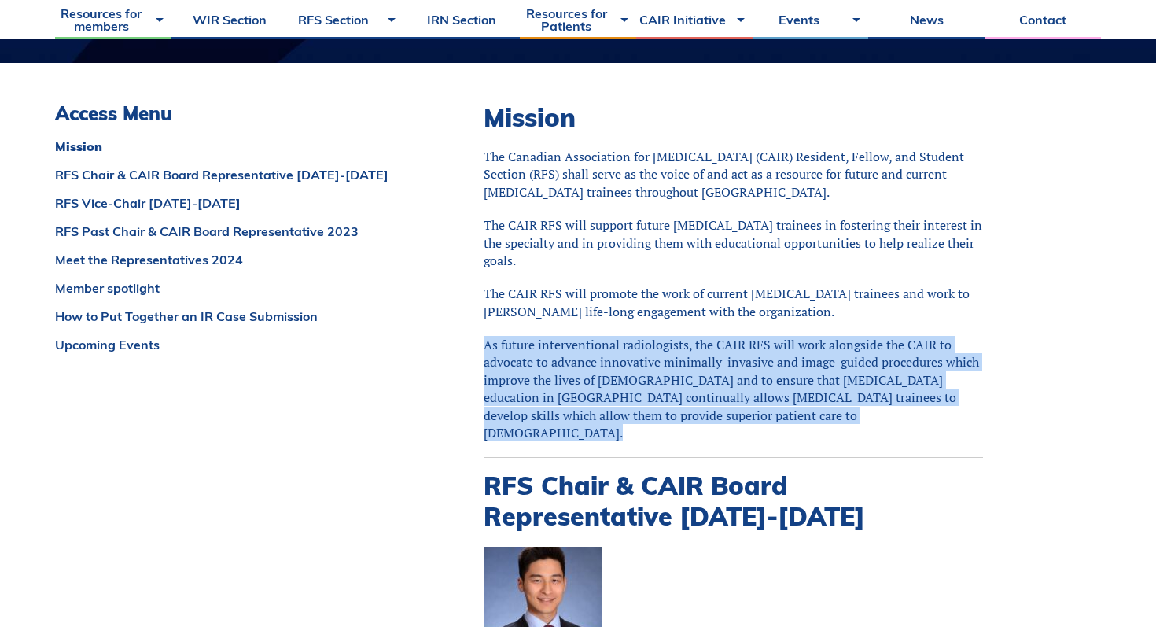
click at [521, 484] on h2 "RFS Chair & CAIR Board Representative 2024-2025" at bounding box center [732, 500] width 499 height 61
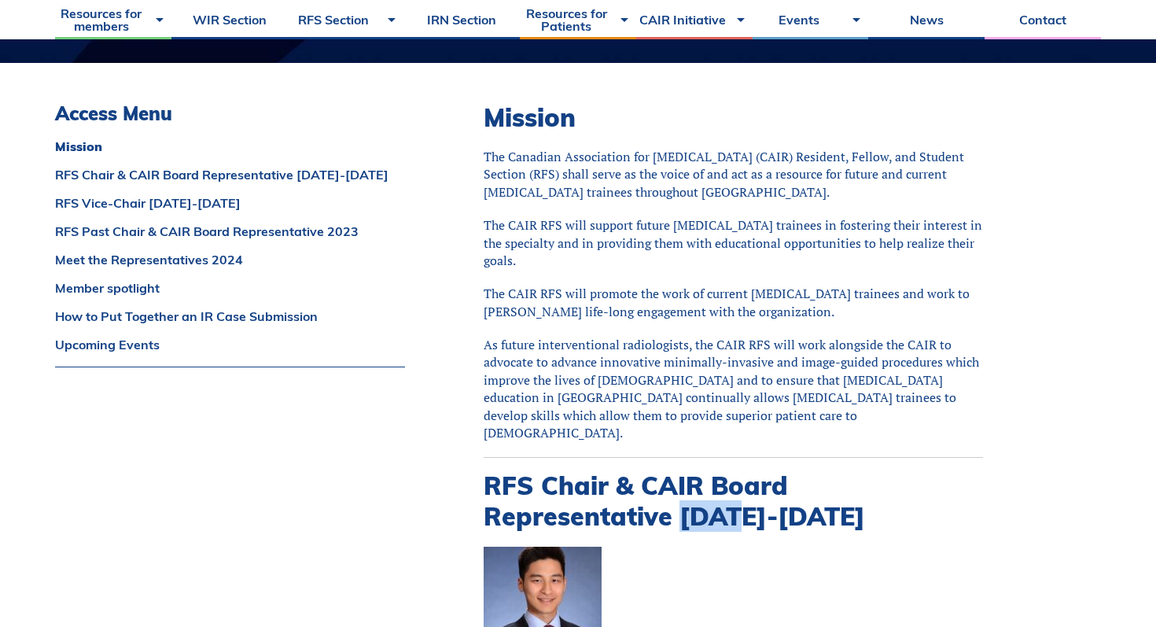
click at [521, 484] on h2 "RFS Chair & CAIR Board Representative 2024-2025" at bounding box center [732, 500] width 499 height 61
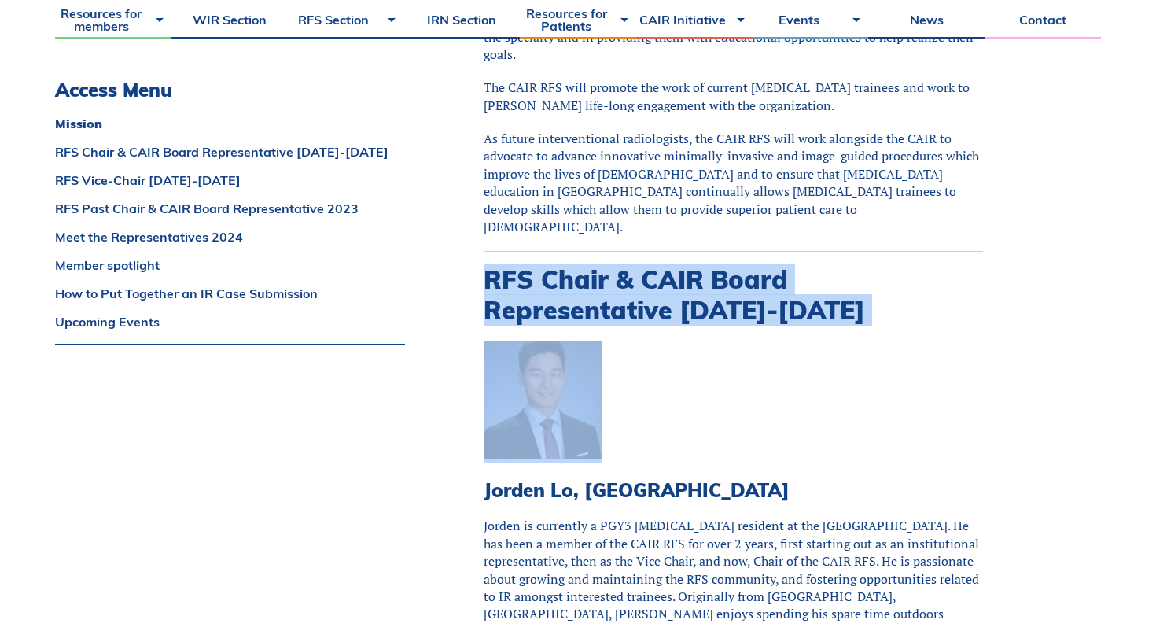
scroll to position [711, 0]
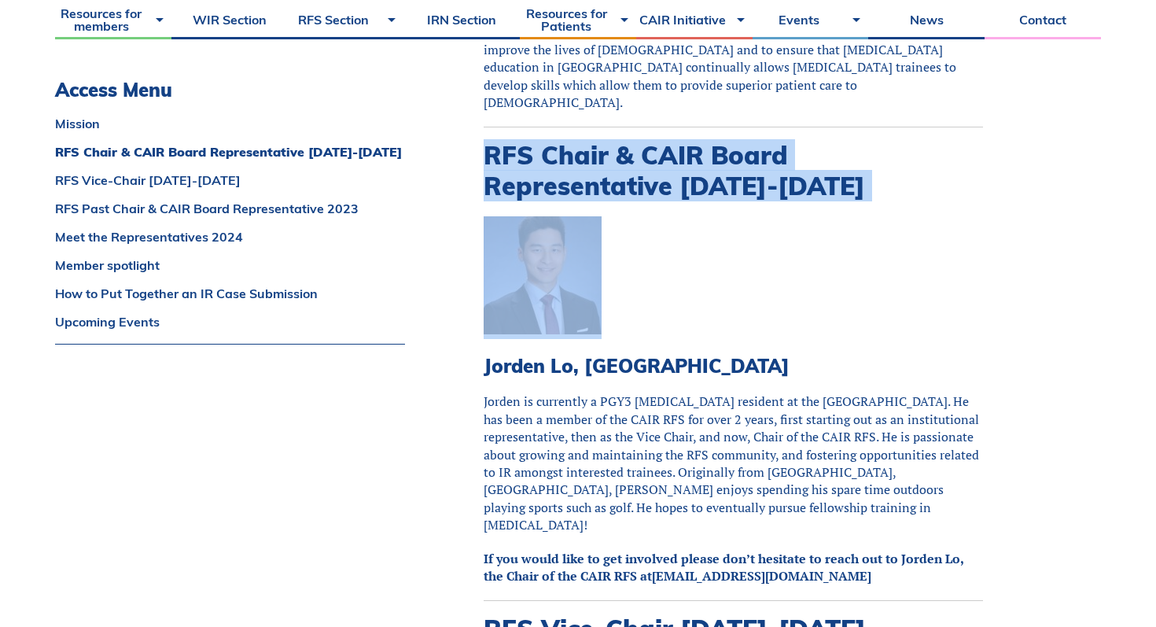
click at [521, 484] on p "Jorden is currently a PGY3 radiology resident at the University of Western Onta…" at bounding box center [732, 462] width 499 height 141
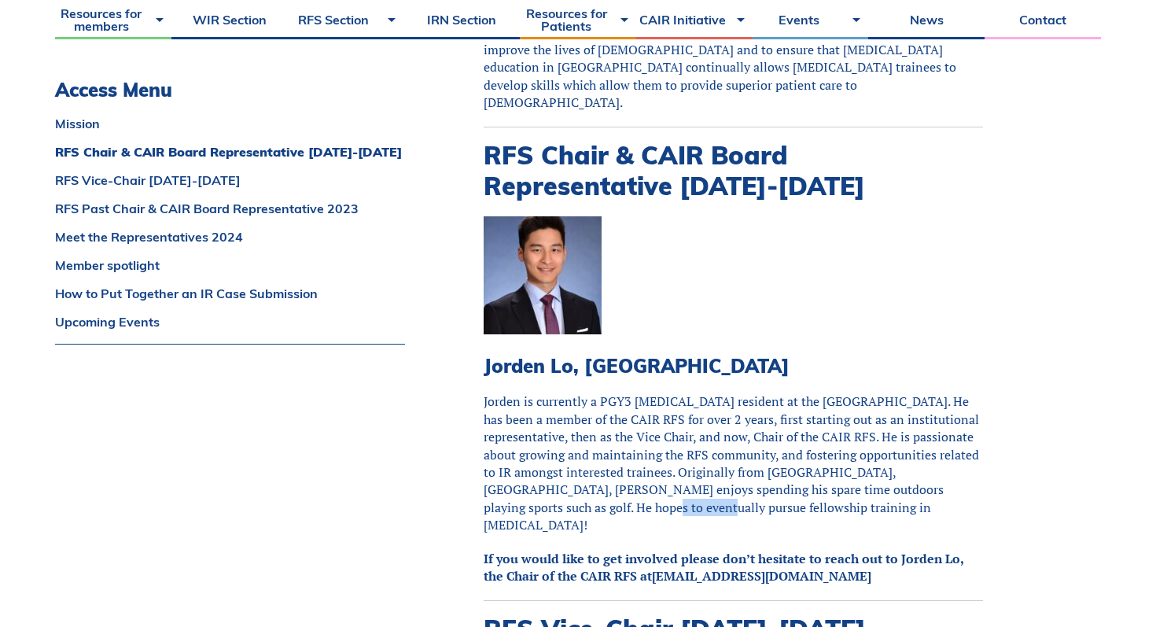
click at [521, 484] on p "Jorden is currently a PGY3 radiology resident at the University of Western Onta…" at bounding box center [732, 462] width 499 height 141
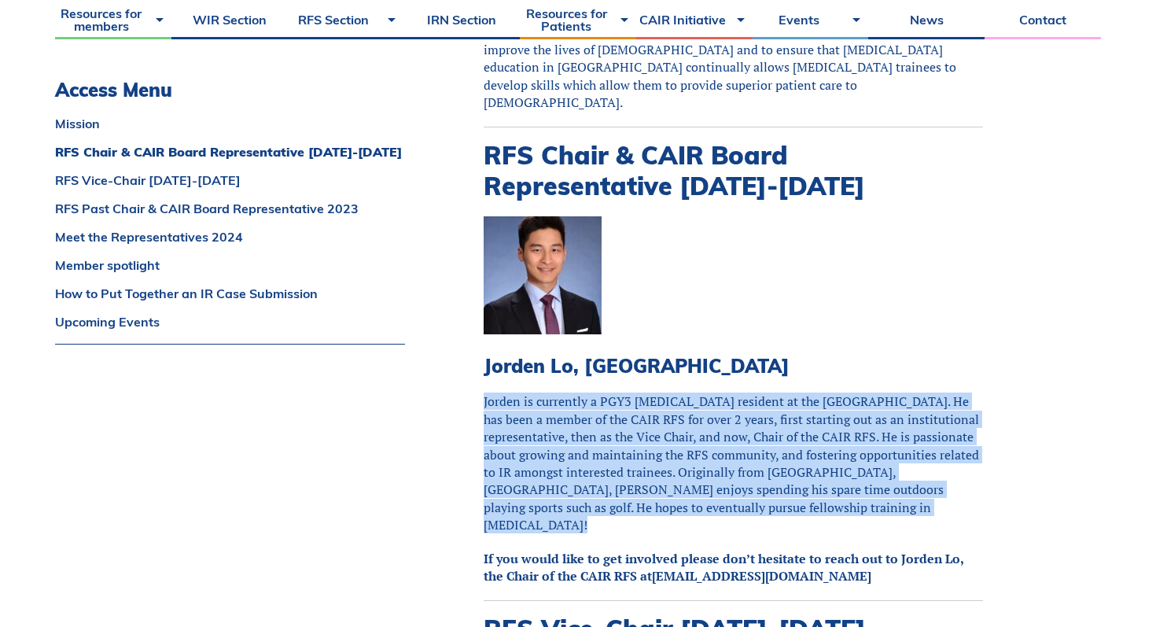
click at [521, 484] on p "Jorden is currently a PGY3 radiology resident at the University of Western Onta…" at bounding box center [732, 462] width 499 height 141
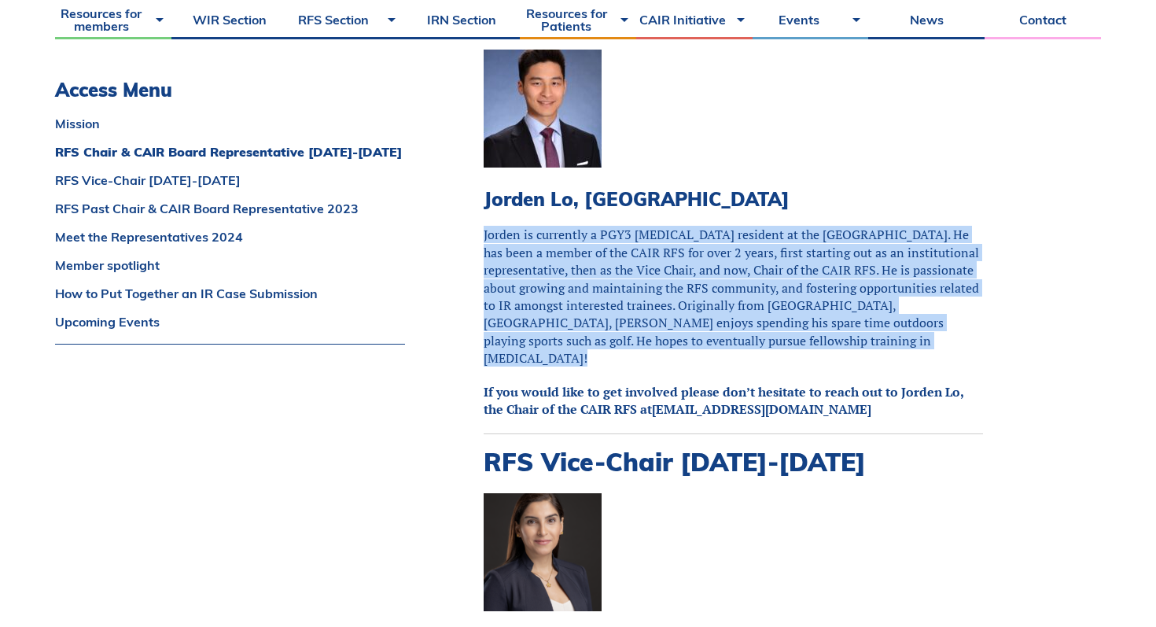
scroll to position [998, 0]
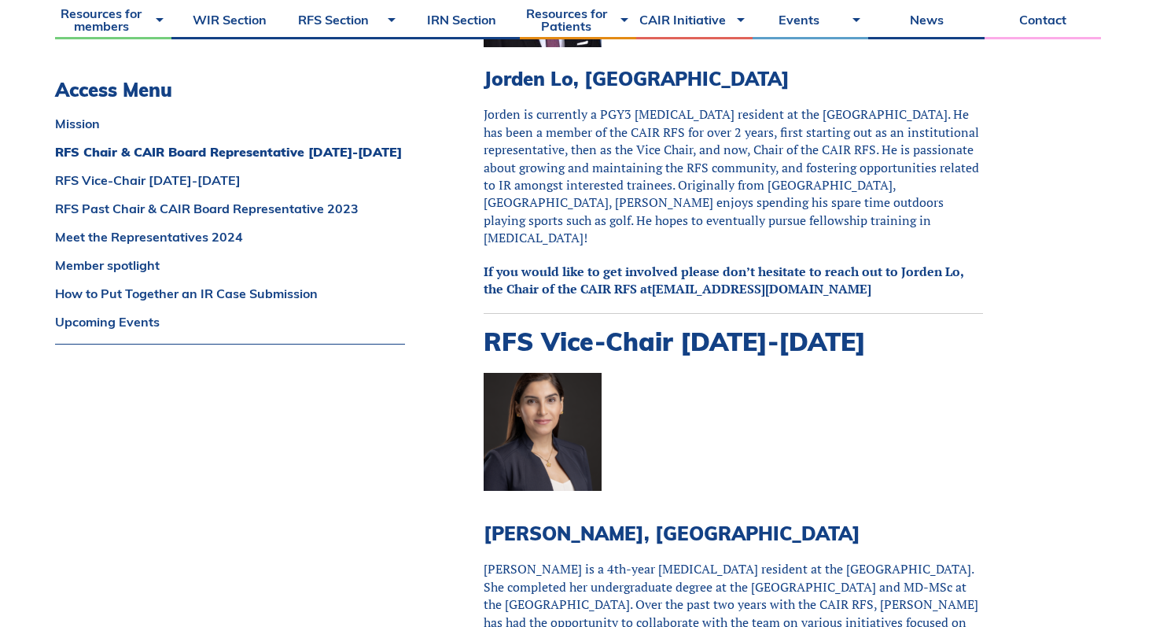
click at [521, 484] on div "Mission The Canadian Association for Interventional Radiology (CAIR) Resident, …" at bounding box center [732, 504] width 499 height 2038
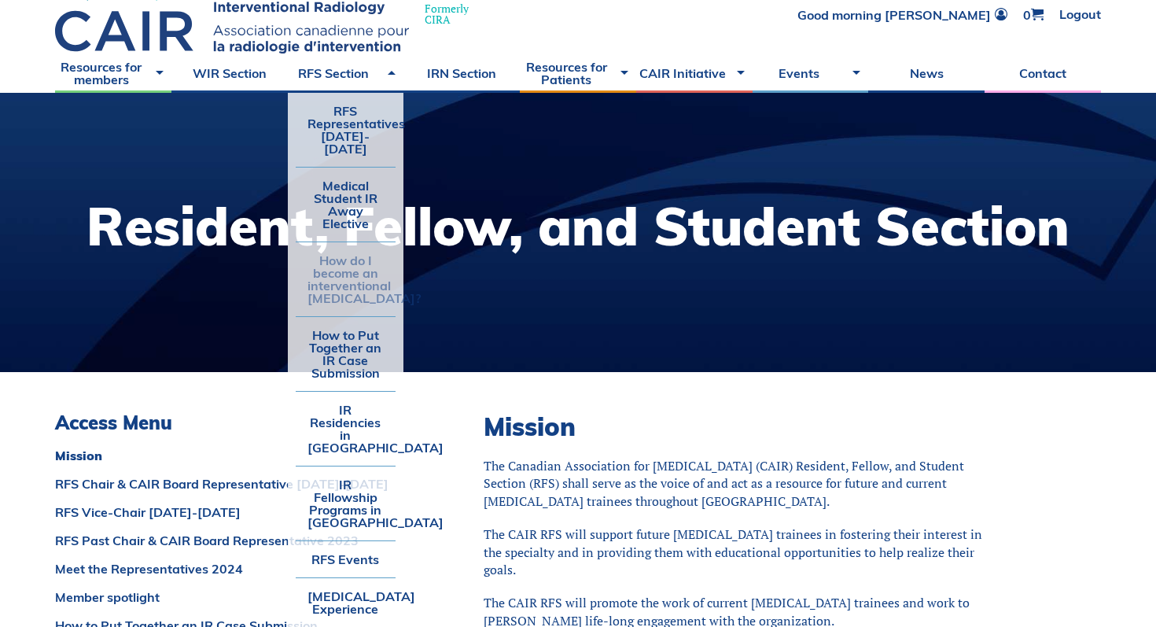
scroll to position [72, 0]
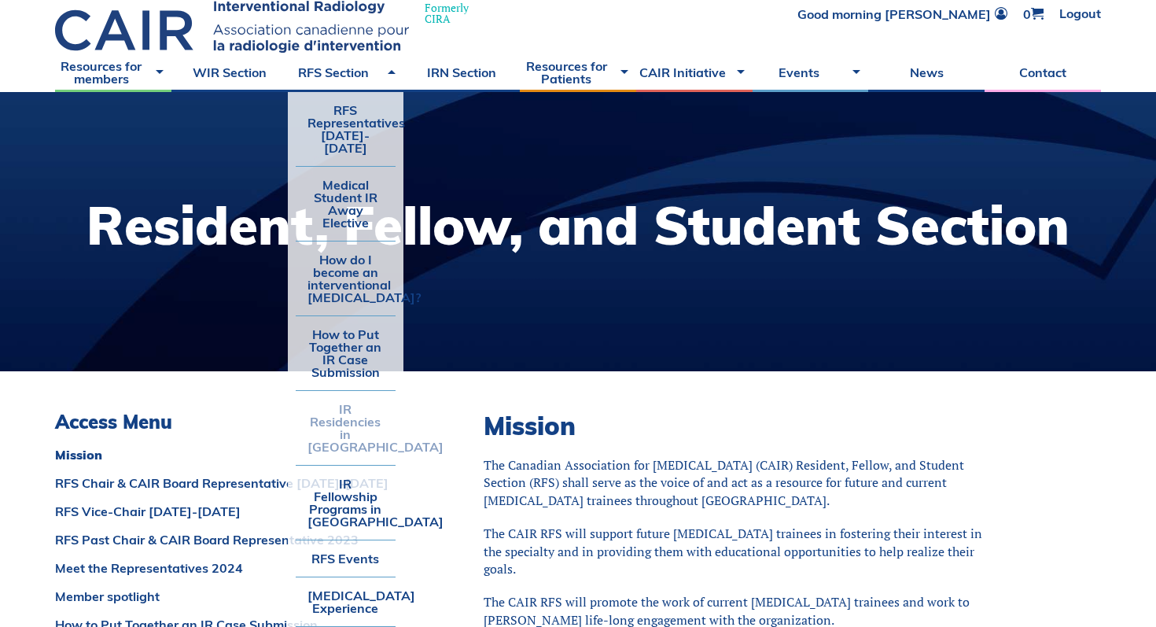
click at [364, 414] on link "IR Residencies in [GEOGRAPHIC_DATA]" at bounding box center [346, 428] width 101 height 74
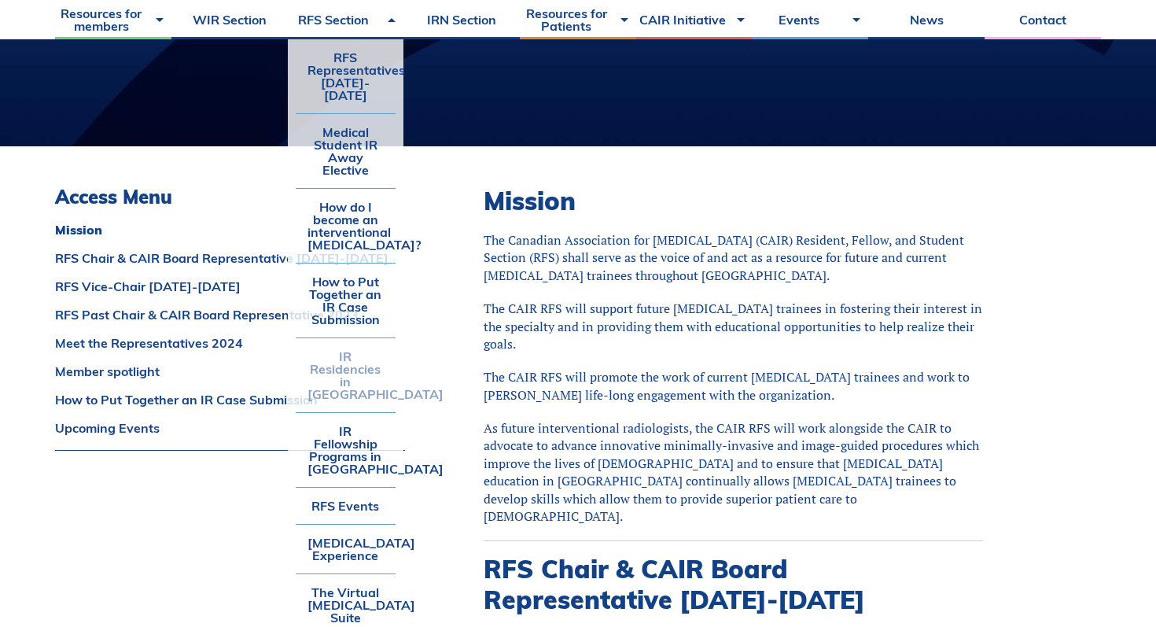
scroll to position [300, 0]
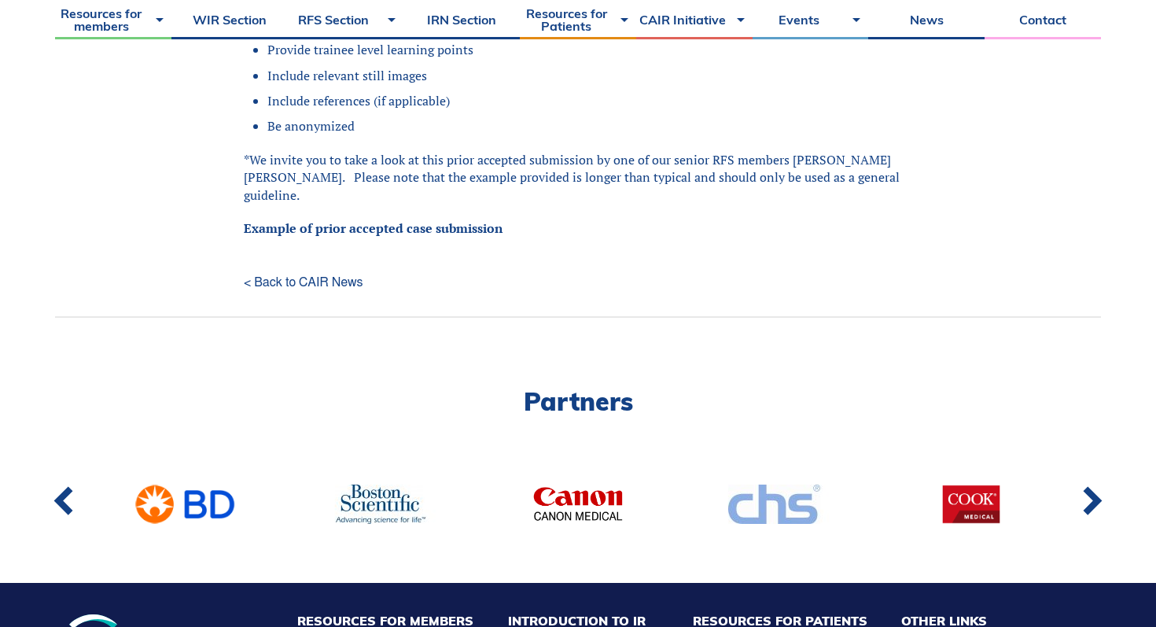
scroll to position [728, 0]
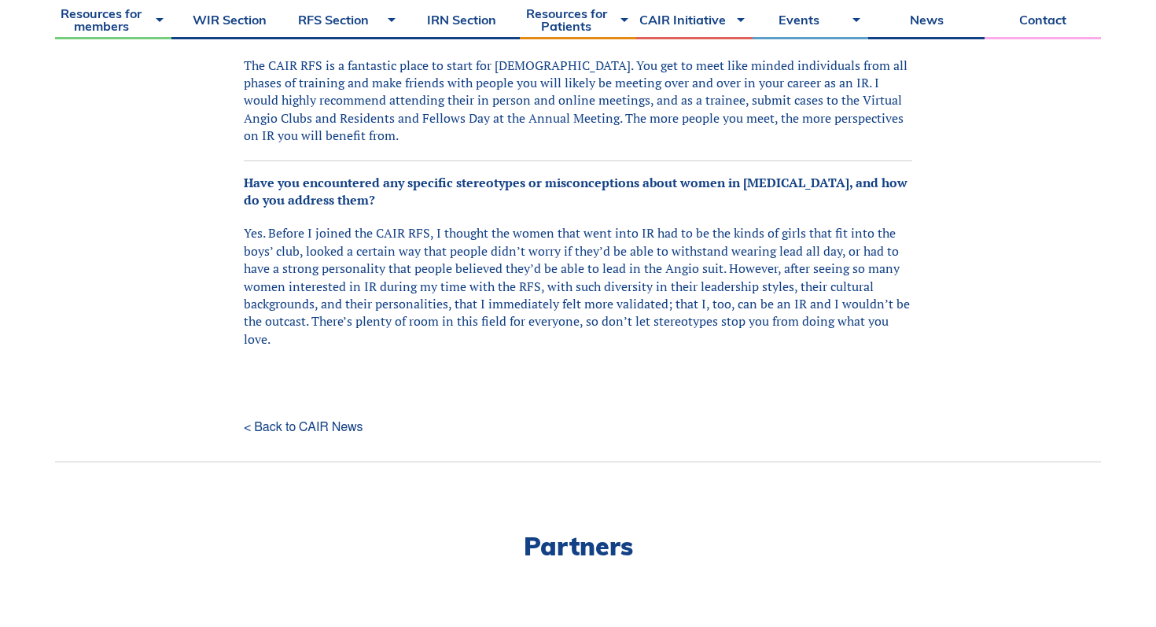
scroll to position [1829, 0]
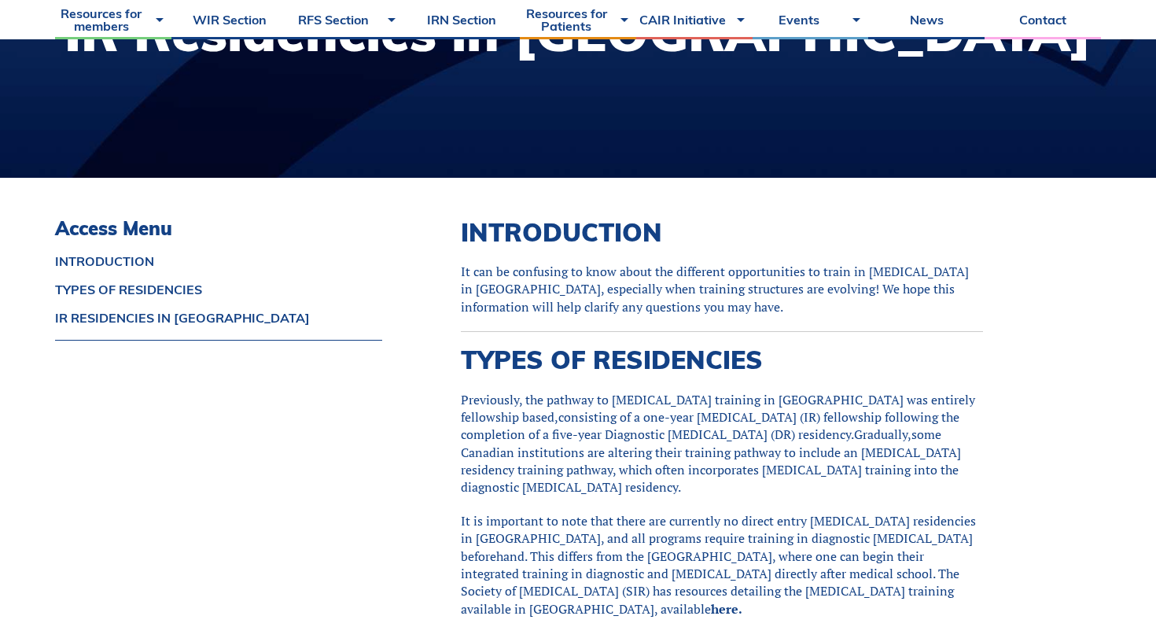
scroll to position [306, 0]
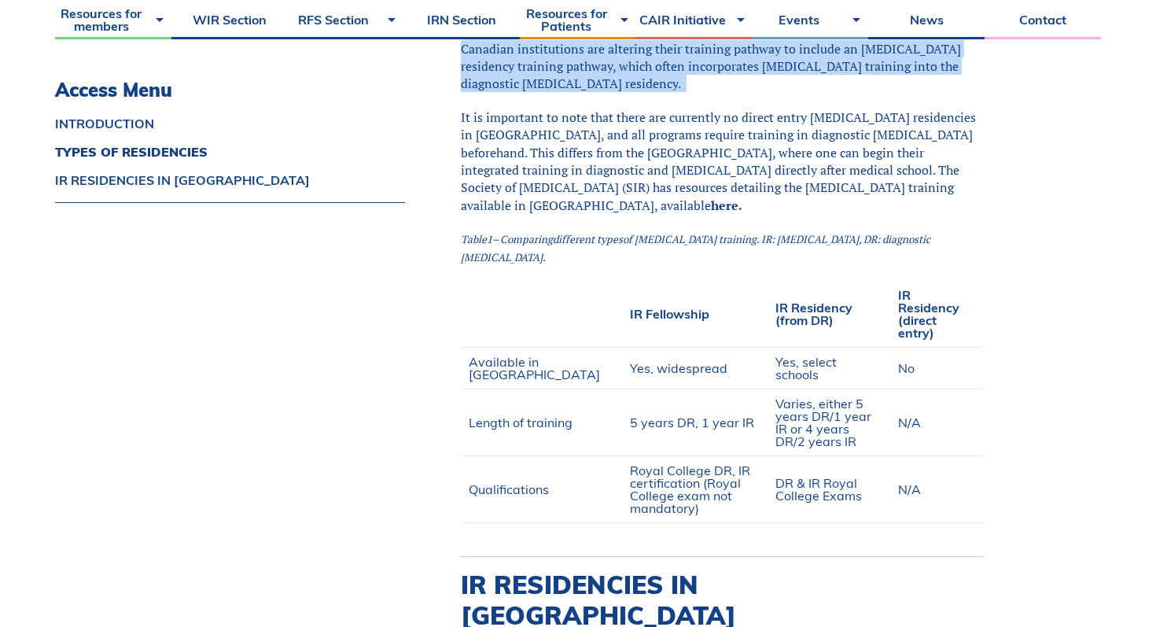
scroll to position [671, 0]
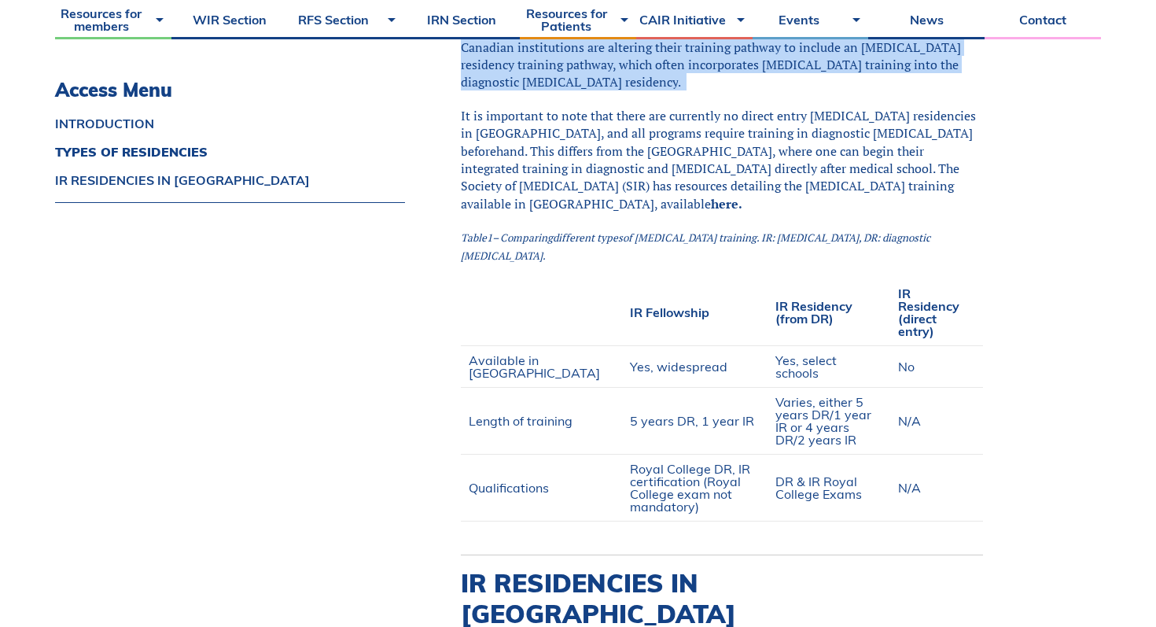
click at [457, 388] on div "INTRODUCTION It can be confusing to know about the different opportunities to t…" at bounding box center [761, 508] width 680 height 1470
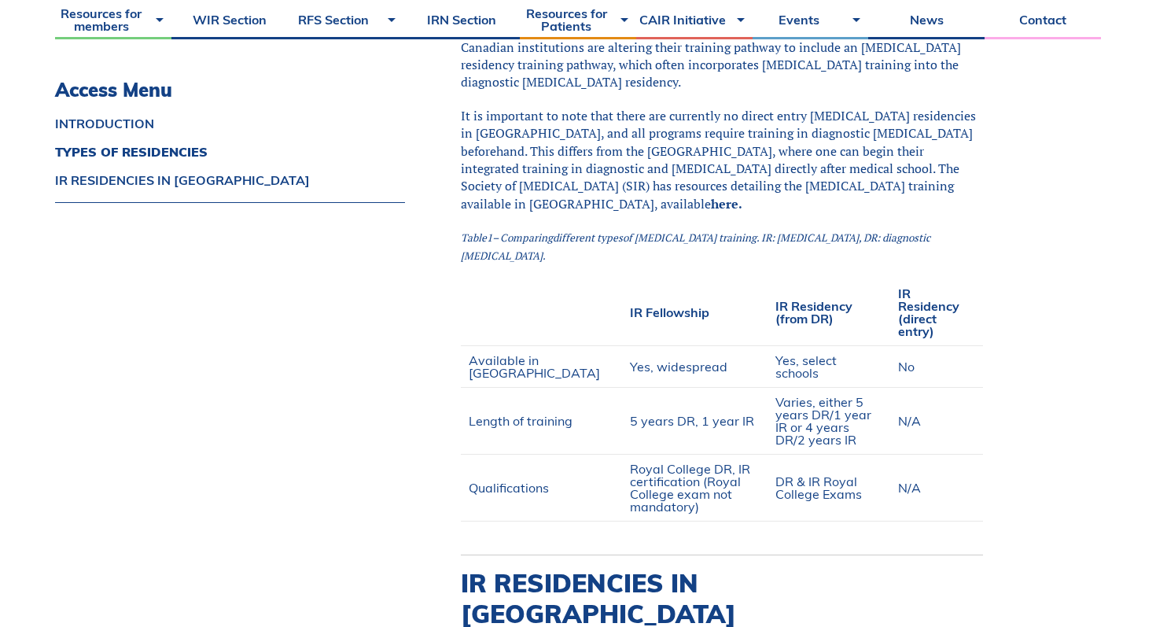
click at [457, 388] on div "INTRODUCTION It can be confusing to know about the different opportunities to t…" at bounding box center [761, 508] width 680 height 1470
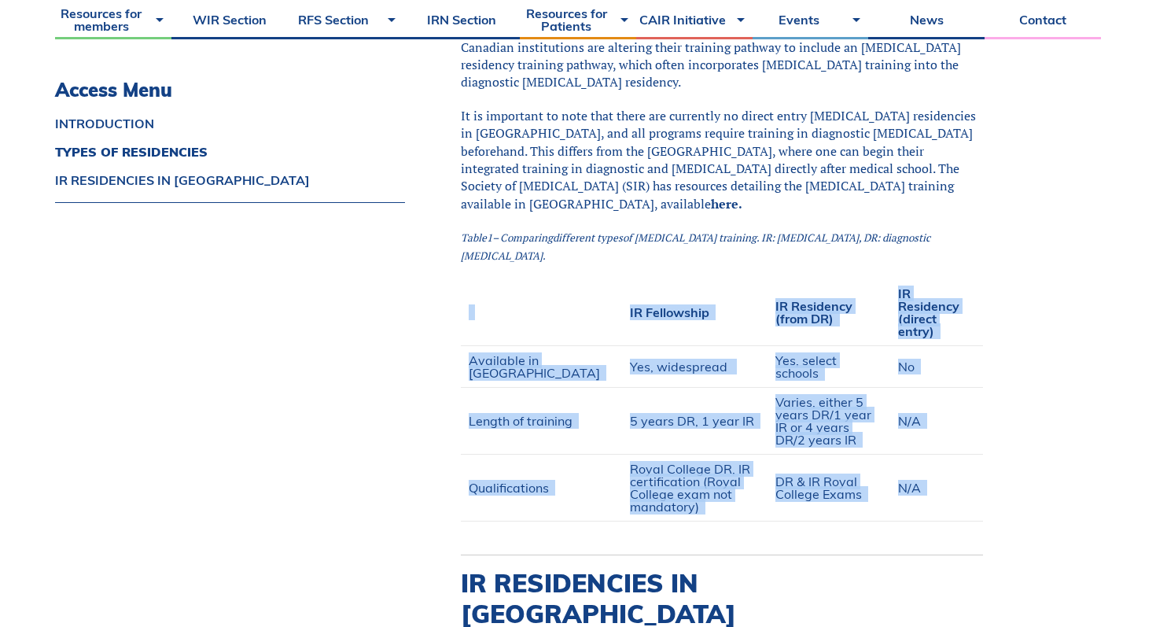
click at [461, 412] on td "Length of training" at bounding box center [542, 420] width 162 height 67
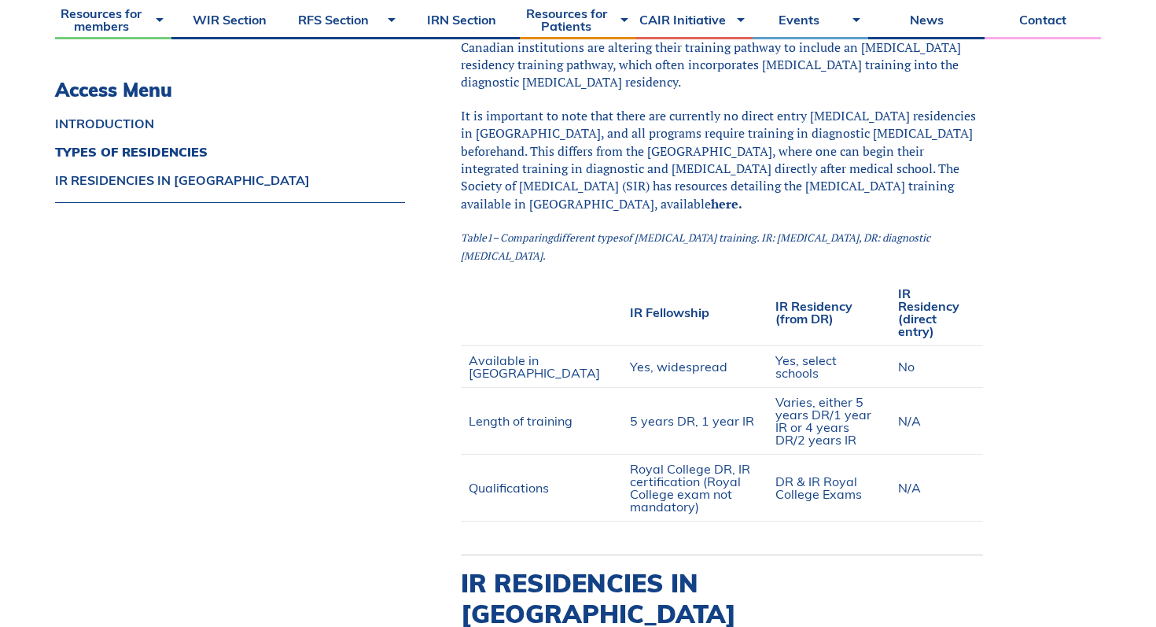
click at [461, 412] on td "Length of training" at bounding box center [542, 420] width 162 height 67
click at [463, 415] on td "Length of training" at bounding box center [542, 420] width 162 height 67
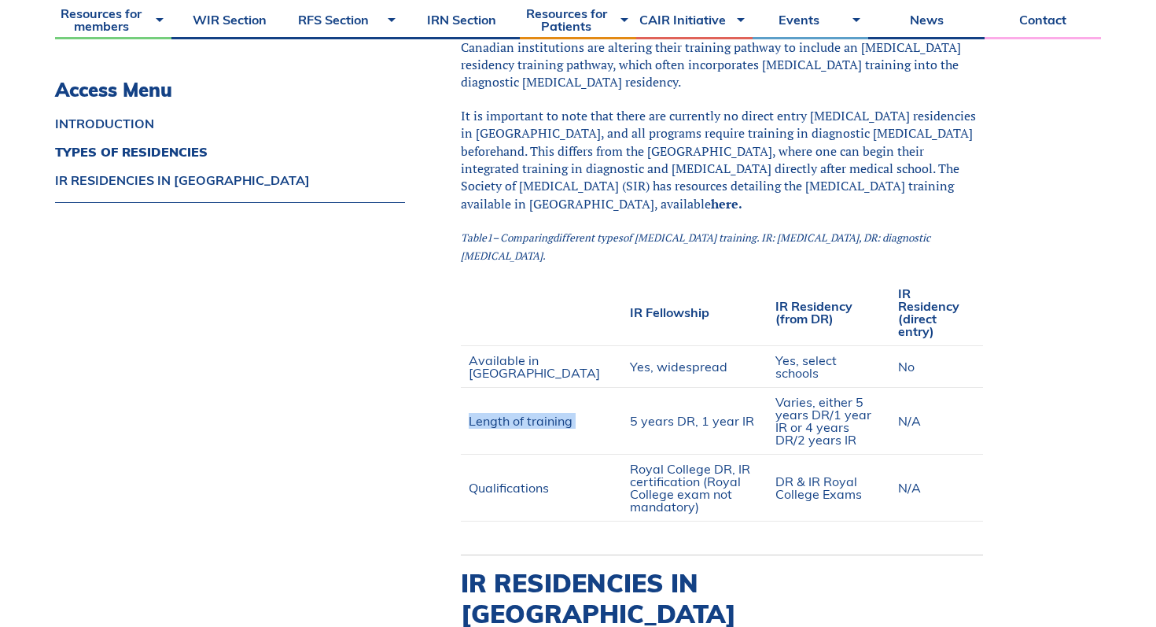
click at [467, 454] on td "Qualifications" at bounding box center [542, 487] width 162 height 67
click at [472, 463] on td "Qualifications" at bounding box center [542, 487] width 162 height 67
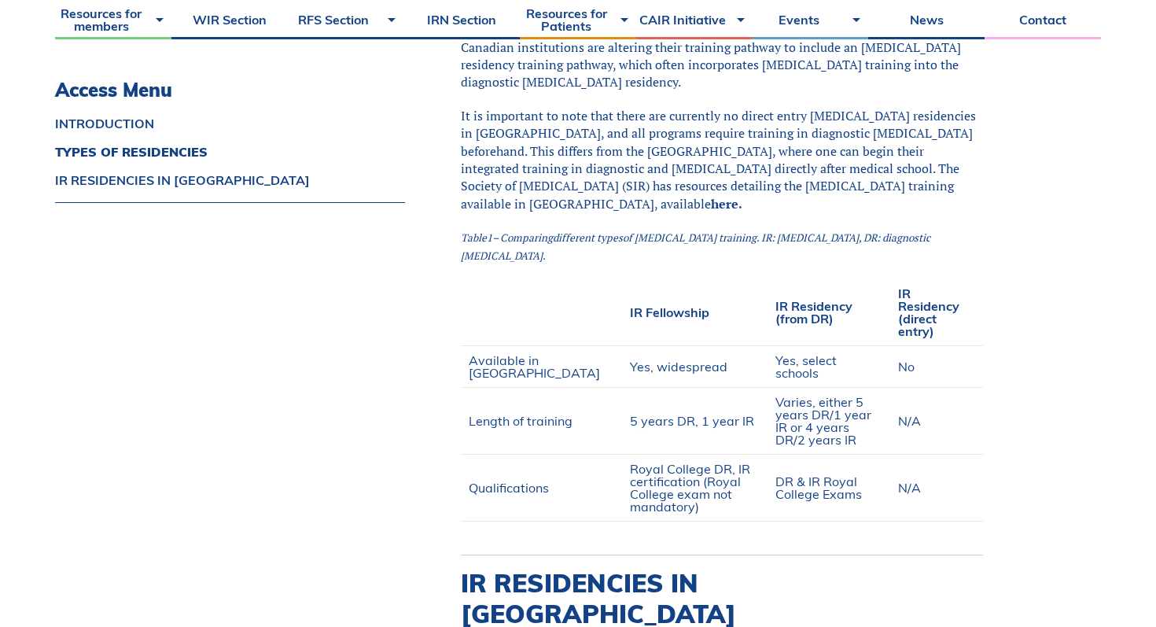
click at [472, 463] on td "Qualifications" at bounding box center [542, 487] width 162 height 67
click at [476, 521] on p at bounding box center [722, 529] width 523 height 17
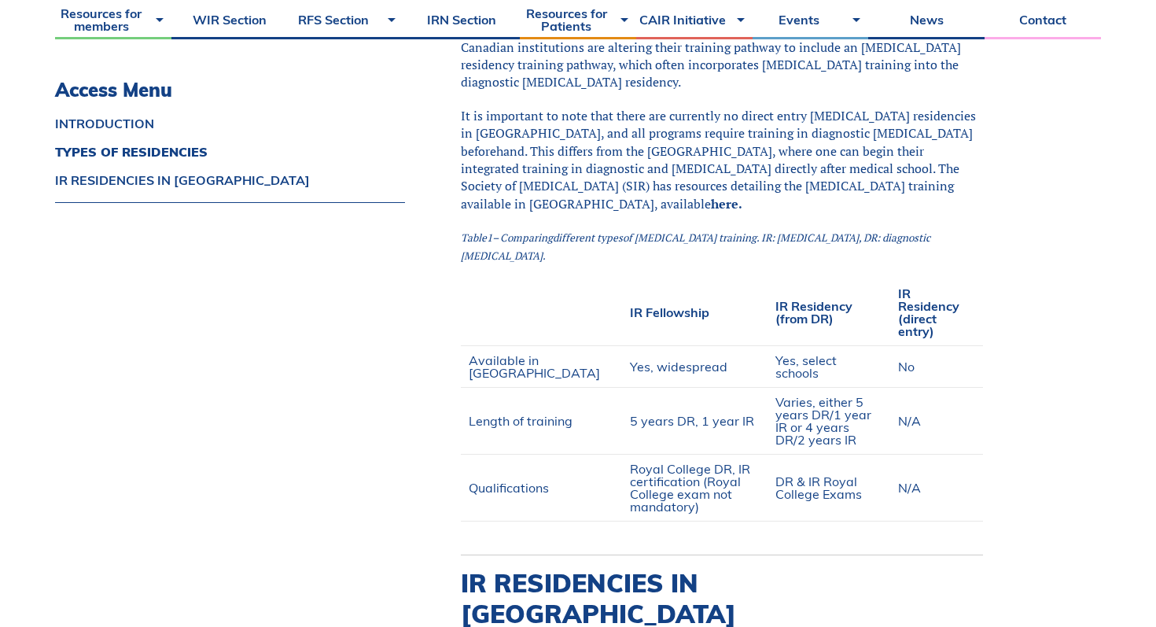
click at [476, 521] on p at bounding box center [722, 529] width 523 height 17
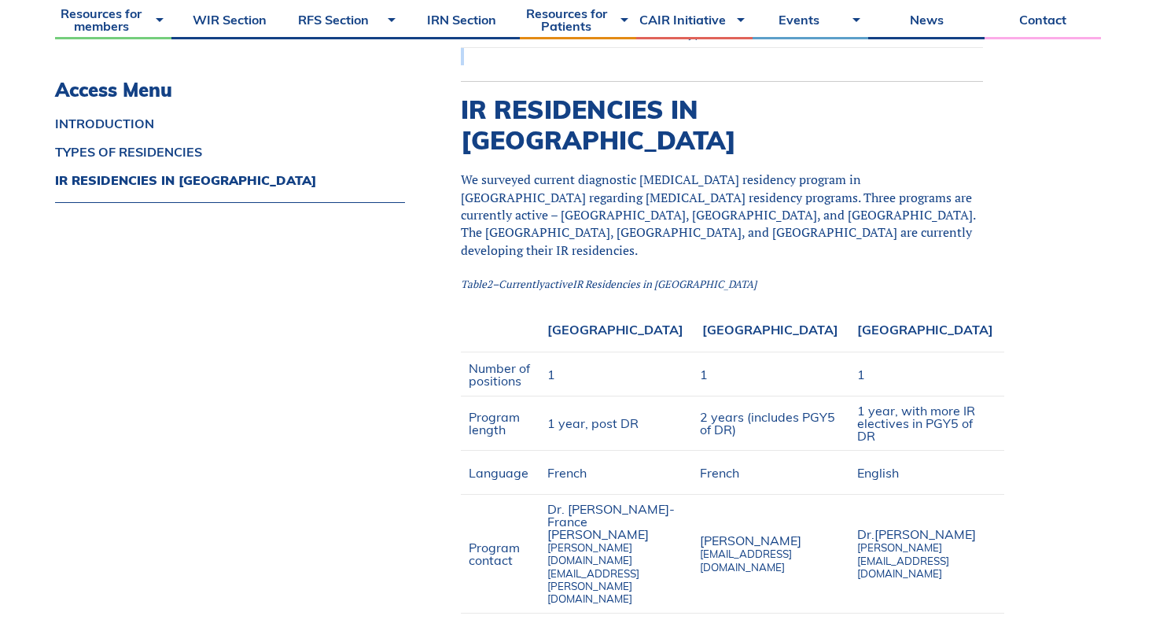
scroll to position [1143, 0]
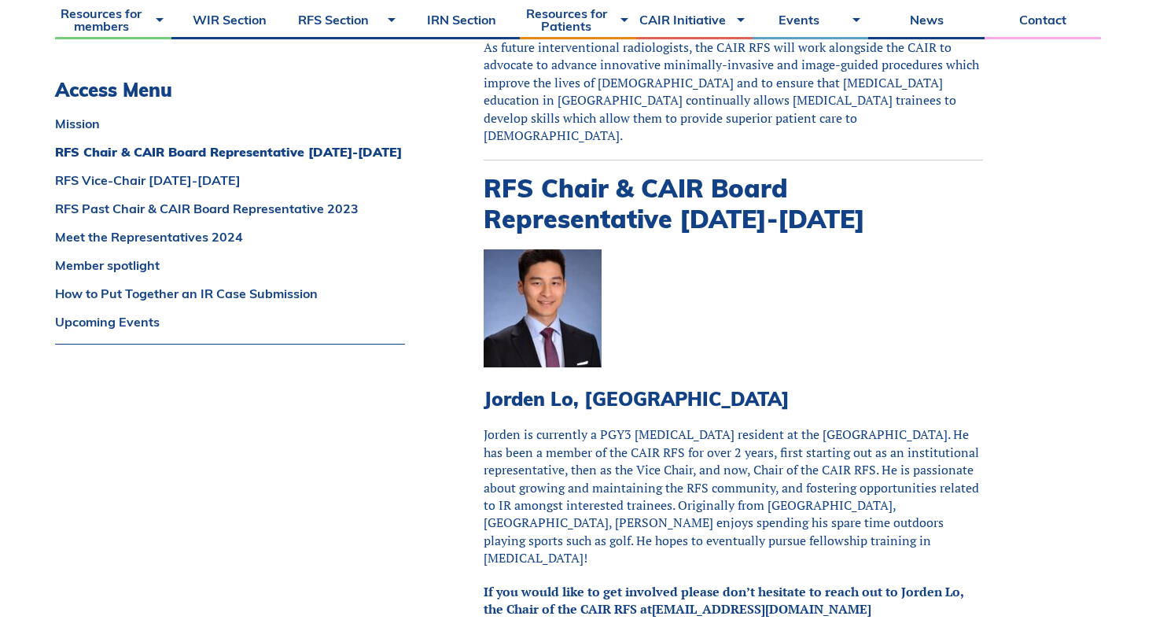
scroll to position [873, 0]
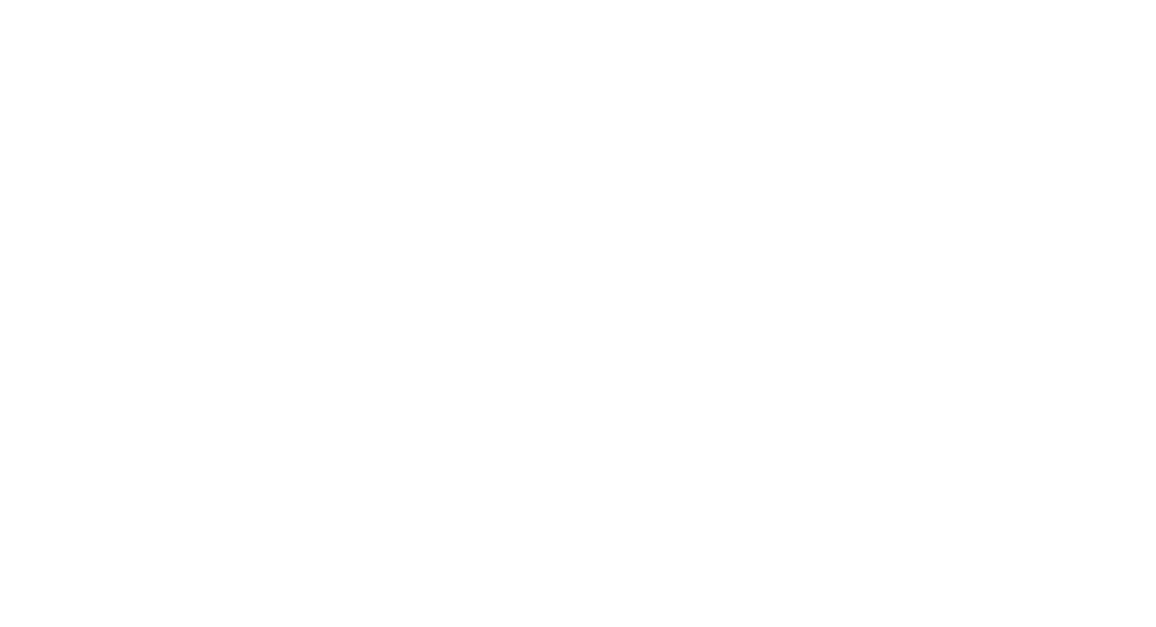
scroll to position [1143, 0]
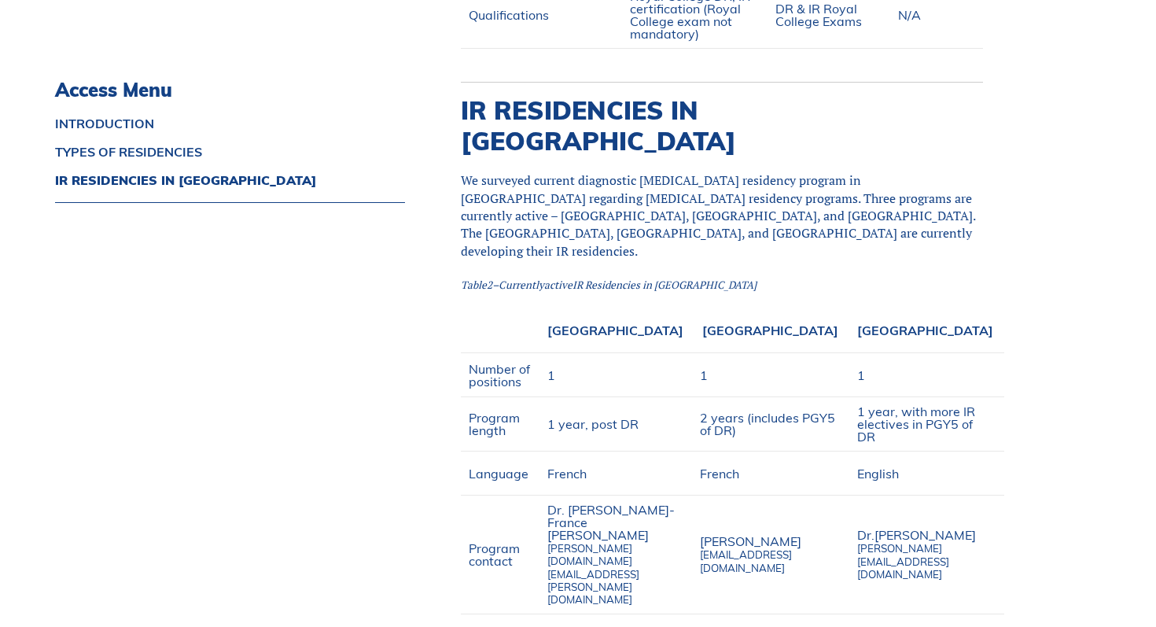
click at [608, 171] on span "We surveyed current diagnostic [MEDICAL_DATA] residency program in [GEOGRAPHIC_…" at bounding box center [718, 215] width 514 height 88
click at [613, 277] on span "IR Residencies in [GEOGRAPHIC_DATA]" at bounding box center [664, 284] width 184 height 14
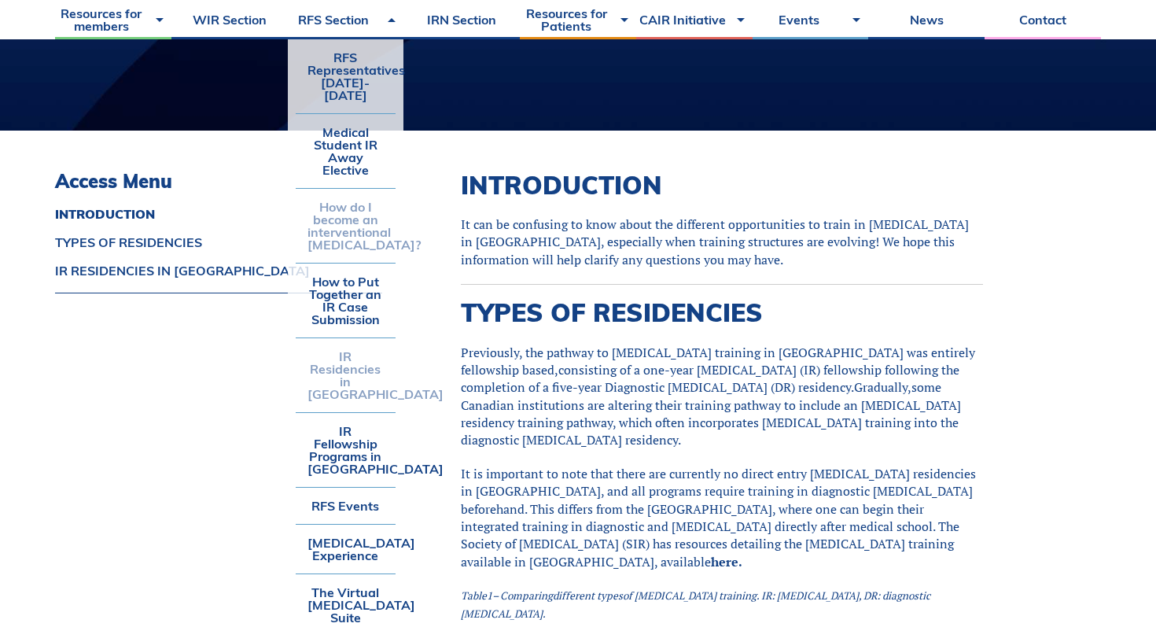
scroll to position [373, 0]
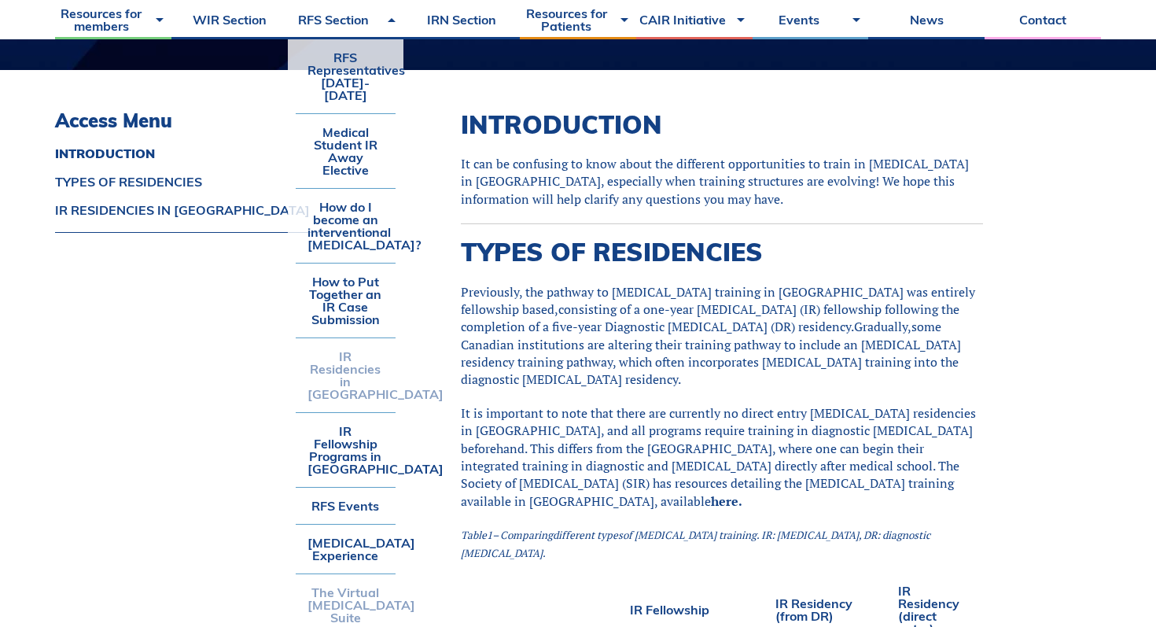
click at [344, 590] on link "The Virtual [MEDICAL_DATA] Suite" at bounding box center [346, 604] width 101 height 61
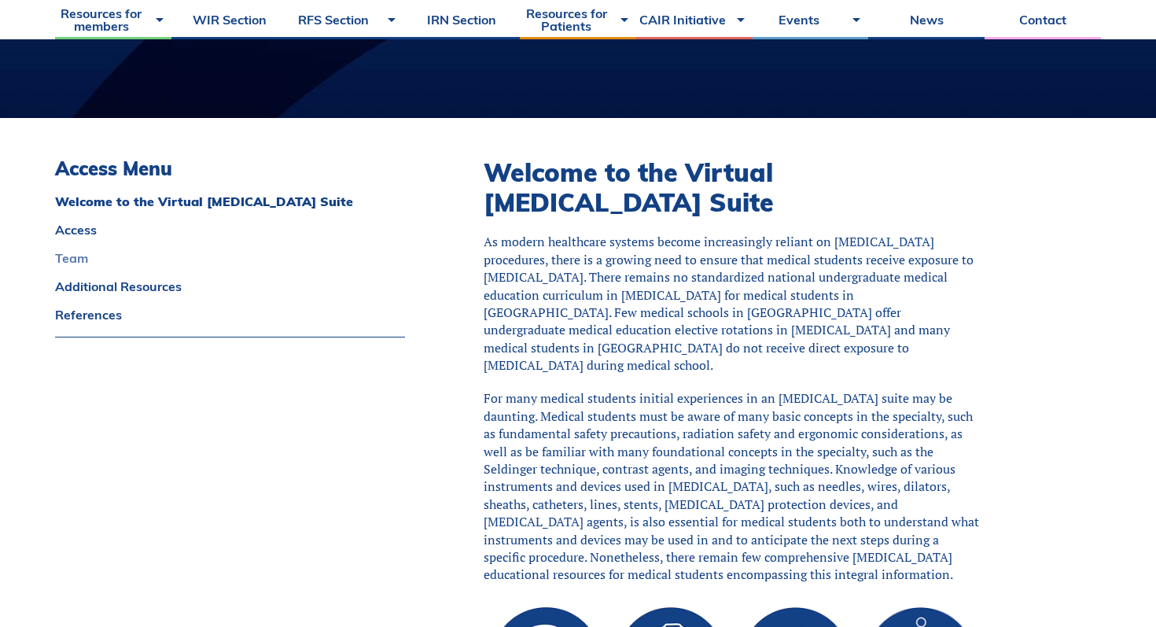
click at [79, 264] on link "Team" at bounding box center [230, 258] width 350 height 13
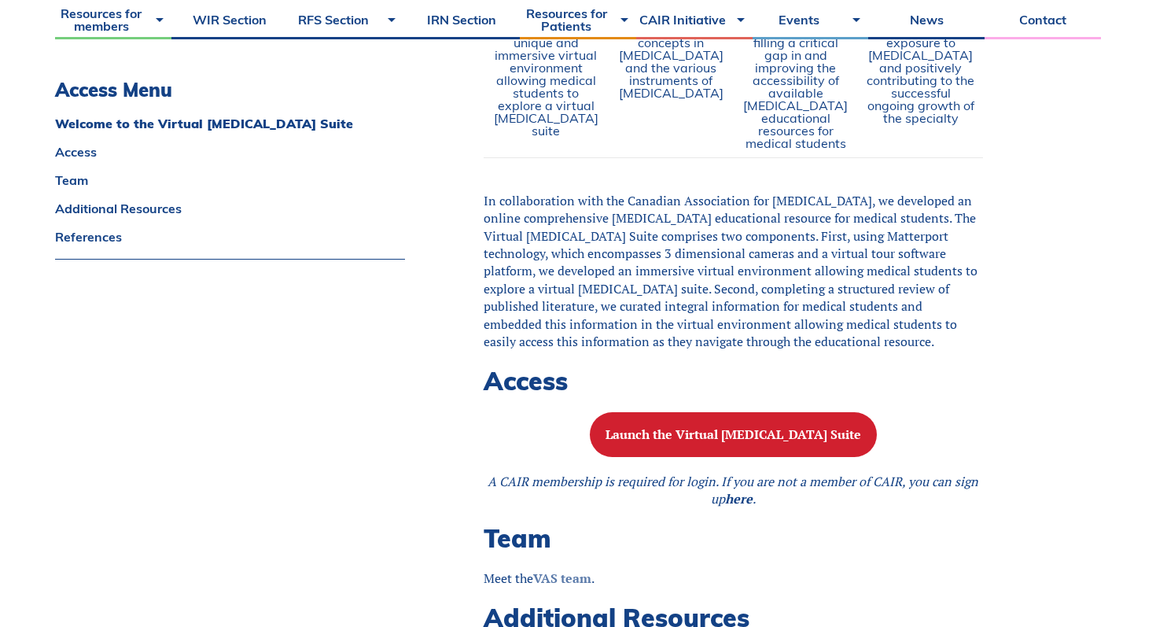
scroll to position [1121, 0]
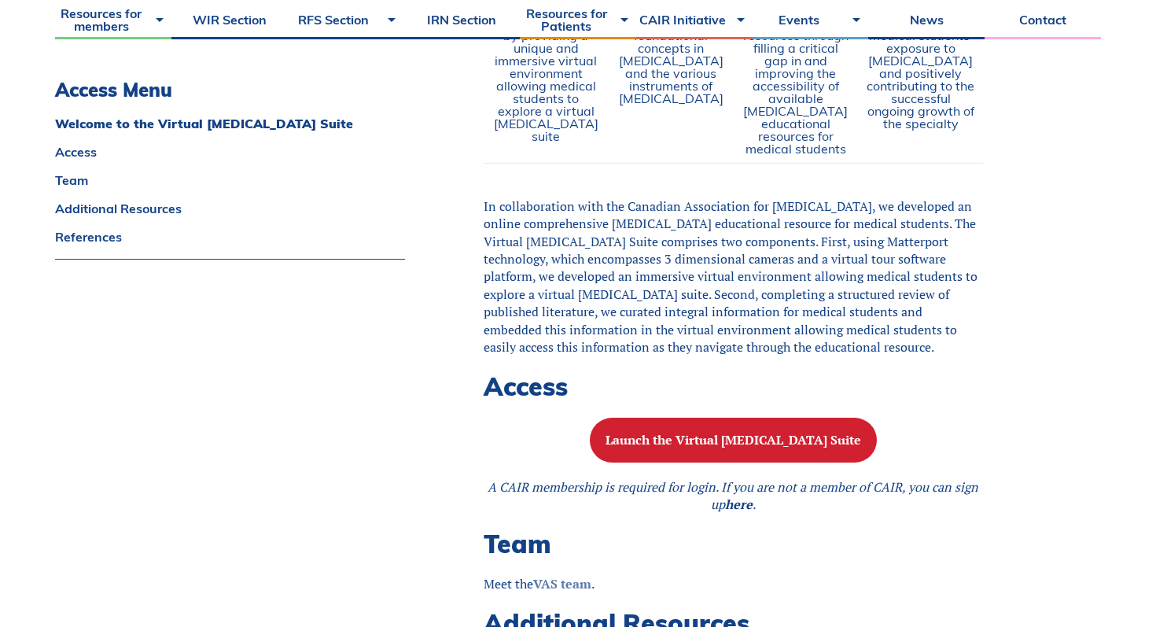
click at [570, 343] on p "In collaboration with the Canadian Association for [MEDICAL_DATA], we developed…" at bounding box center [732, 276] width 499 height 159
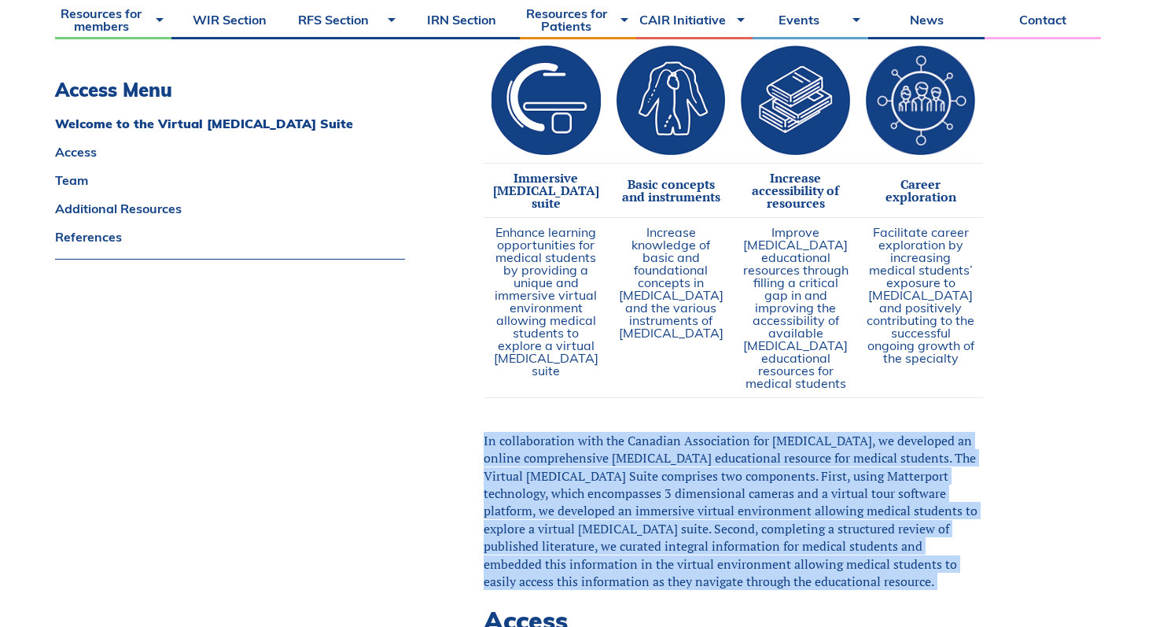
scroll to position [884, 0]
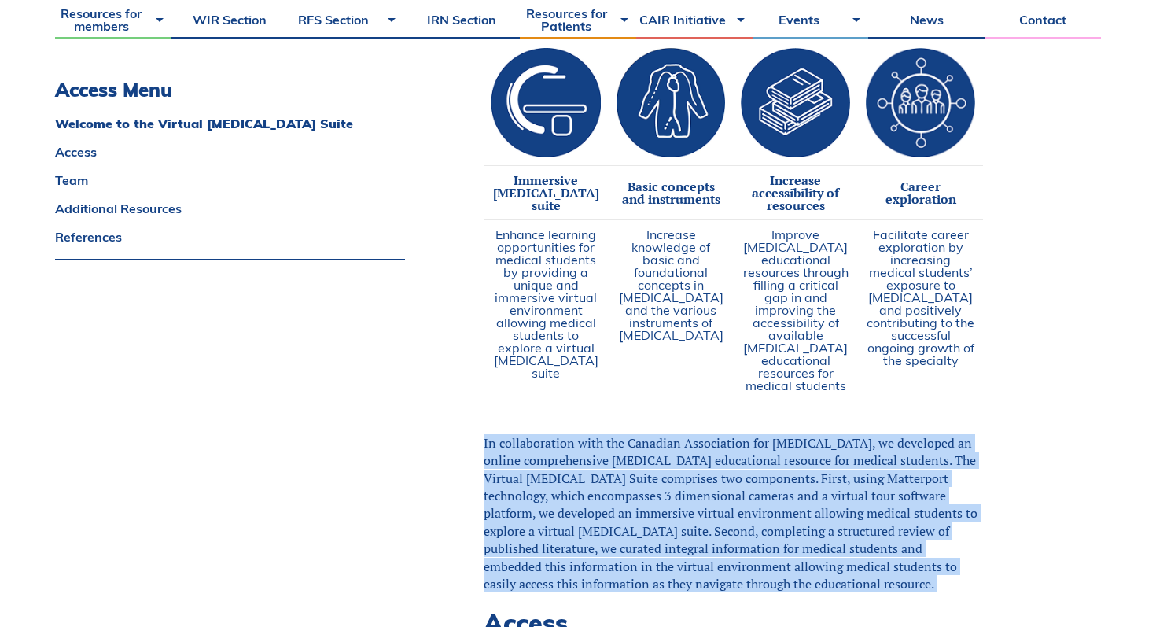
click at [570, 343] on td "Enhance learning opportunities for medical students by providing a unique and i…" at bounding box center [545, 310] width 125 height 180
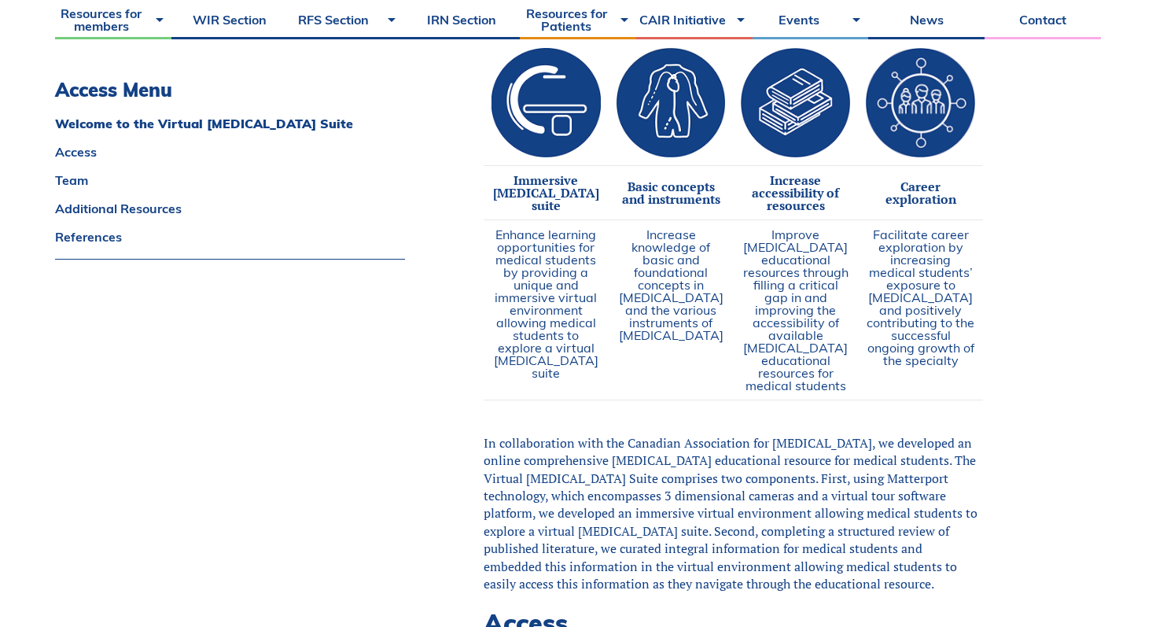
click at [570, 343] on td "Enhance learning opportunities for medical students by providing a unique and i…" at bounding box center [545, 310] width 125 height 180
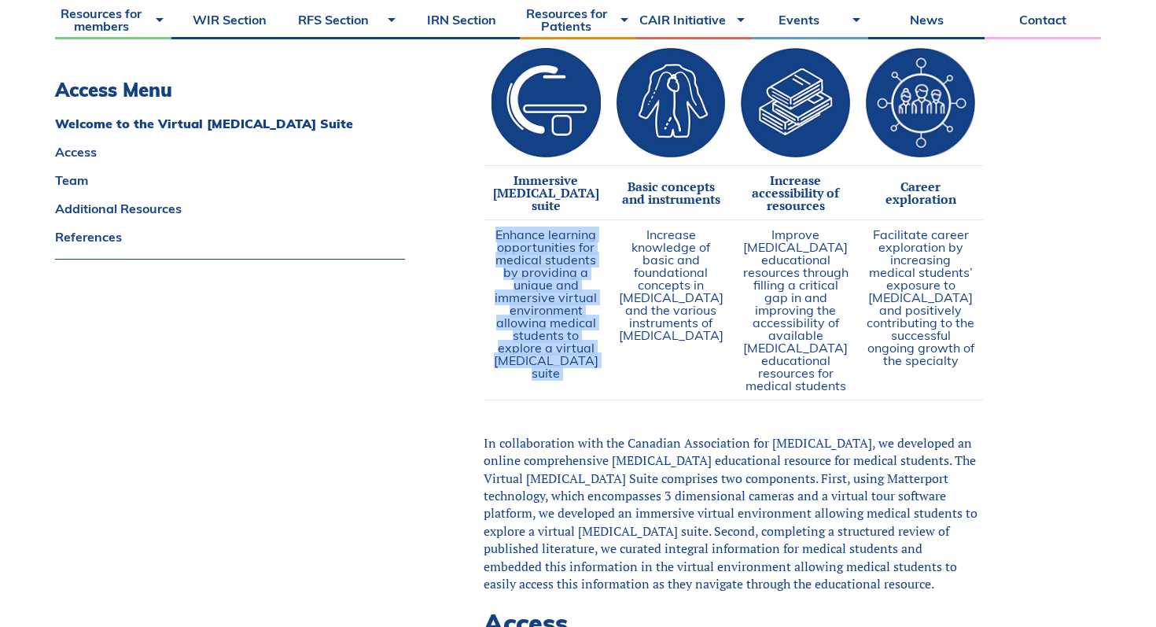
click at [570, 343] on td "Enhance learning opportunities for medical students by providing a unique and i…" at bounding box center [545, 310] width 125 height 180
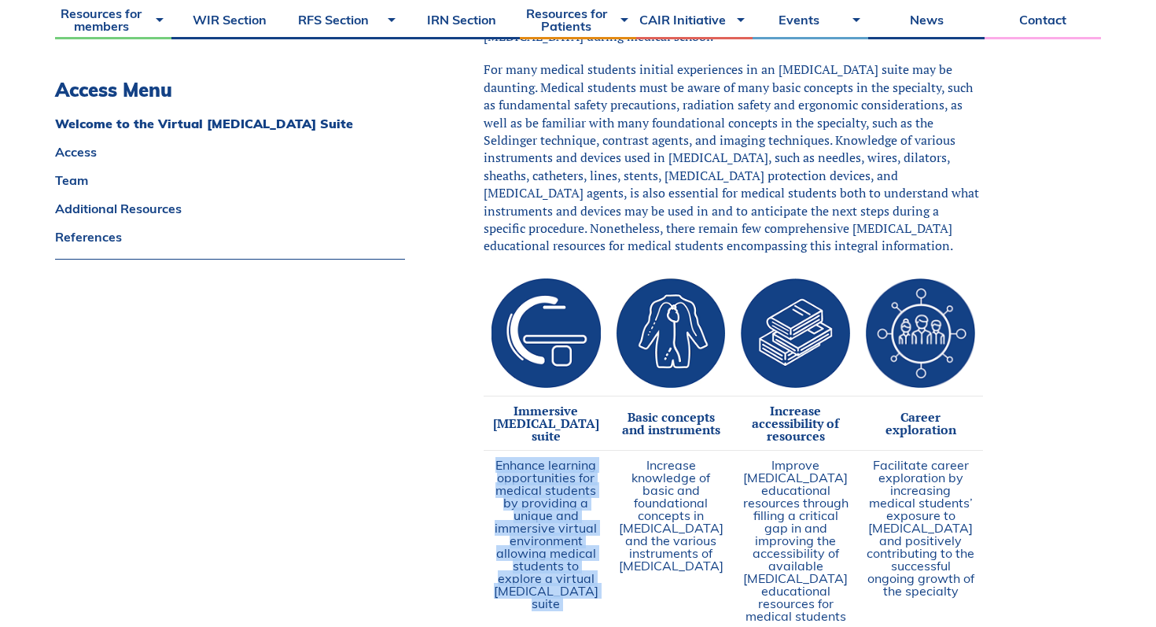
scroll to position [632, 0]
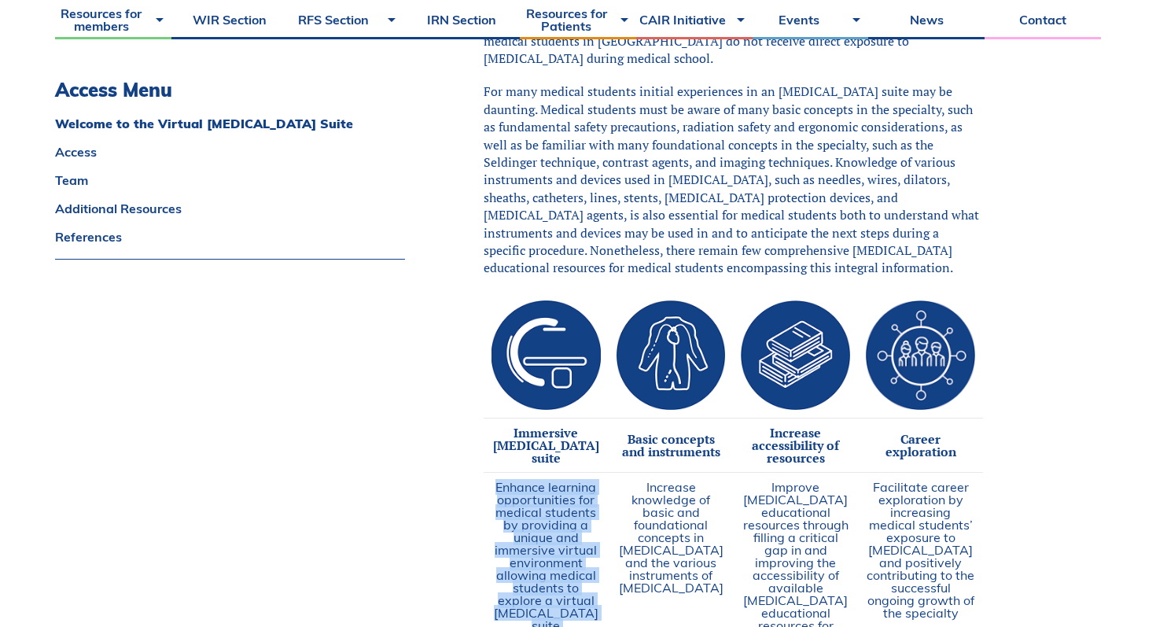
click at [570, 343] on img at bounding box center [545, 355] width 109 height 110
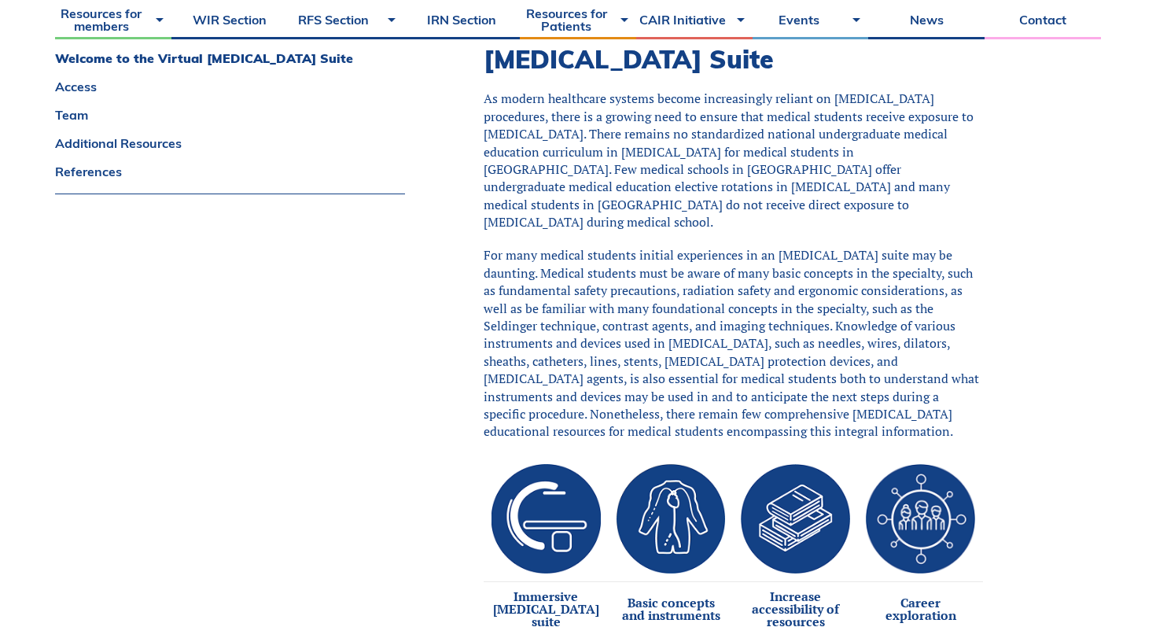
scroll to position [389, 0]
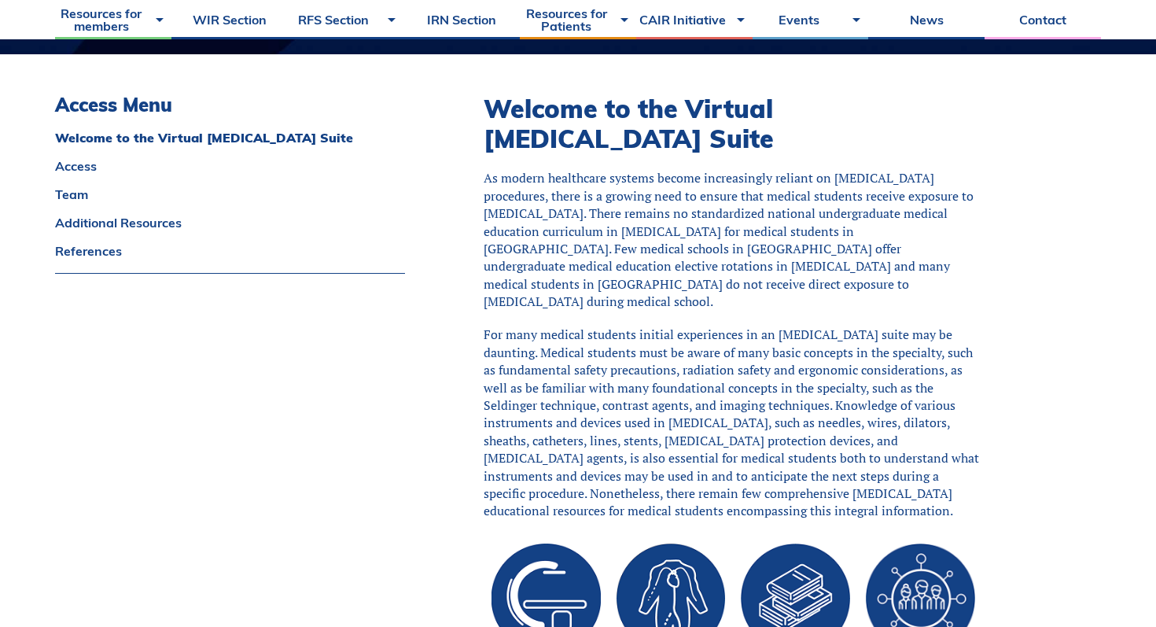
click at [570, 343] on p "For many medical students initial experiences in an [MEDICAL_DATA] suite may be…" at bounding box center [732, 421] width 499 height 193
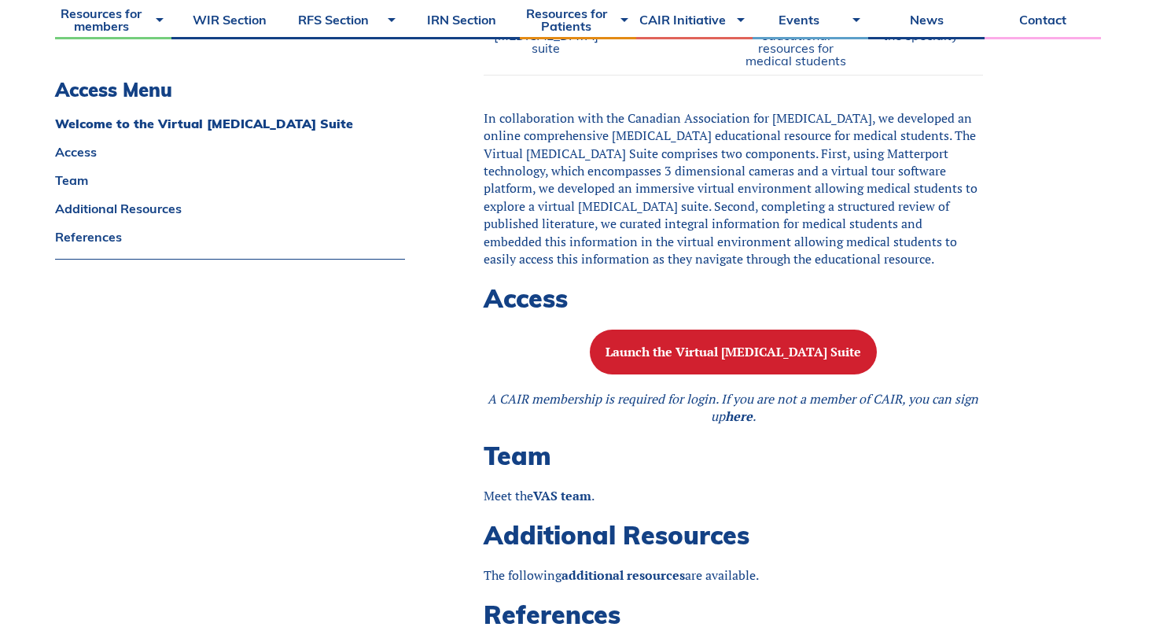
scroll to position [1218, 0]
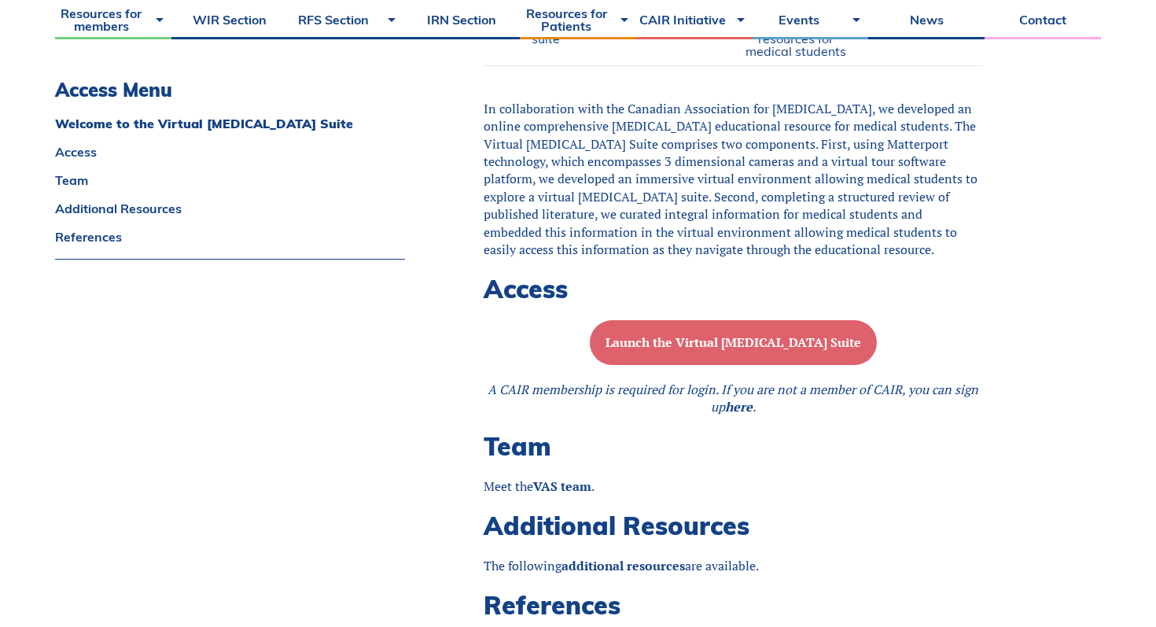
click at [652, 347] on b "Launch the Virtual [MEDICAL_DATA] Suite" at bounding box center [732, 341] width 255 height 17
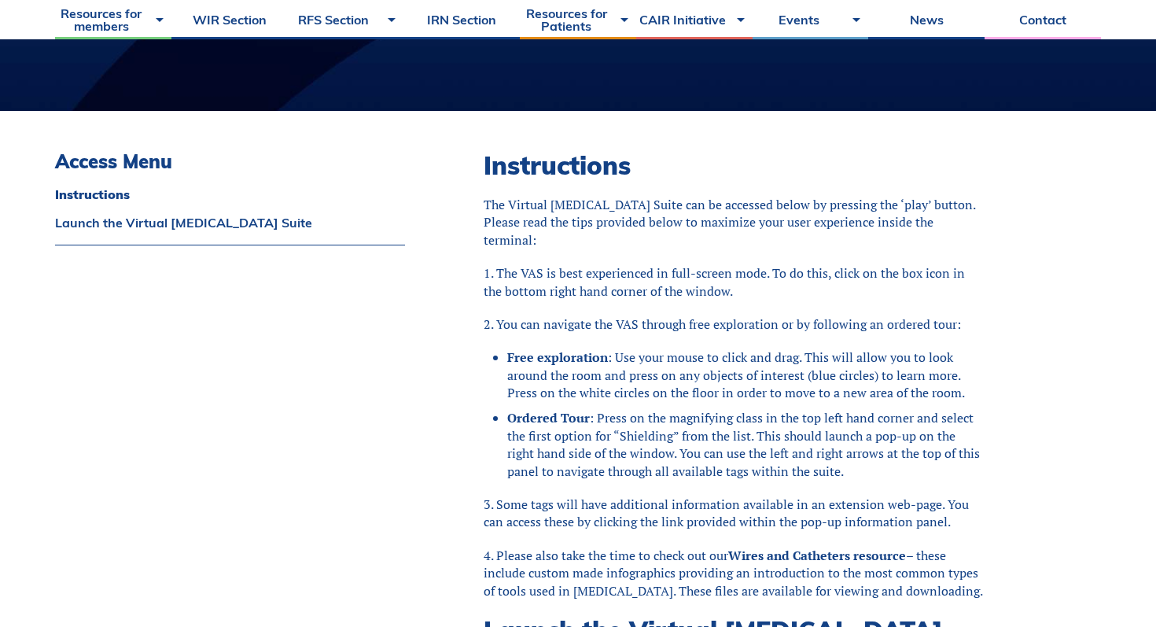
scroll to position [334, 0]
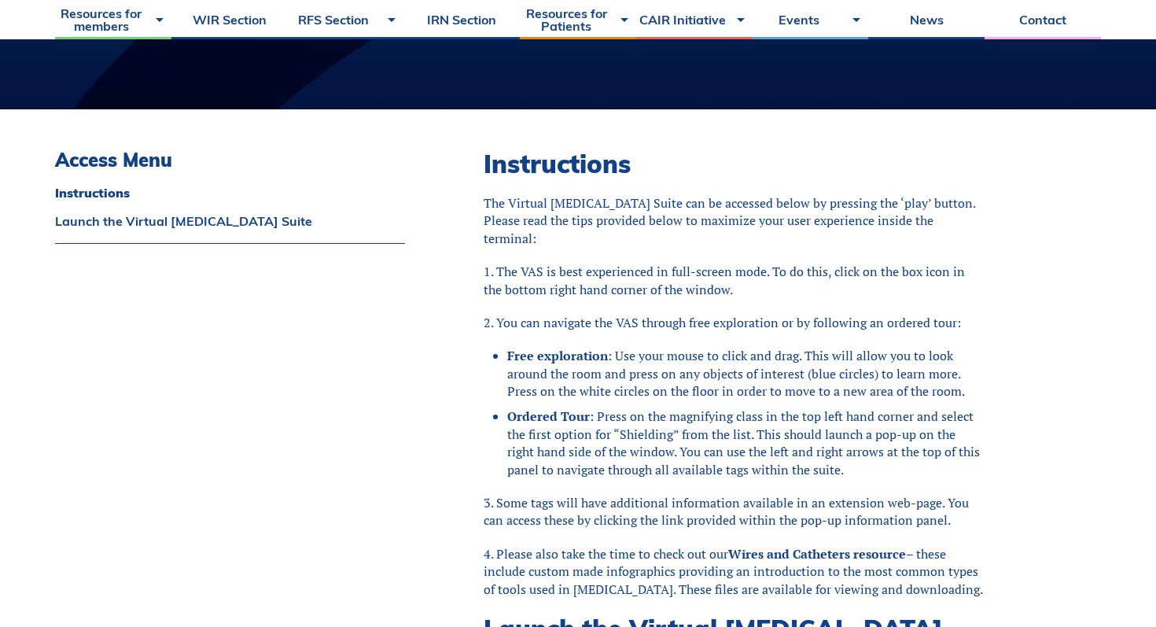
click at [652, 347] on li "Free exploration : Use your mouse to click and drag. This will allow you to loo…" at bounding box center [745, 373] width 476 height 53
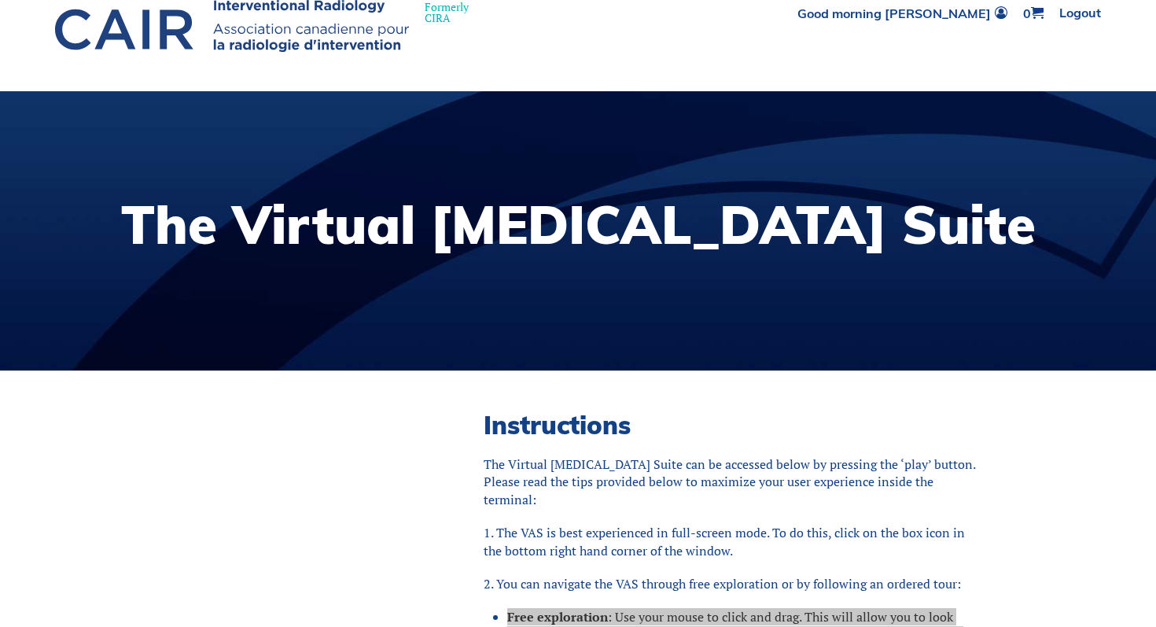
scroll to position [0, 0]
